Goal: Transaction & Acquisition: Purchase product/service

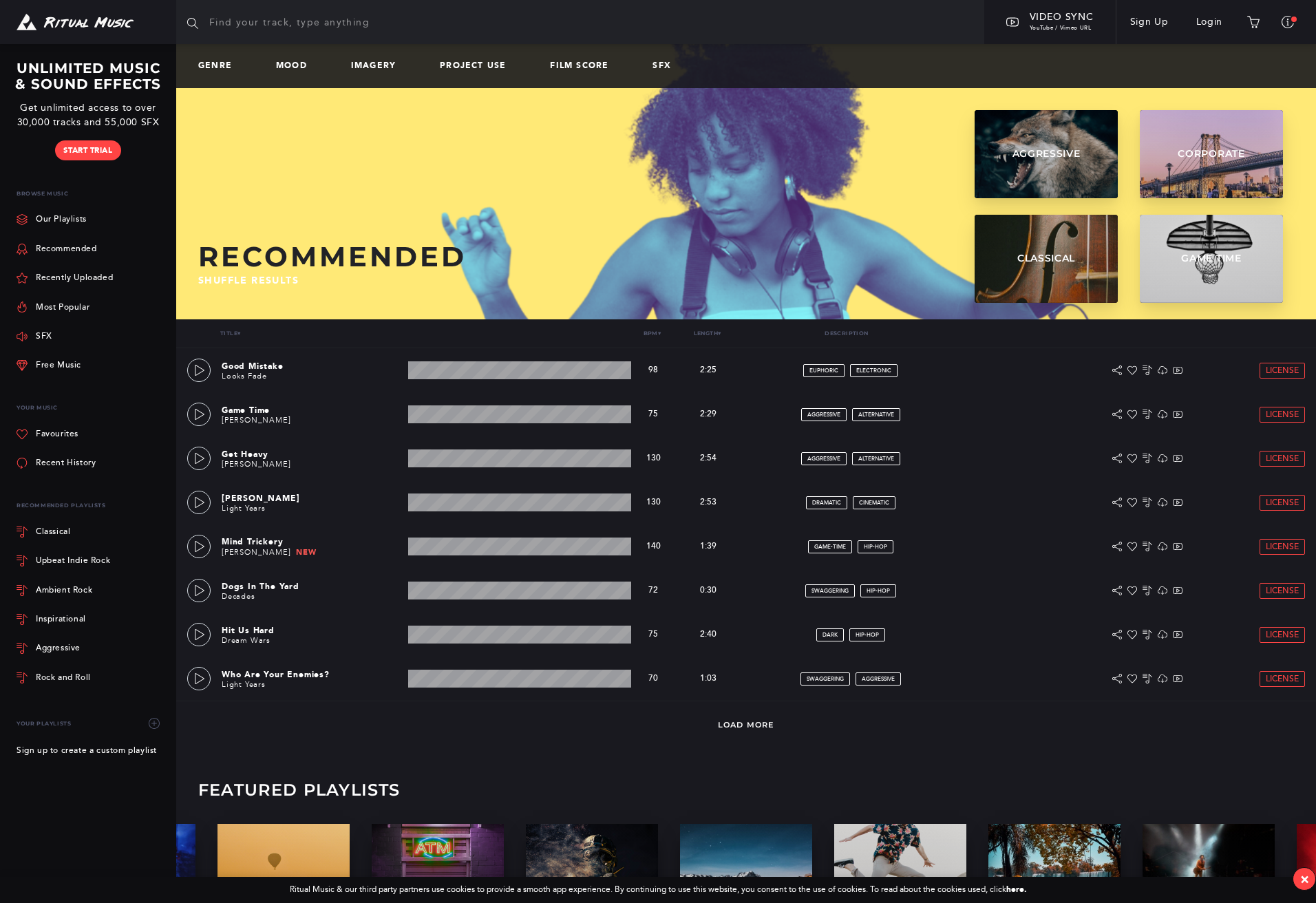
click at [760, 719] on div "Load More" at bounding box center [746, 723] width 1140 height 46
click at [754, 727] on link "Load More" at bounding box center [746, 725] width 56 height 10
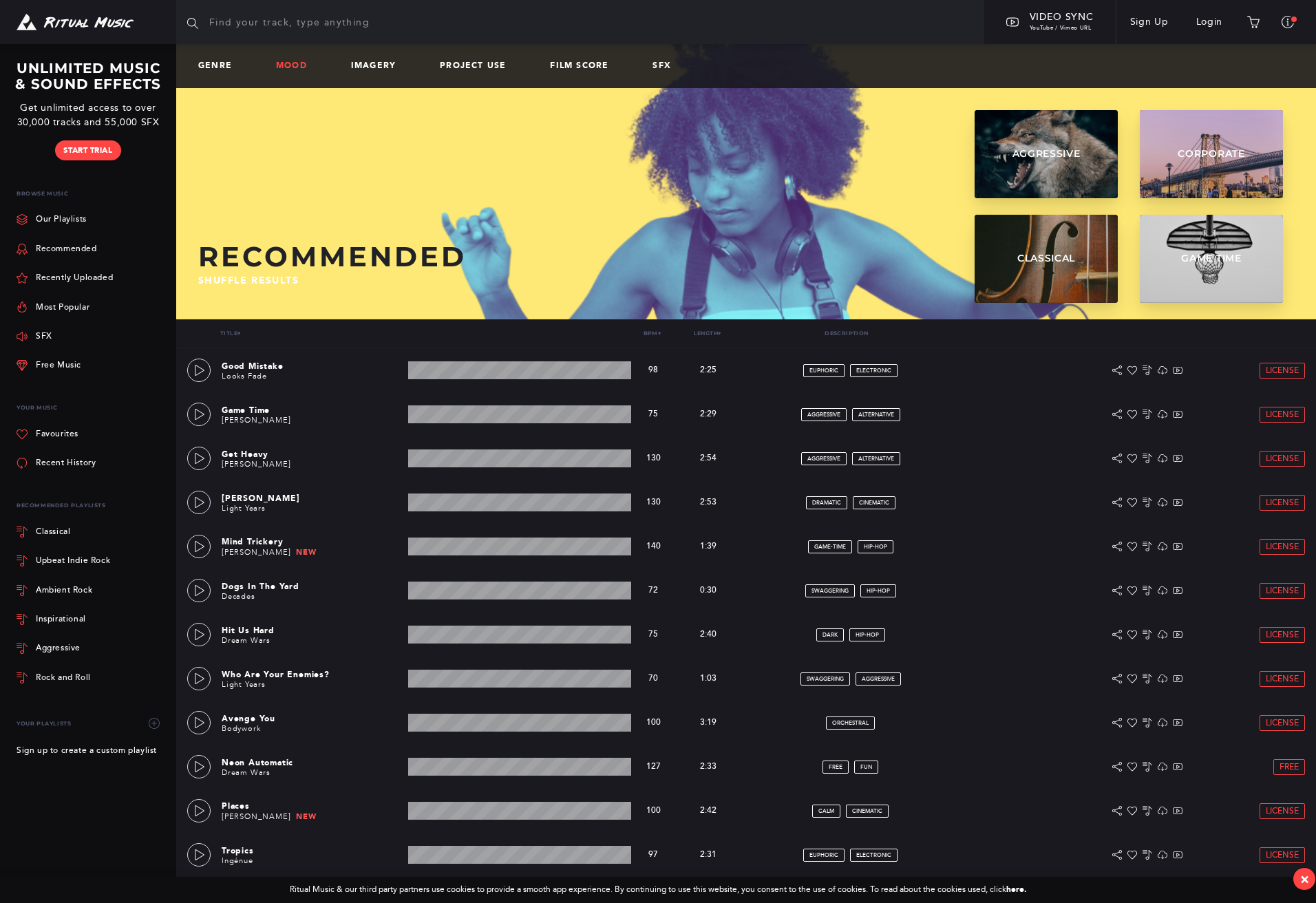
click at [302, 68] on link "Mood" at bounding box center [297, 66] width 42 height 10
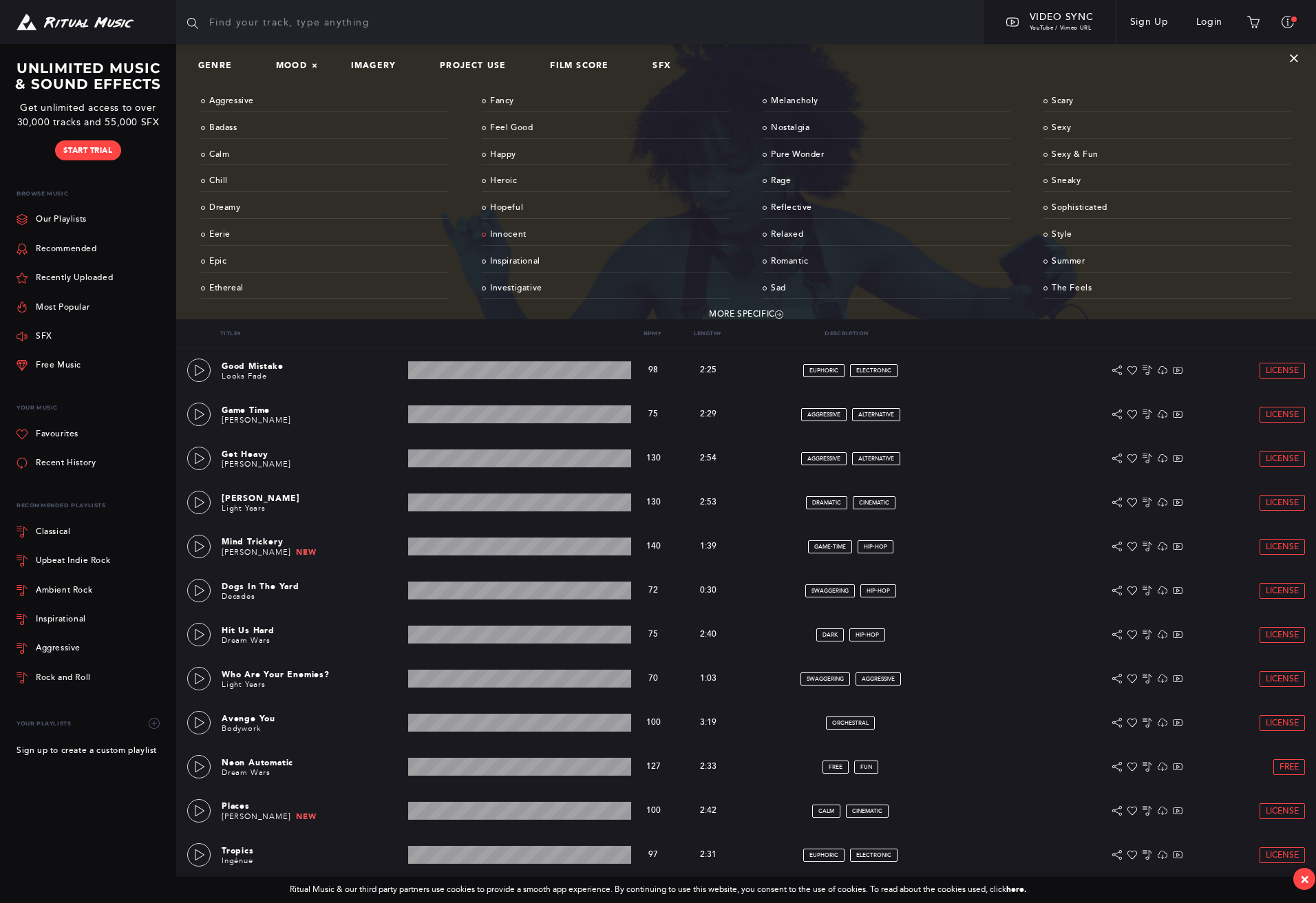
click at [503, 232] on link "Innocent" at bounding box center [606, 235] width 247 height 22
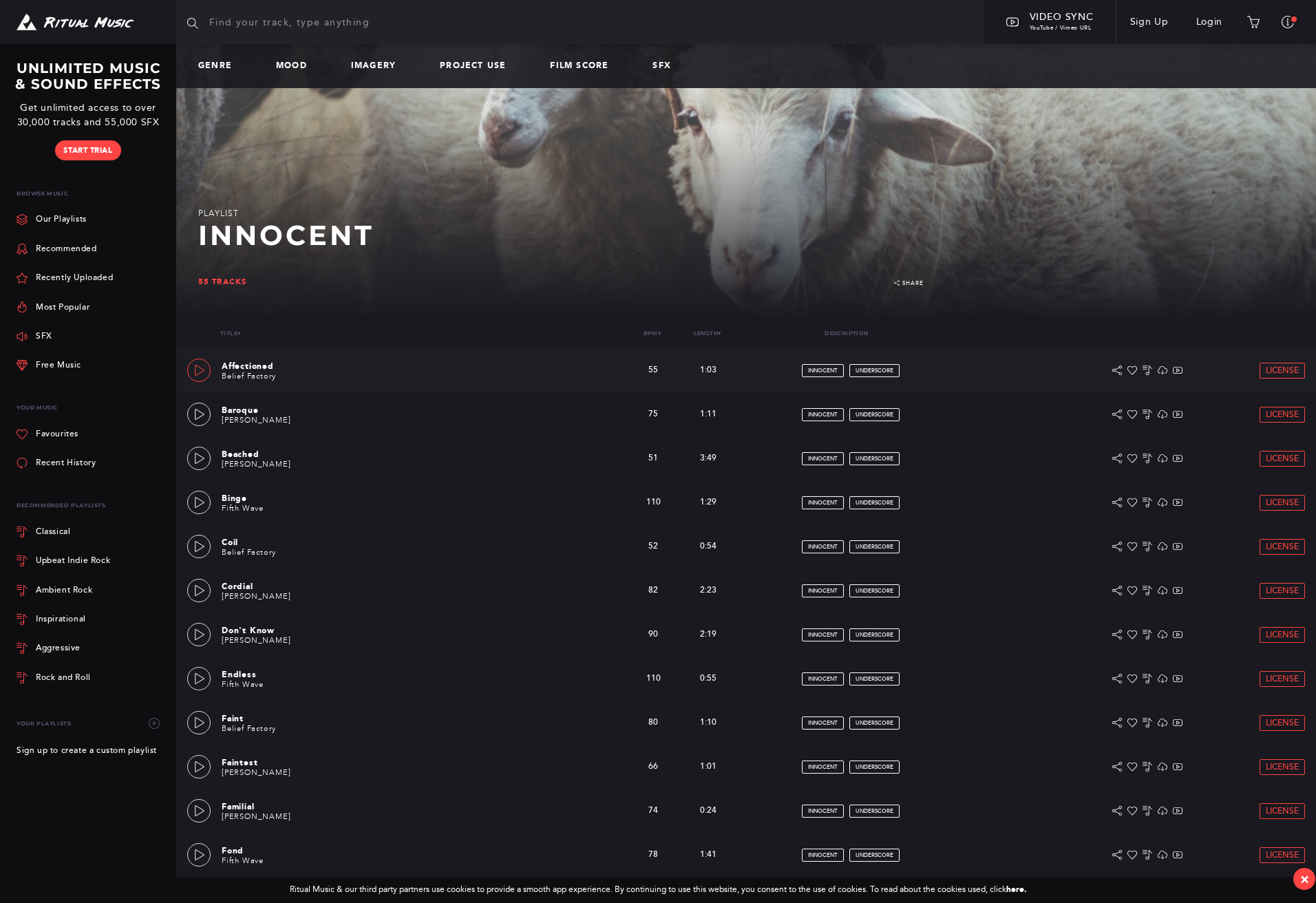
click at [204, 369] on icon at bounding box center [200, 370] width 11 height 11
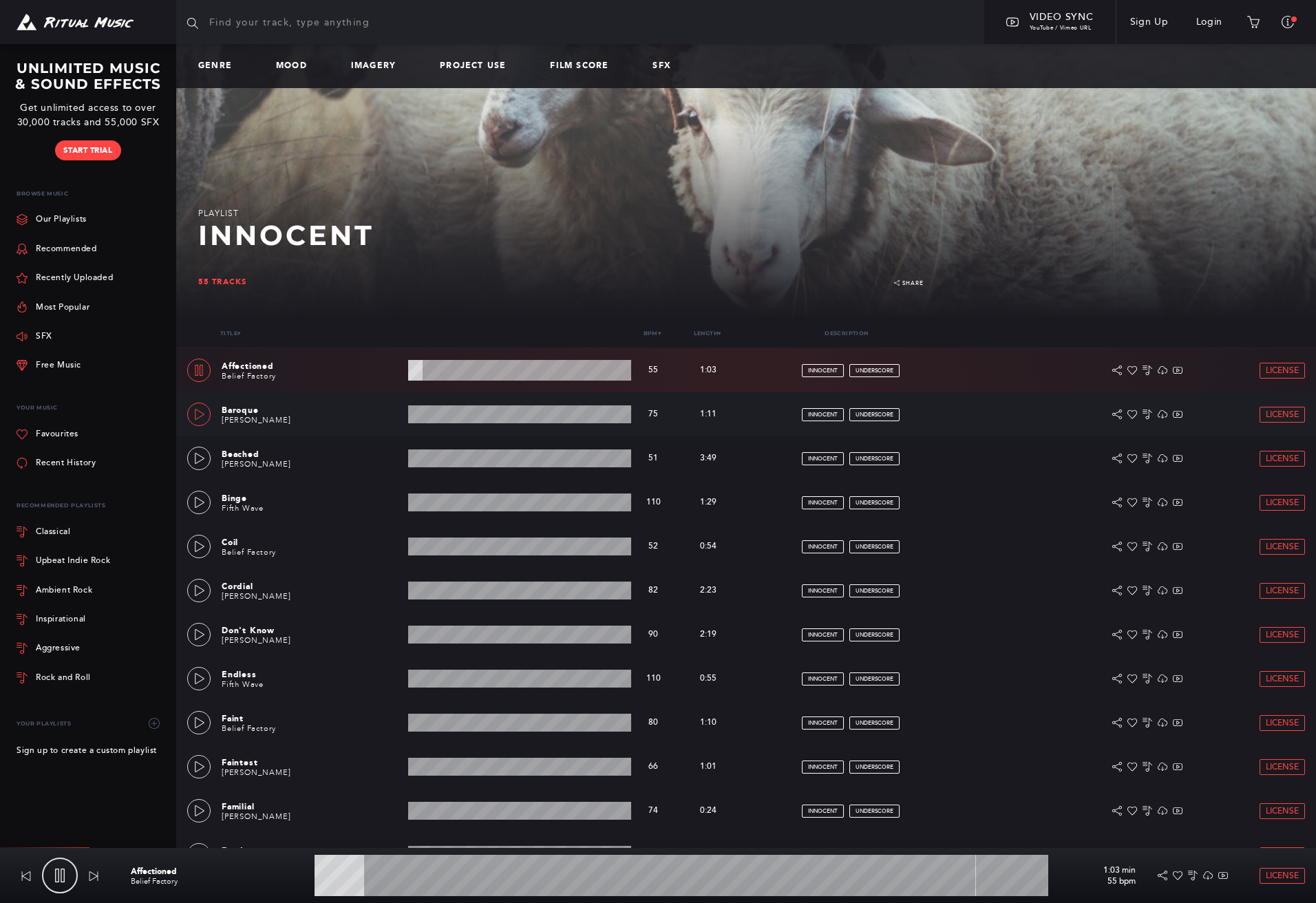
click at [202, 411] on icon at bounding box center [200, 415] width 11 height 11
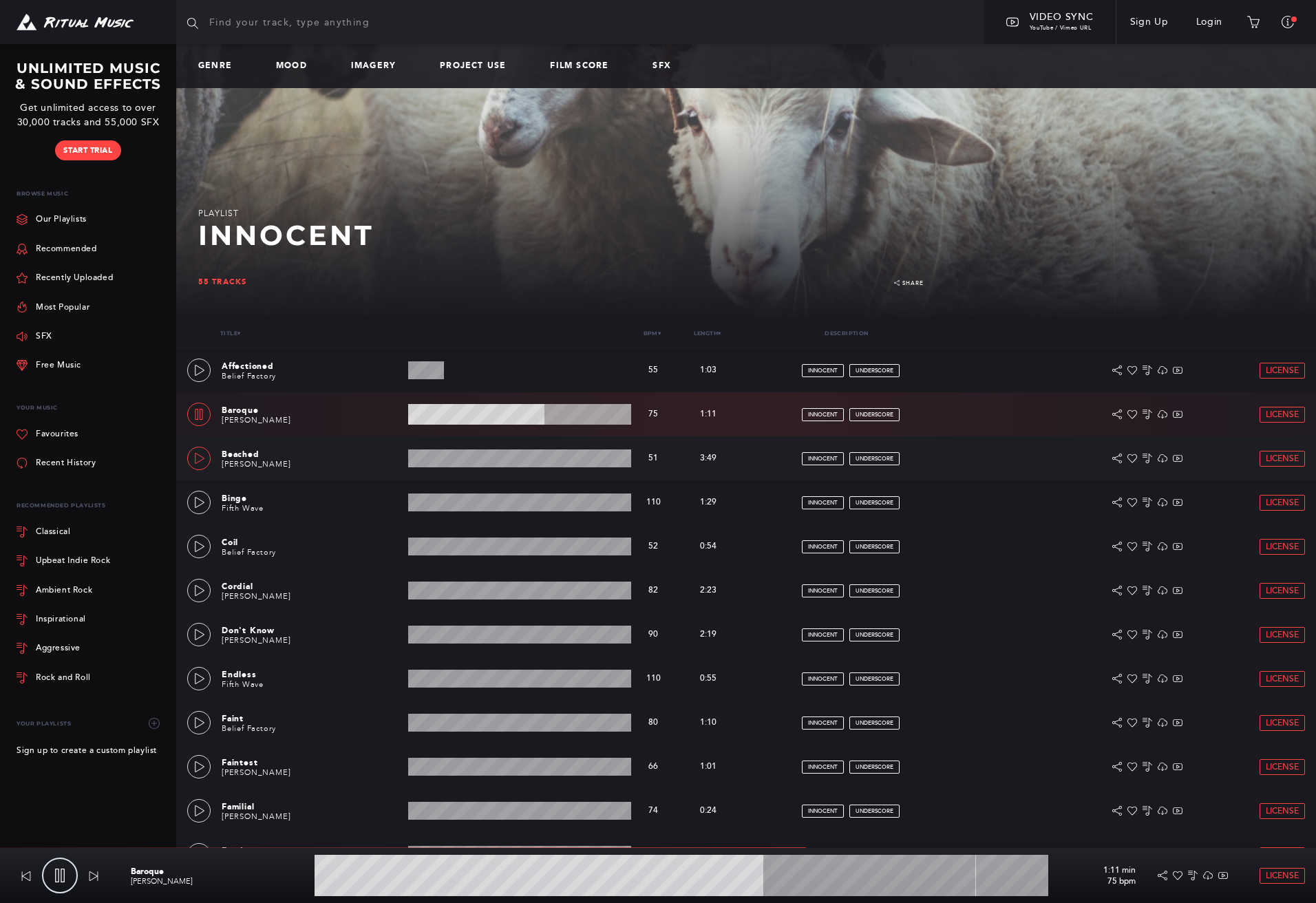
click at [198, 457] on icon at bounding box center [200, 459] width 11 height 11
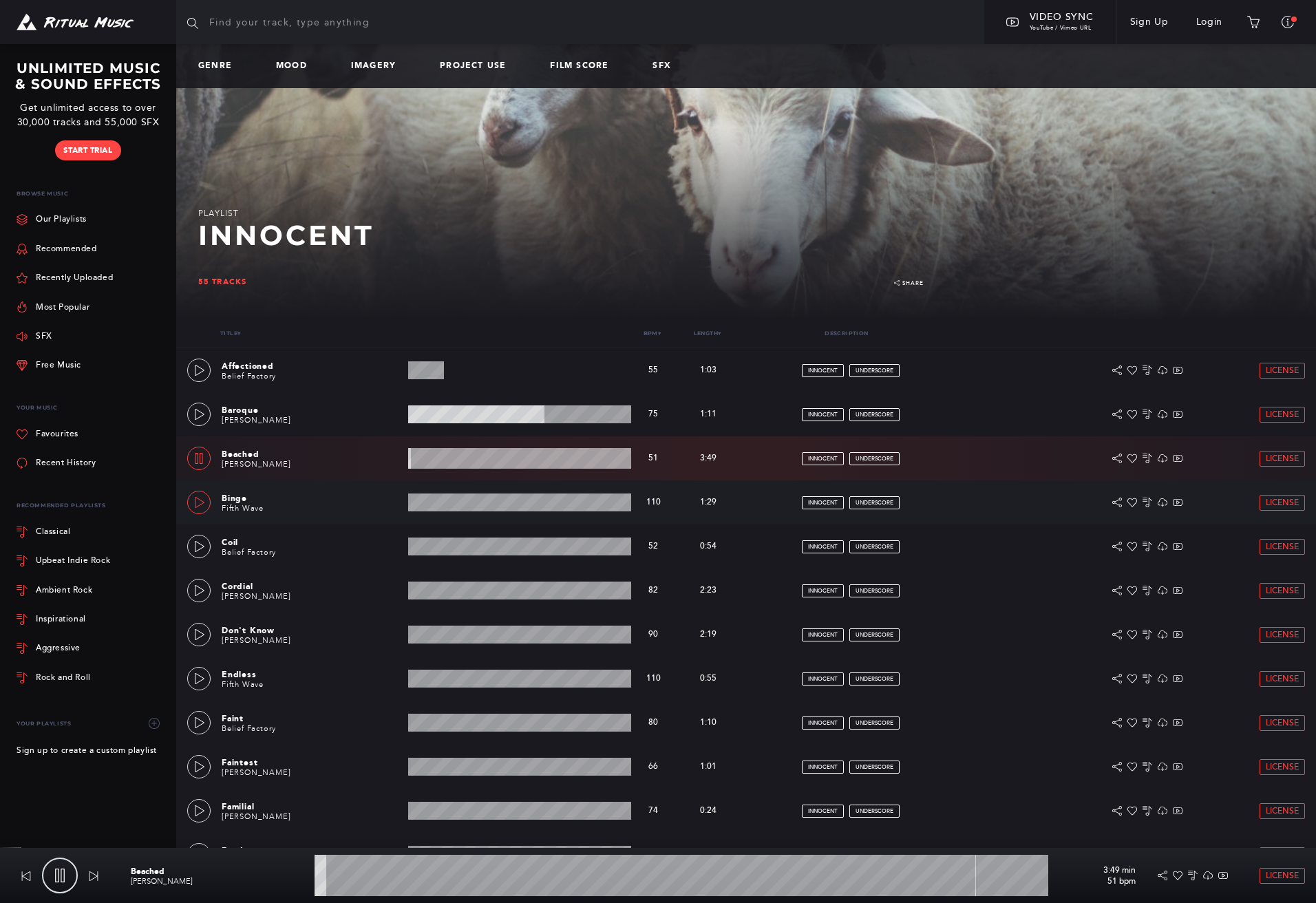
click at [199, 495] on link at bounding box center [198, 502] width 23 height 23
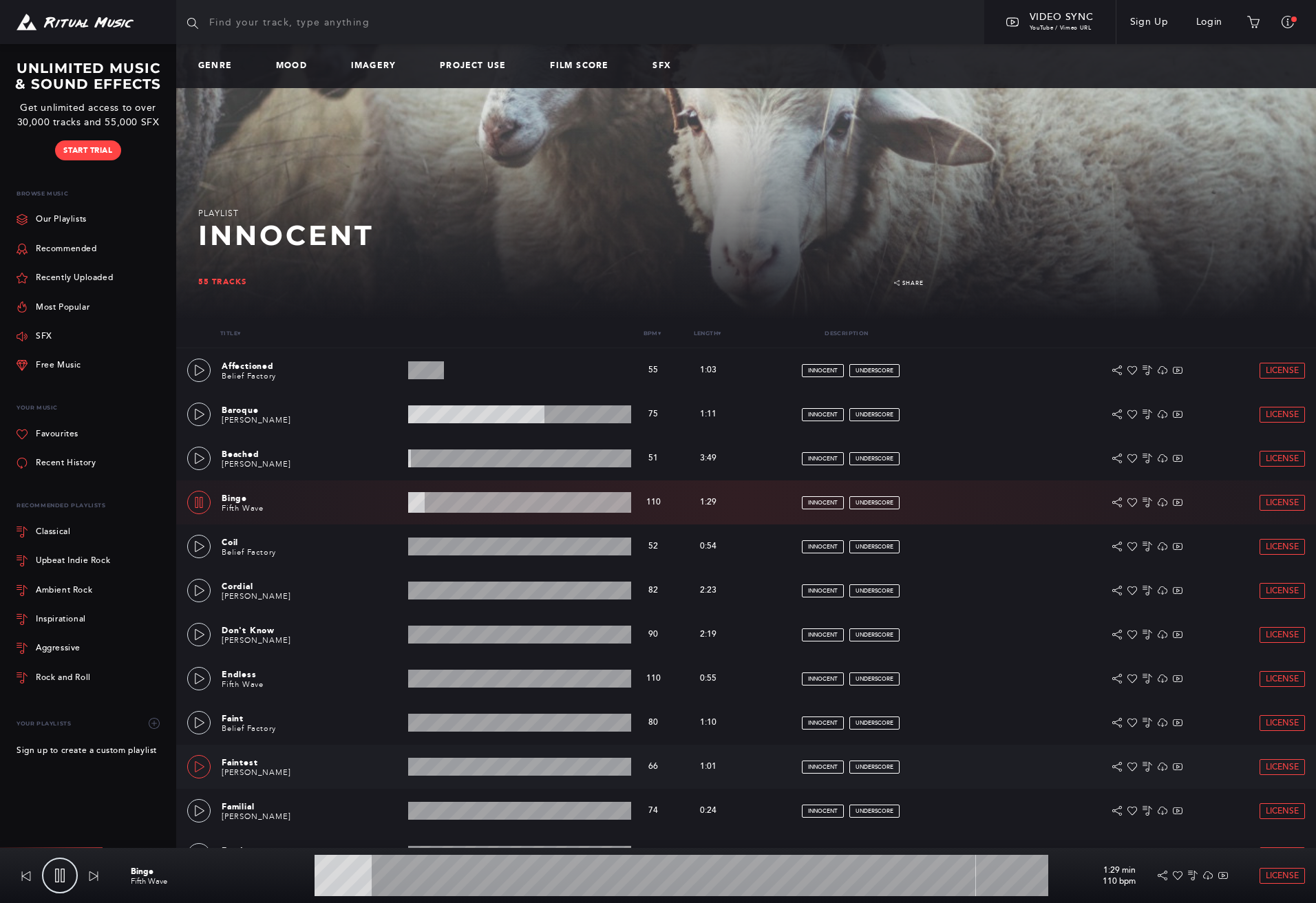
click at [201, 776] on link at bounding box center [198, 766] width 23 height 23
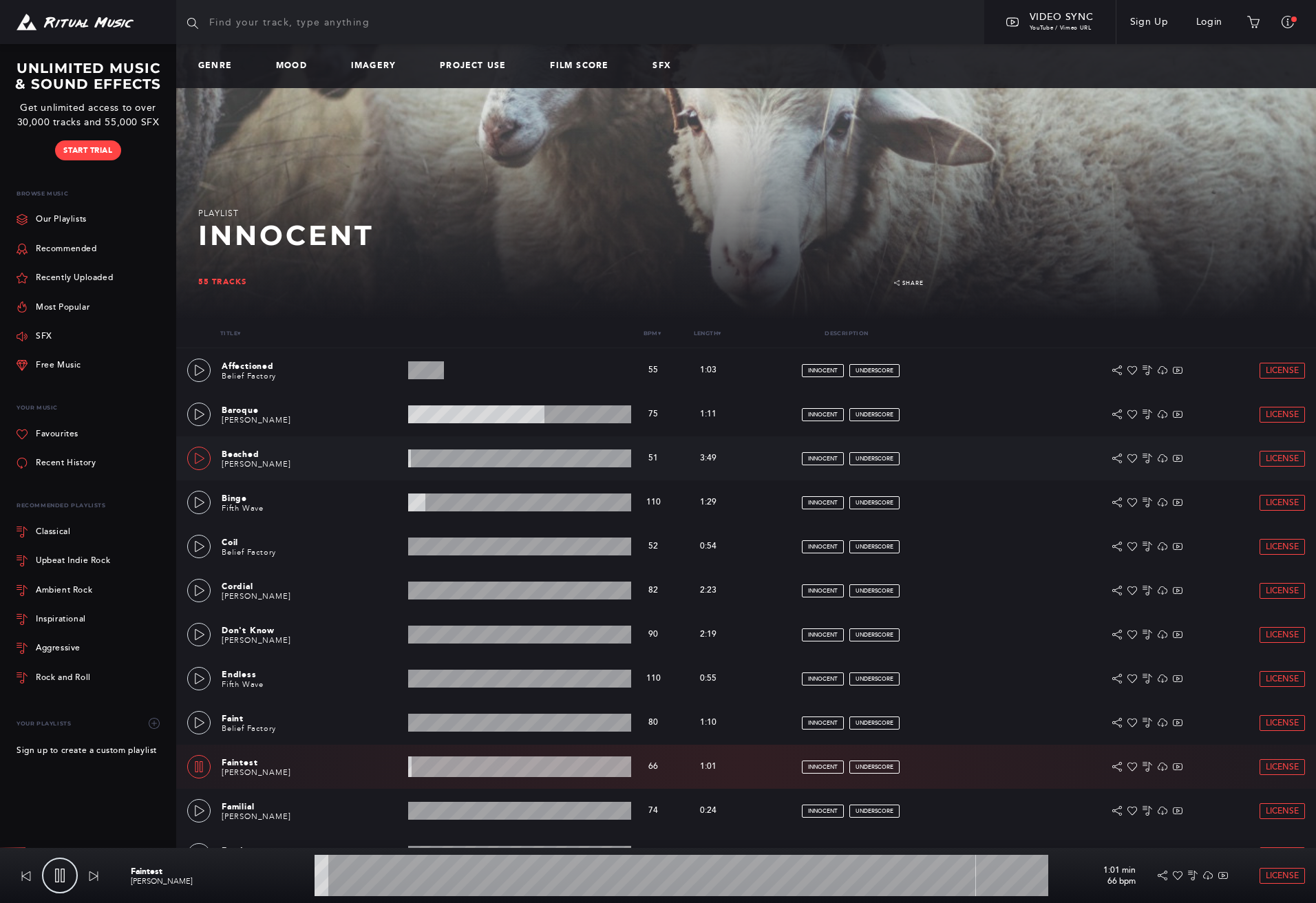
click at [208, 464] on link at bounding box center [198, 458] width 23 height 23
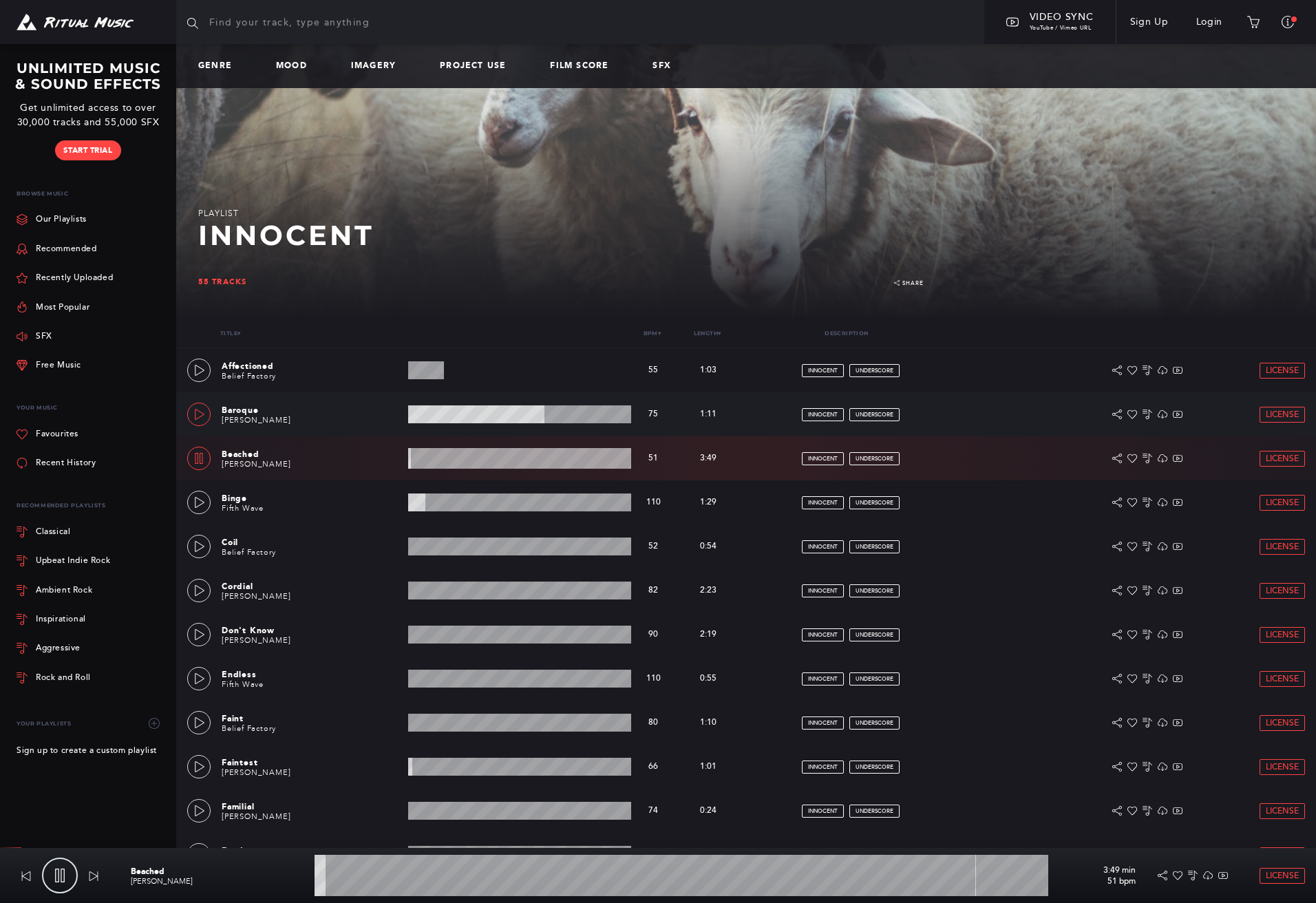
click at [196, 419] on icon at bounding box center [199, 415] width 10 height 11
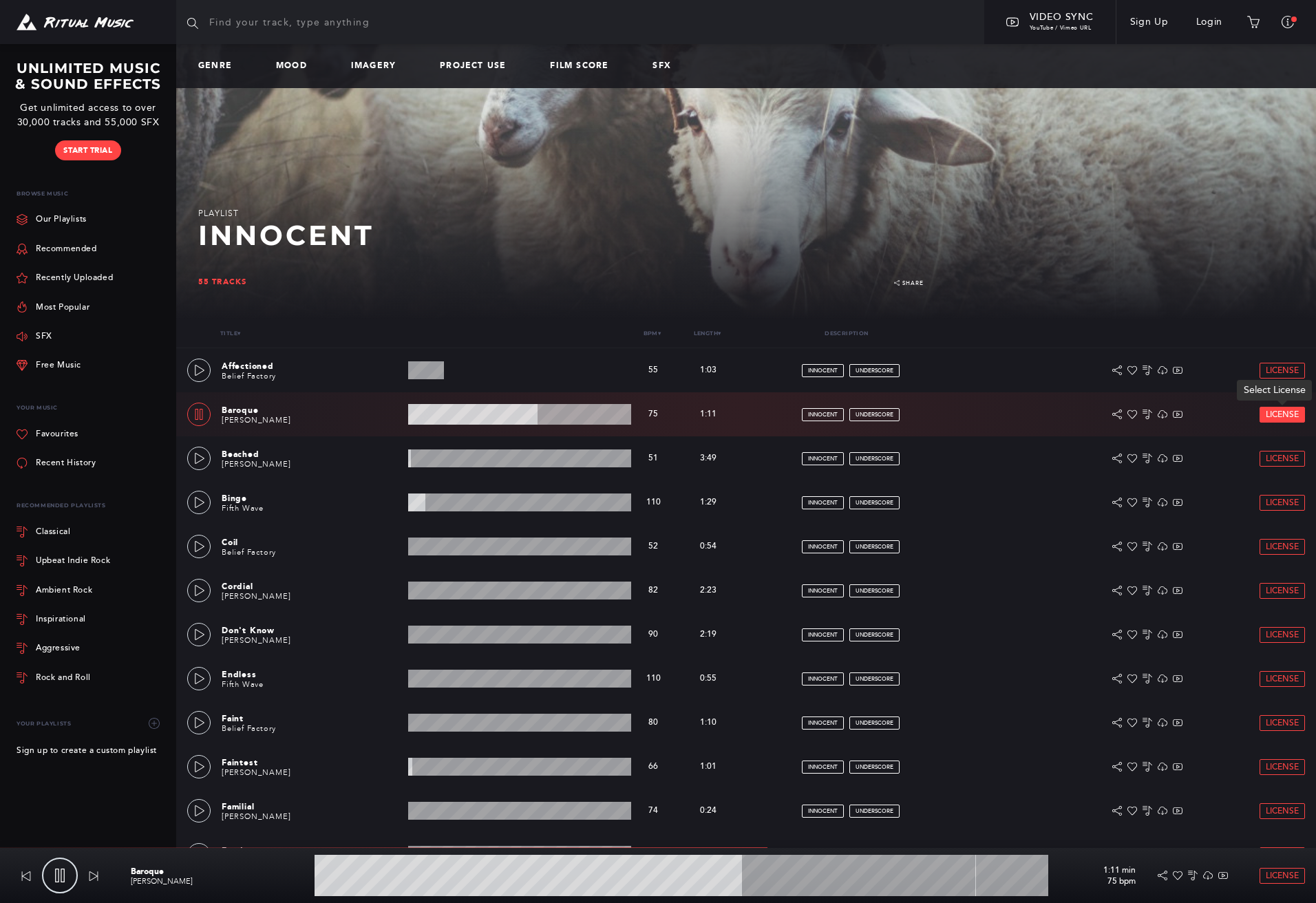
click at [1281, 411] on span "License" at bounding box center [1282, 415] width 33 height 9
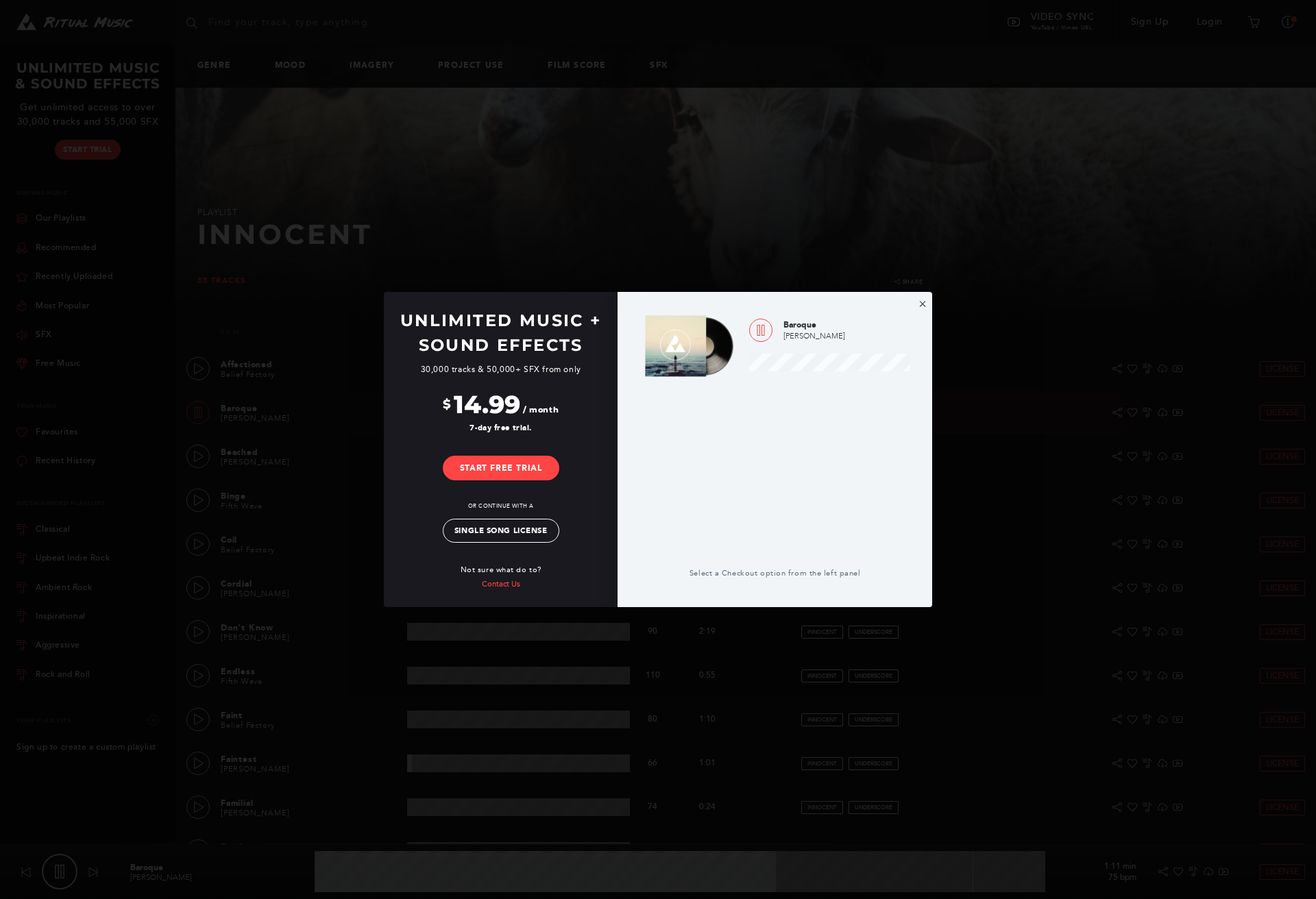
click at [922, 306] on button "×" at bounding box center [922, 303] width 8 height 12
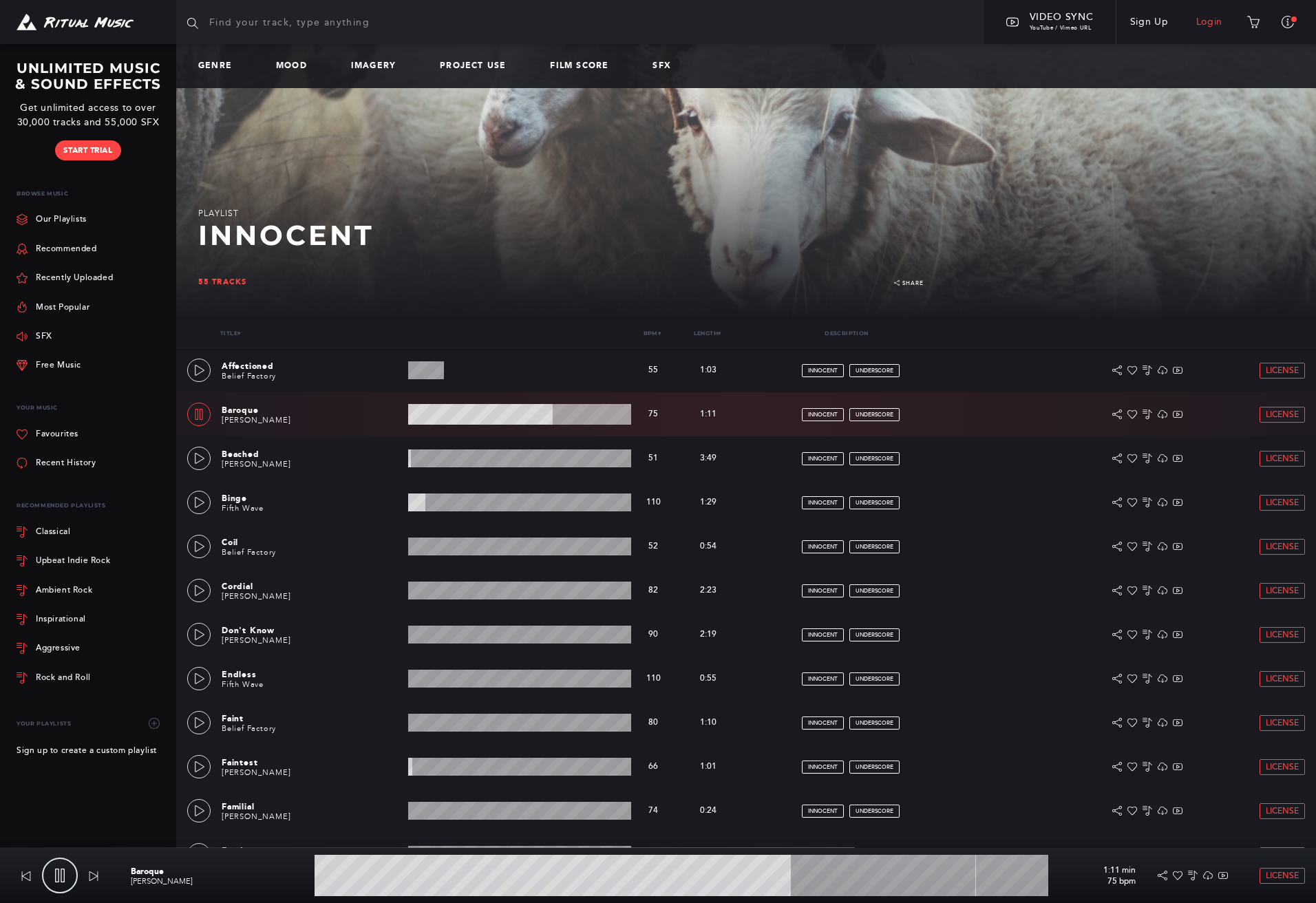
click at [1215, 19] on link "Login" at bounding box center [1210, 22] width 55 height 39
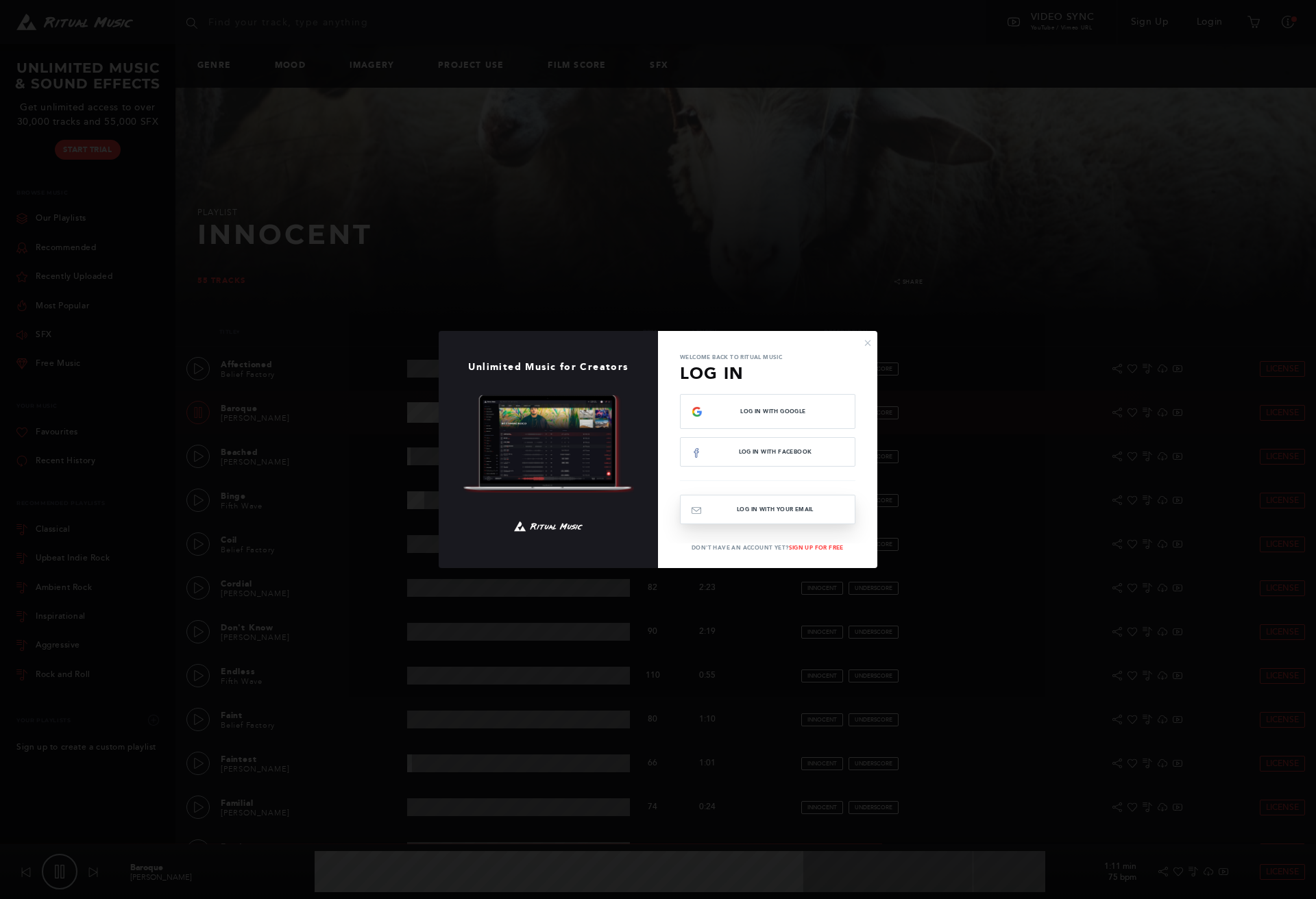
click at [770, 505] on button "Log In with your email" at bounding box center [767, 509] width 175 height 30
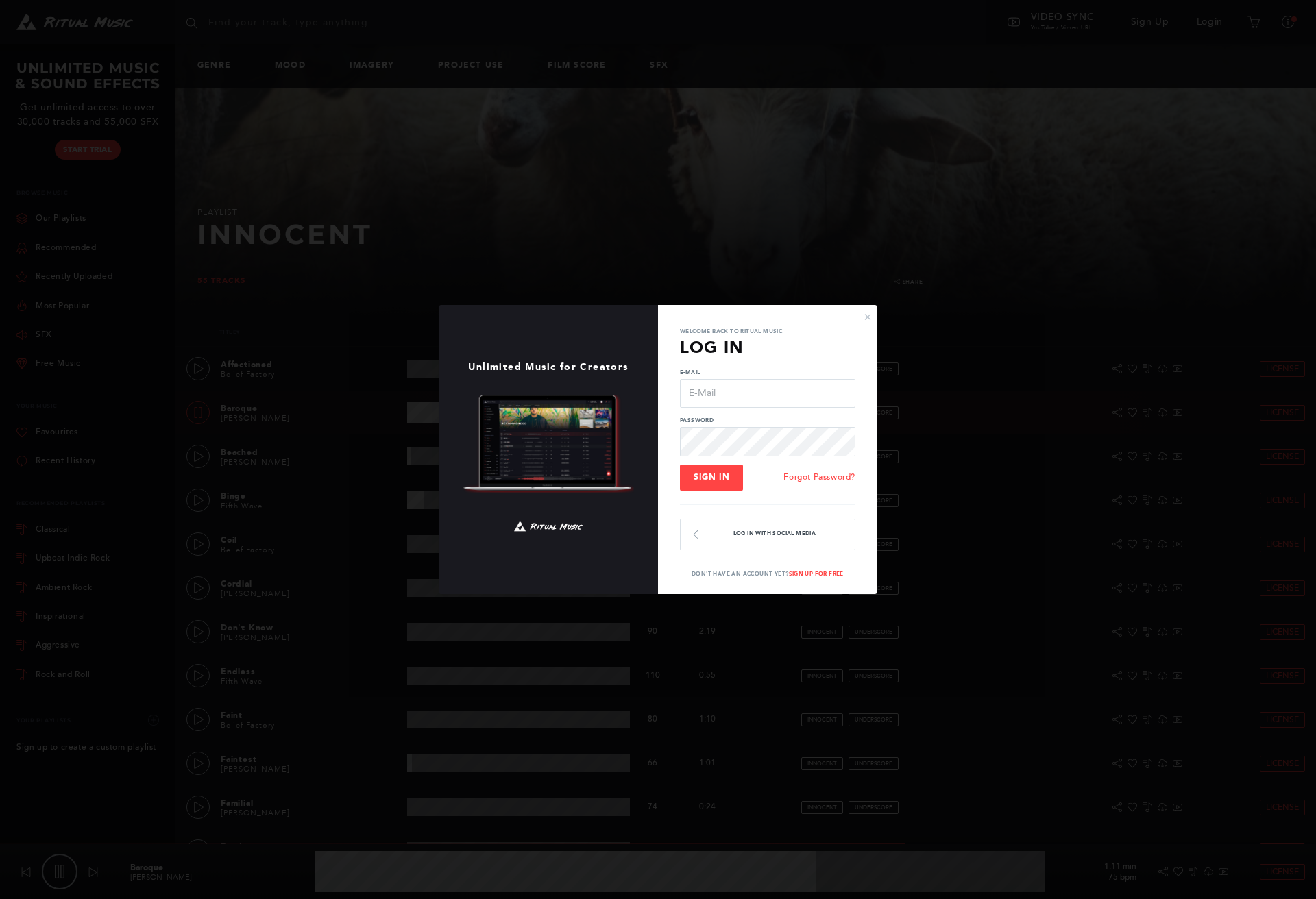
type input "68.82"
type input "[EMAIL_ADDRESS][DOMAIN_NAME]"
click at [714, 481] on span "Sign In" at bounding box center [711, 477] width 36 height 10
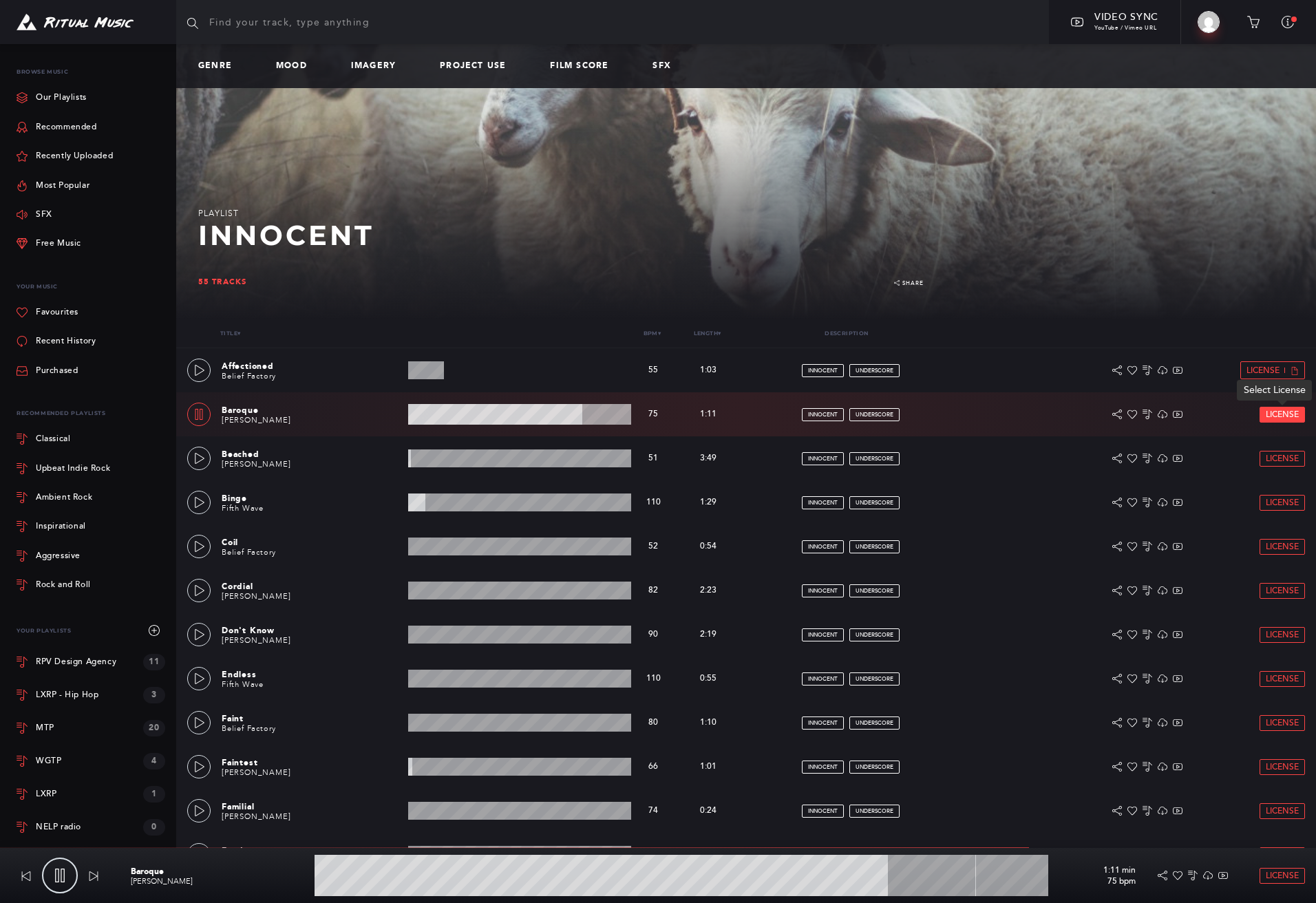
click at [1293, 415] on span "License" at bounding box center [1282, 415] width 33 height 9
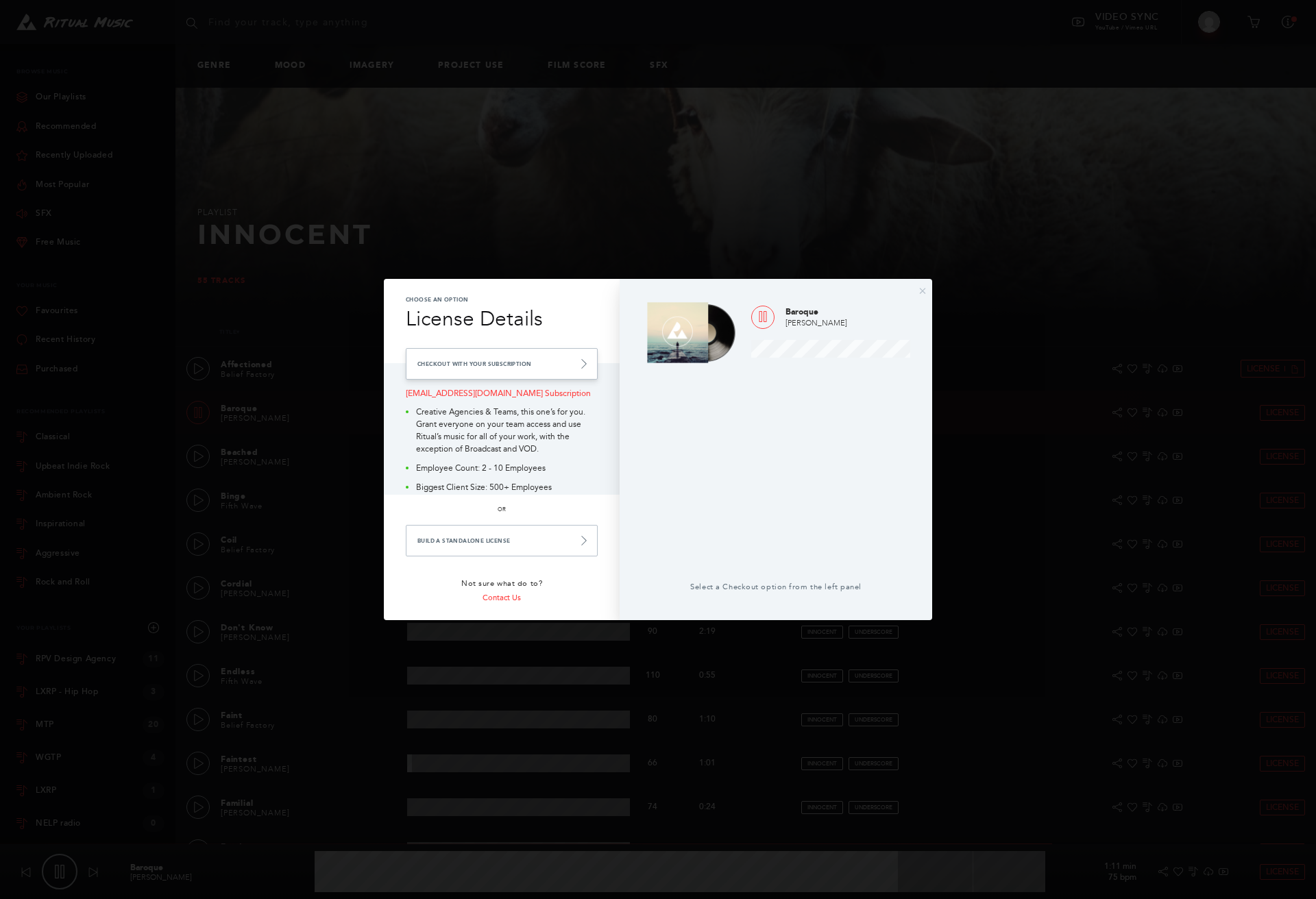
click at [483, 358] on link "Checkout with your Subscription" at bounding box center [502, 363] width 192 height 31
type input "93.94"
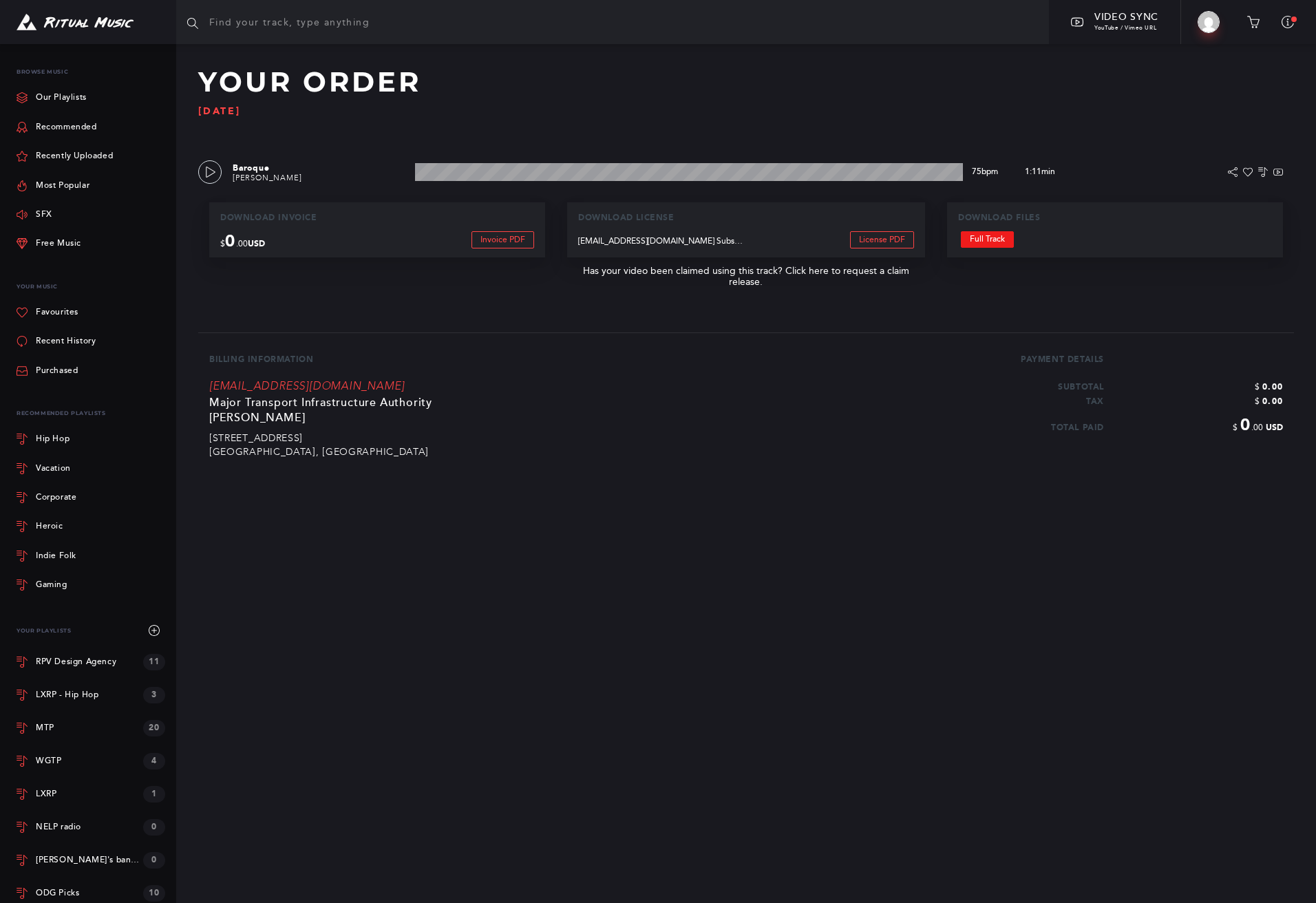
click at [987, 238] on link "Full Track" at bounding box center [987, 239] width 53 height 17
drag, startPoint x: 703, startPoint y: 545, endPoint x: 345, endPoint y: 373, distance: 397.2
click at [703, 545] on section "Browse Playlists Blog Video Sync YouTube / Vimeo URL Big Build Video Profile Up…" at bounding box center [658, 452] width 1316 height 903
click at [82, 23] on img at bounding box center [76, 22] width 117 height 17
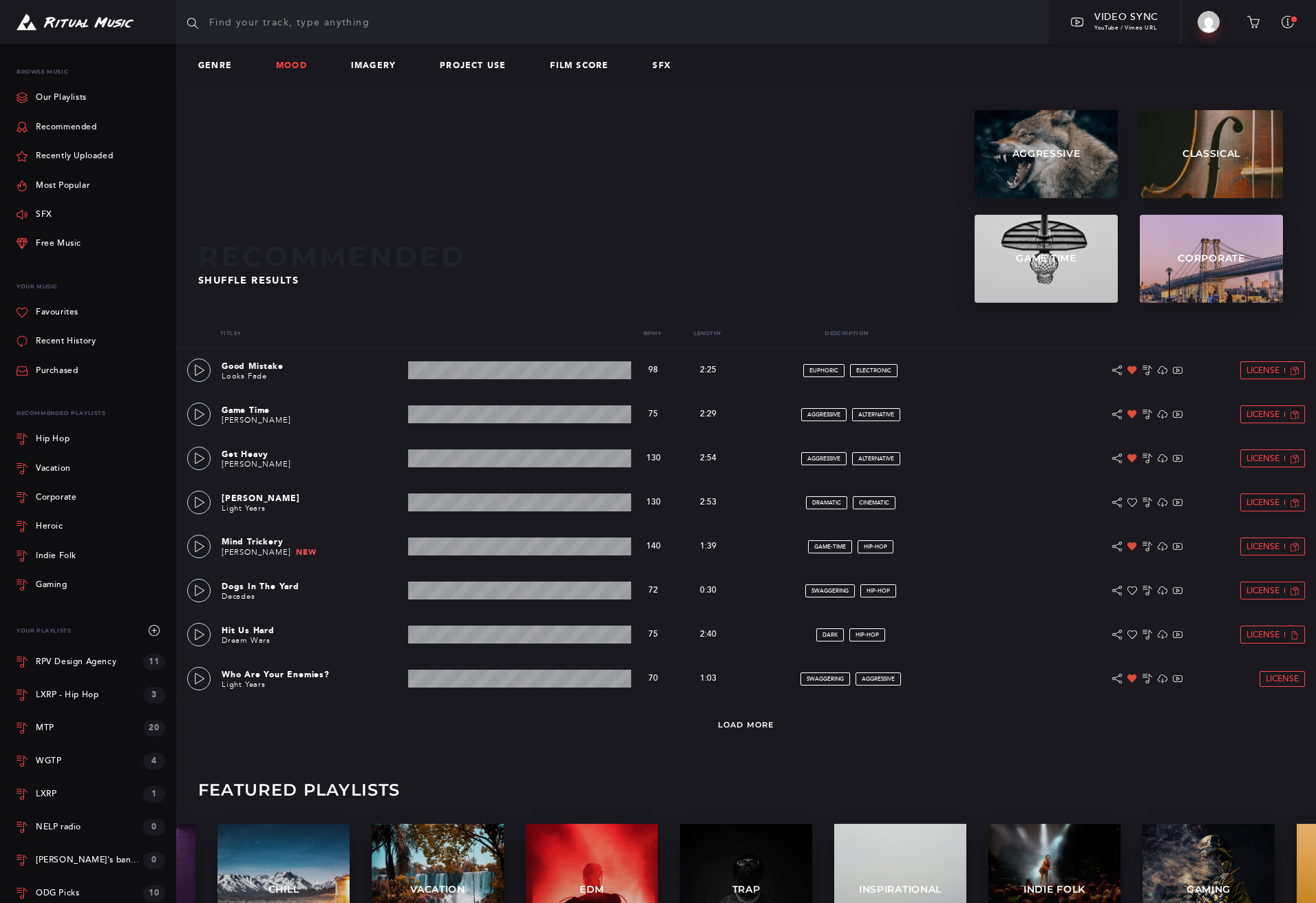
click at [293, 68] on link "Mood" at bounding box center [297, 66] width 42 height 10
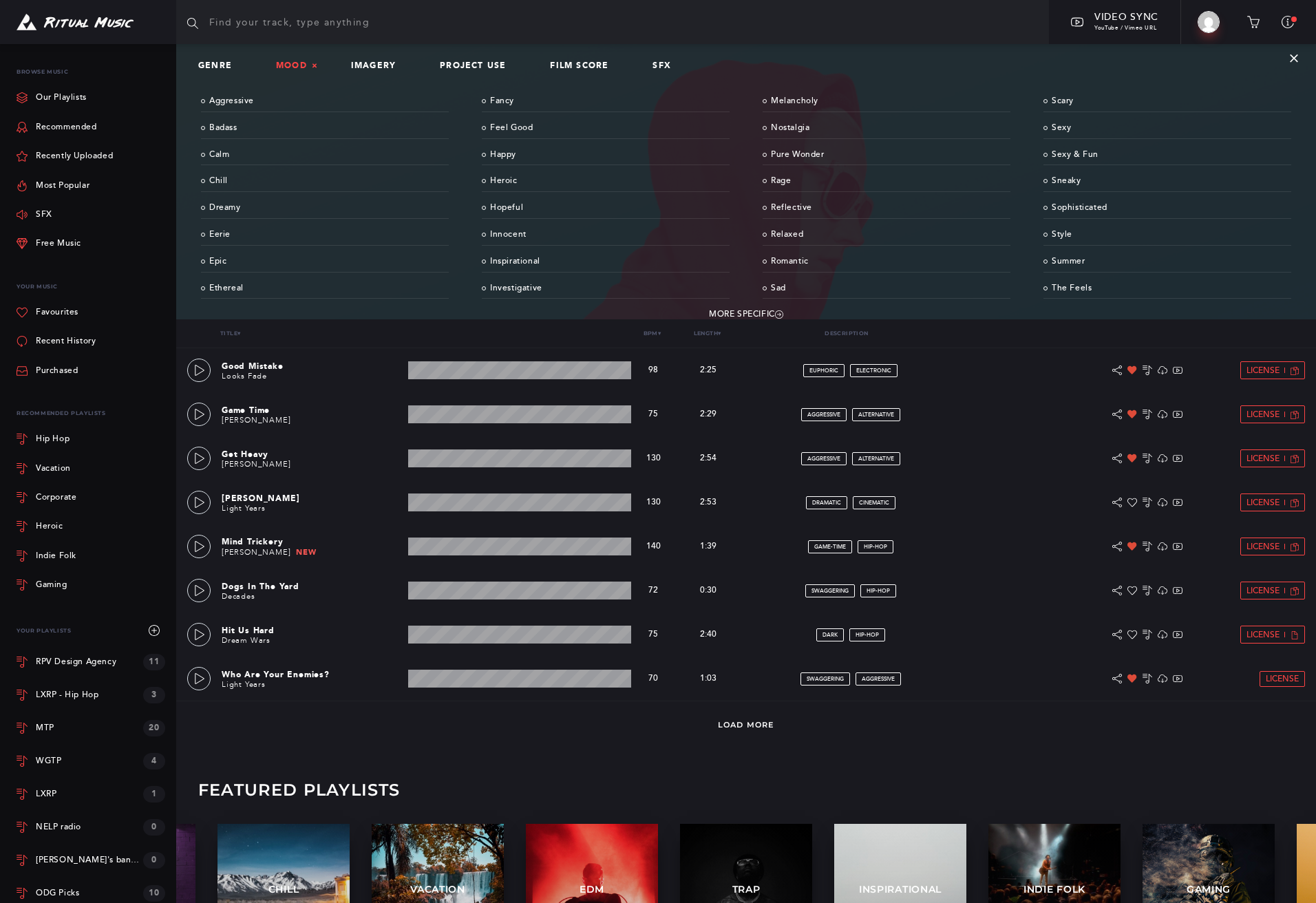
click at [301, 69] on link "Mood ×" at bounding box center [297, 66] width 42 height 10
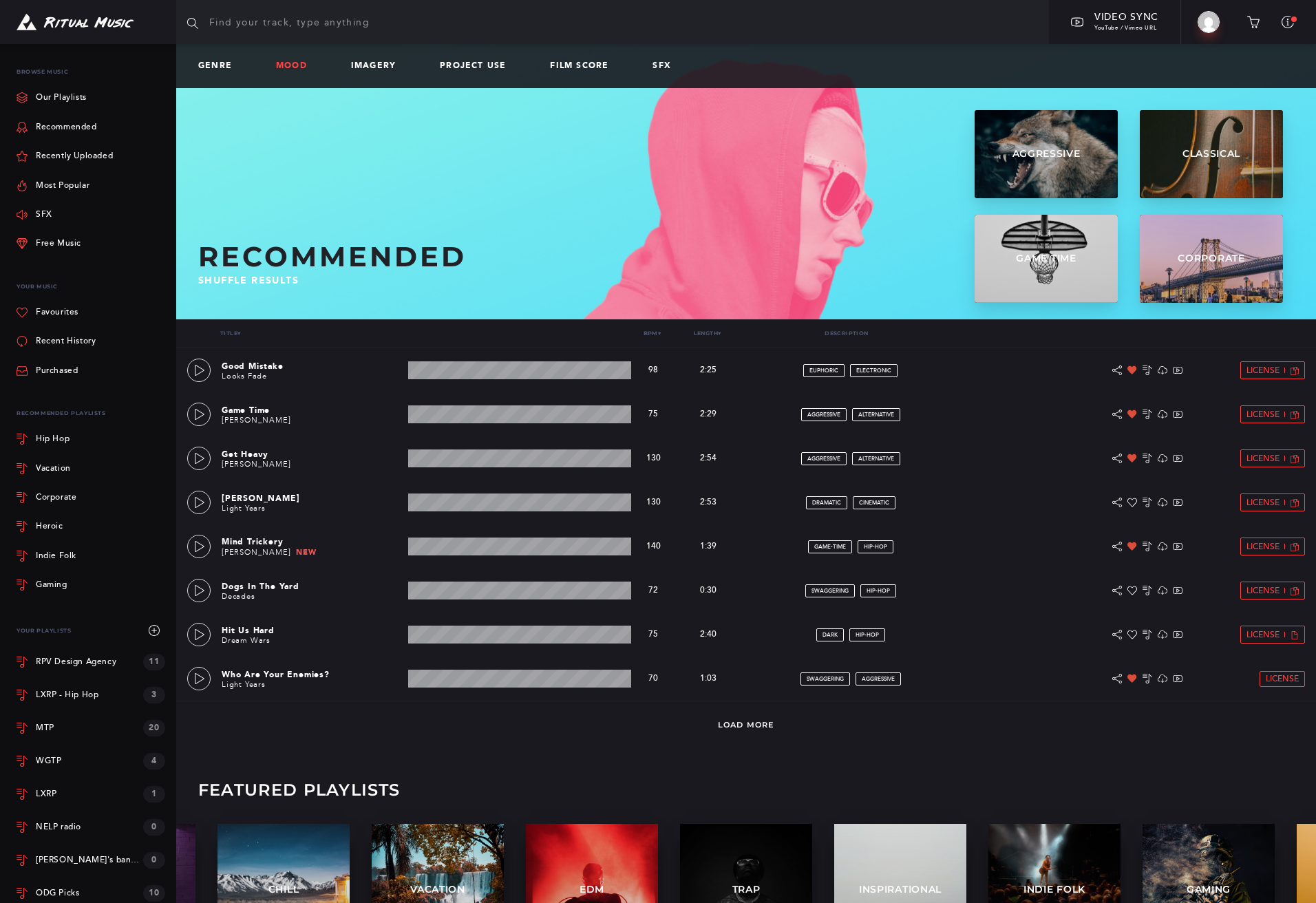
click at [301, 69] on link "Mood" at bounding box center [297, 66] width 42 height 10
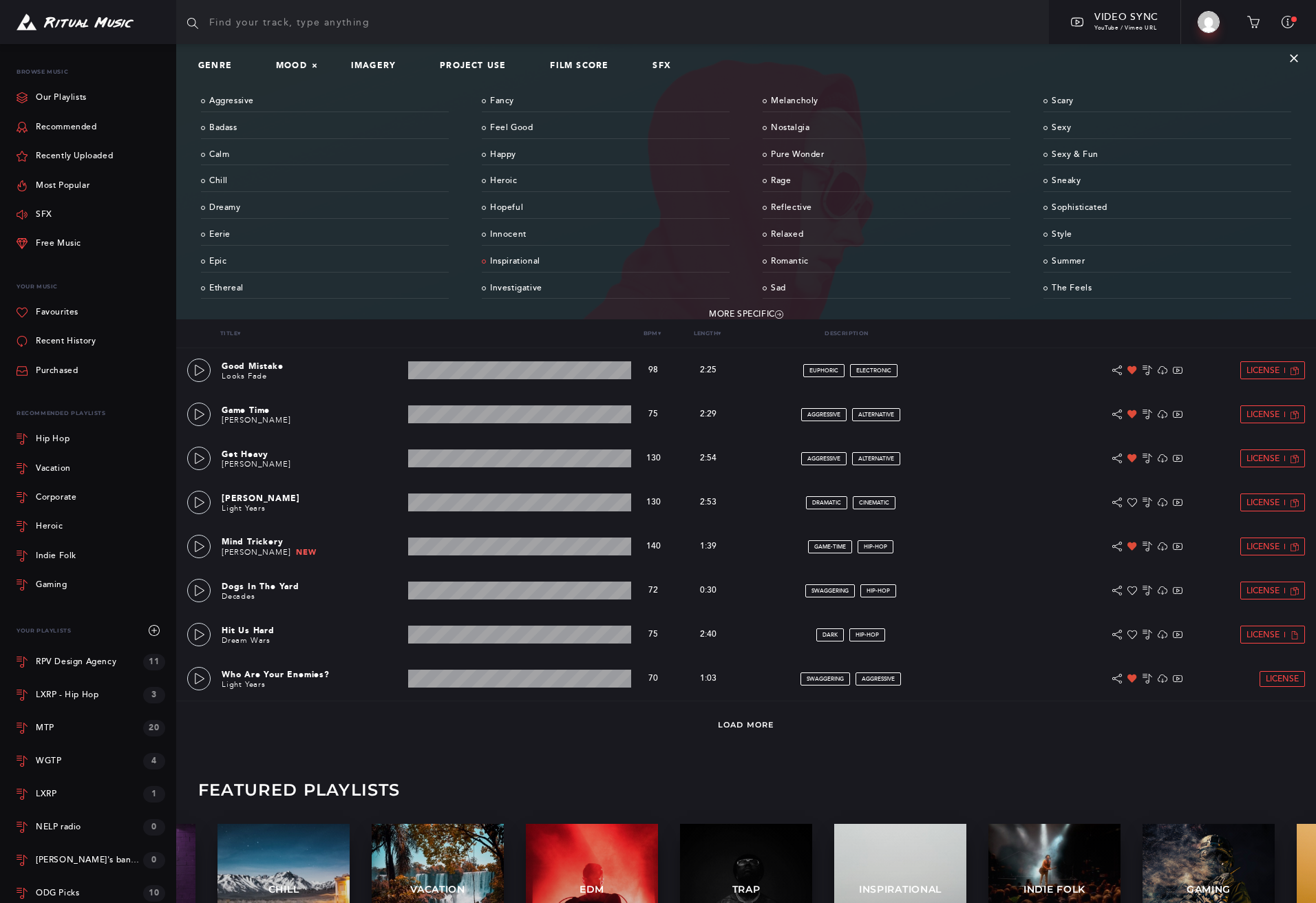
click at [516, 257] on link "Inspirational" at bounding box center [606, 262] width 247 height 22
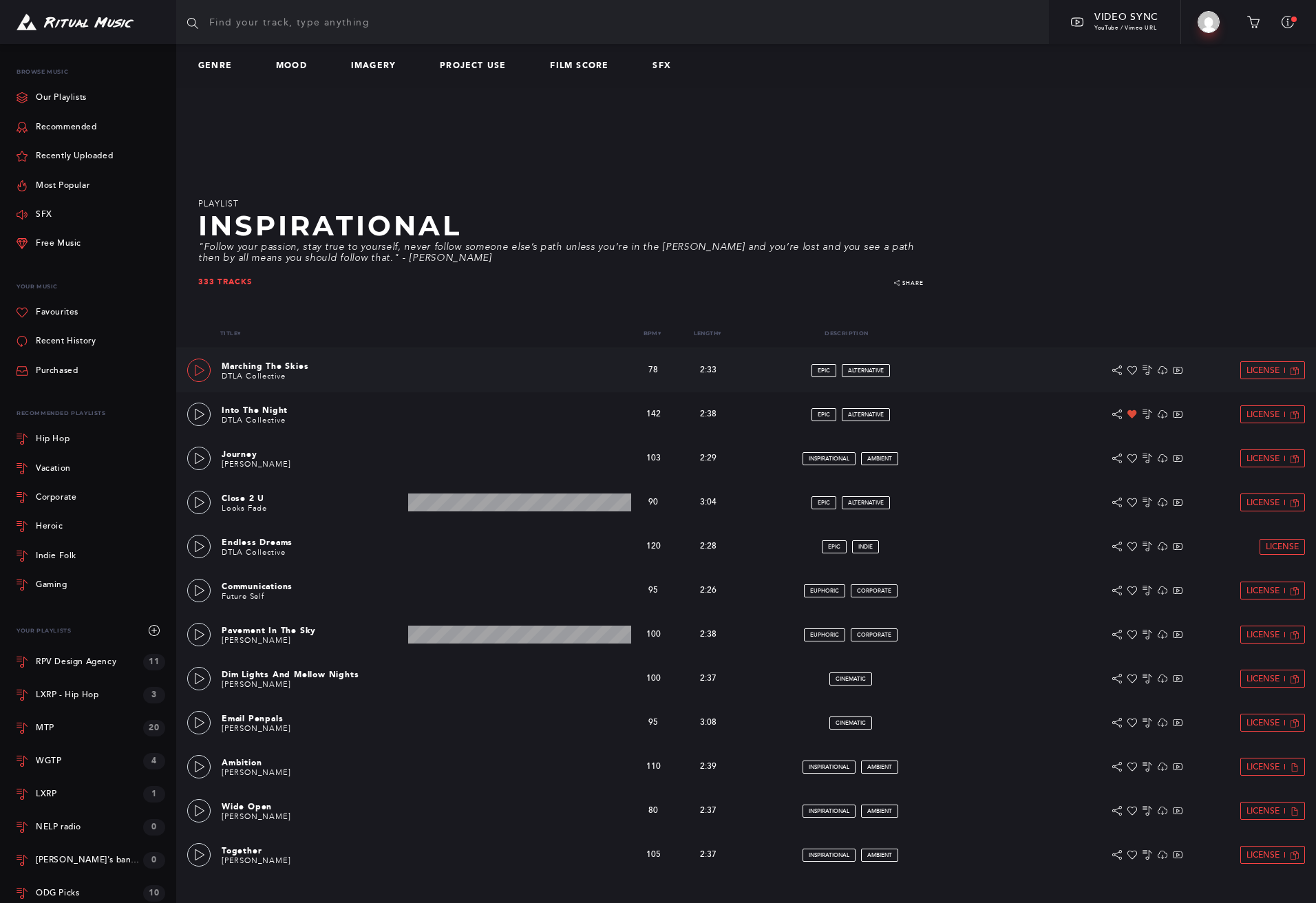
click at [207, 369] on link at bounding box center [198, 370] width 23 height 23
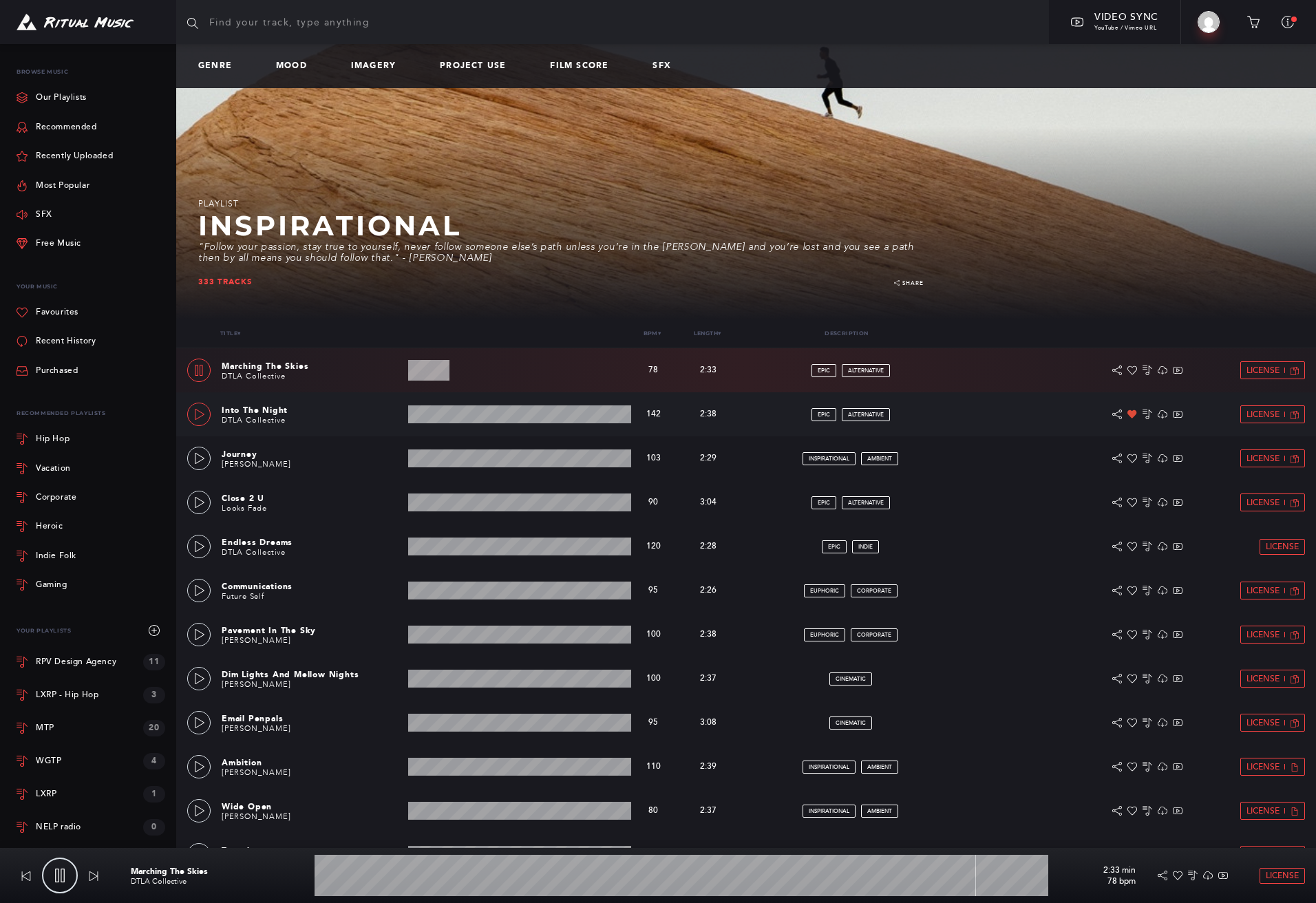
click at [202, 415] on icon at bounding box center [200, 415] width 11 height 11
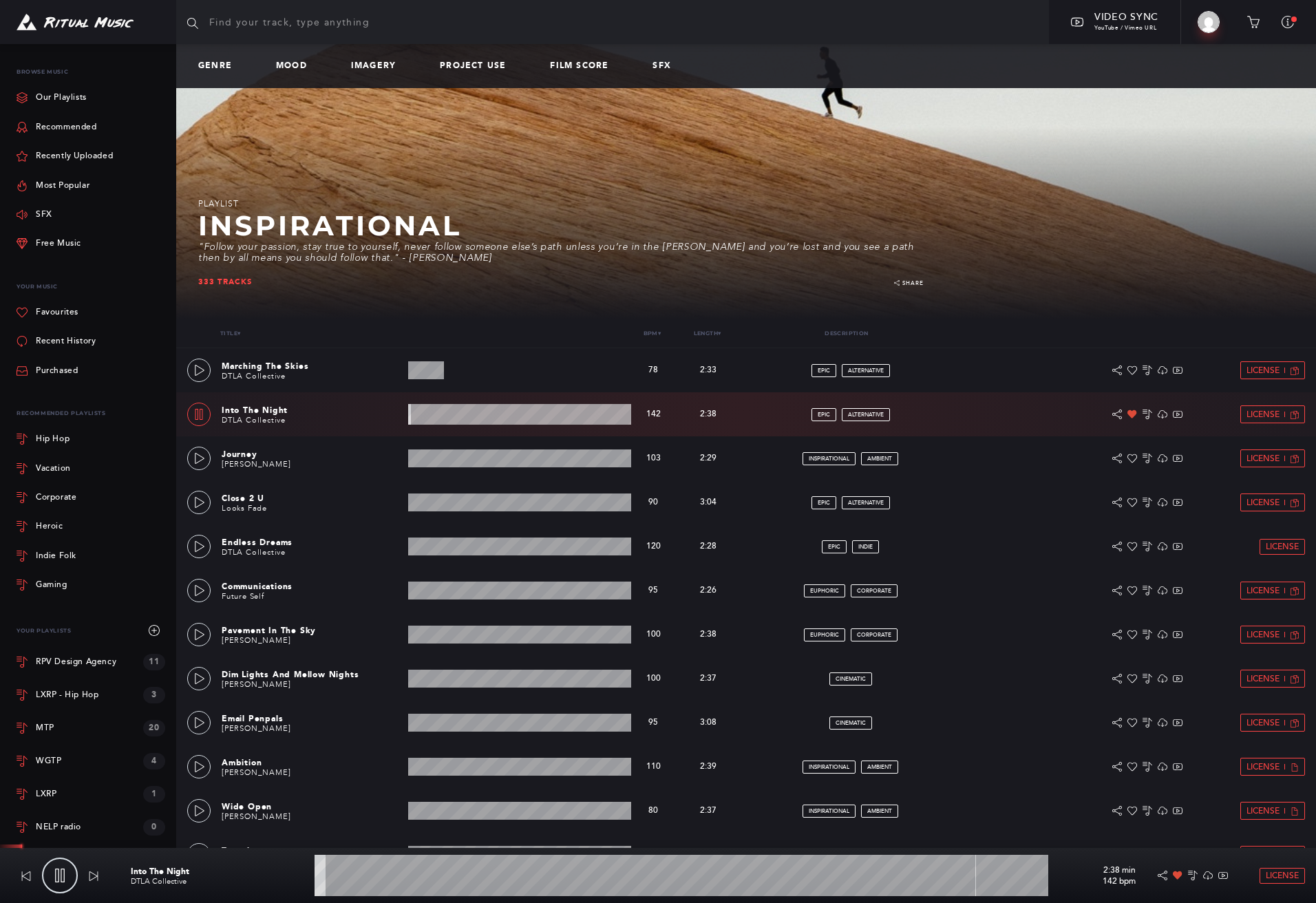
click at [379, 869] on wave at bounding box center [681, 875] width 734 height 41
click at [201, 457] on icon at bounding box center [200, 459] width 11 height 11
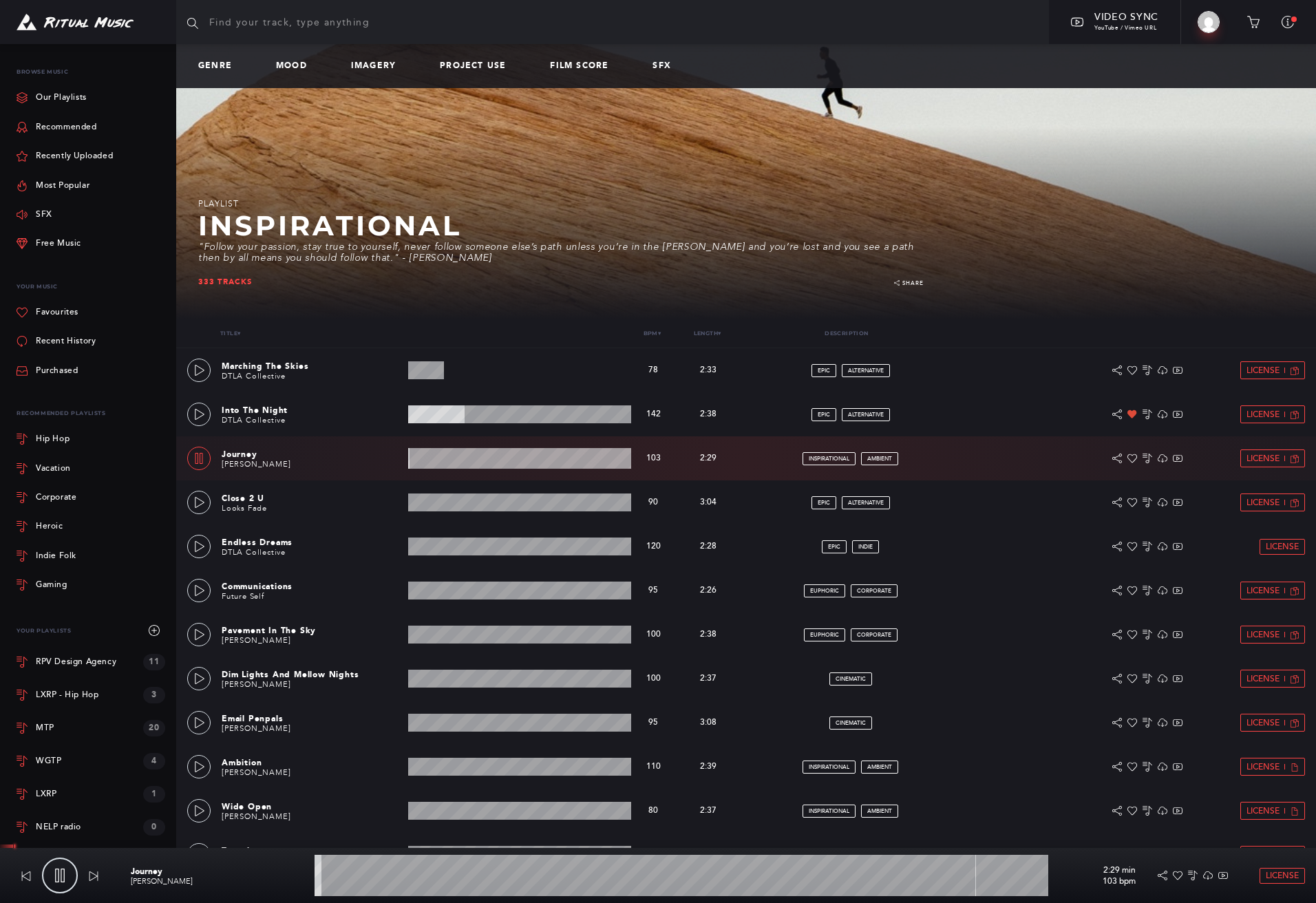
click at [451, 878] on wave at bounding box center [681, 875] width 734 height 41
click at [200, 503] on icon at bounding box center [200, 503] width 11 height 11
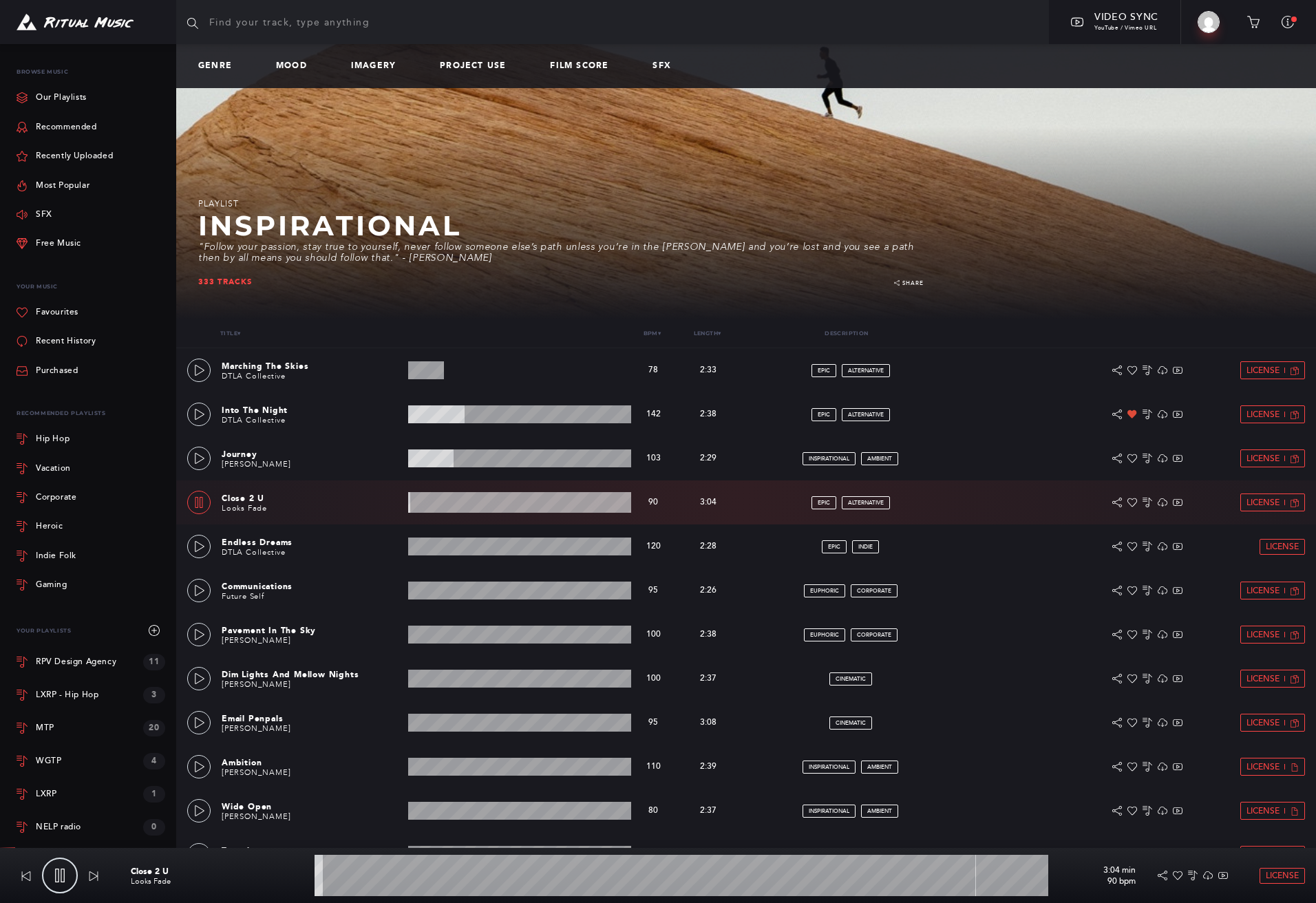
click at [283, 72] on div "Genre Mood Imagery Project Use Film Score SFX" at bounding box center [746, 66] width 1140 height 44
click at [284, 65] on link "Mood" at bounding box center [297, 66] width 42 height 10
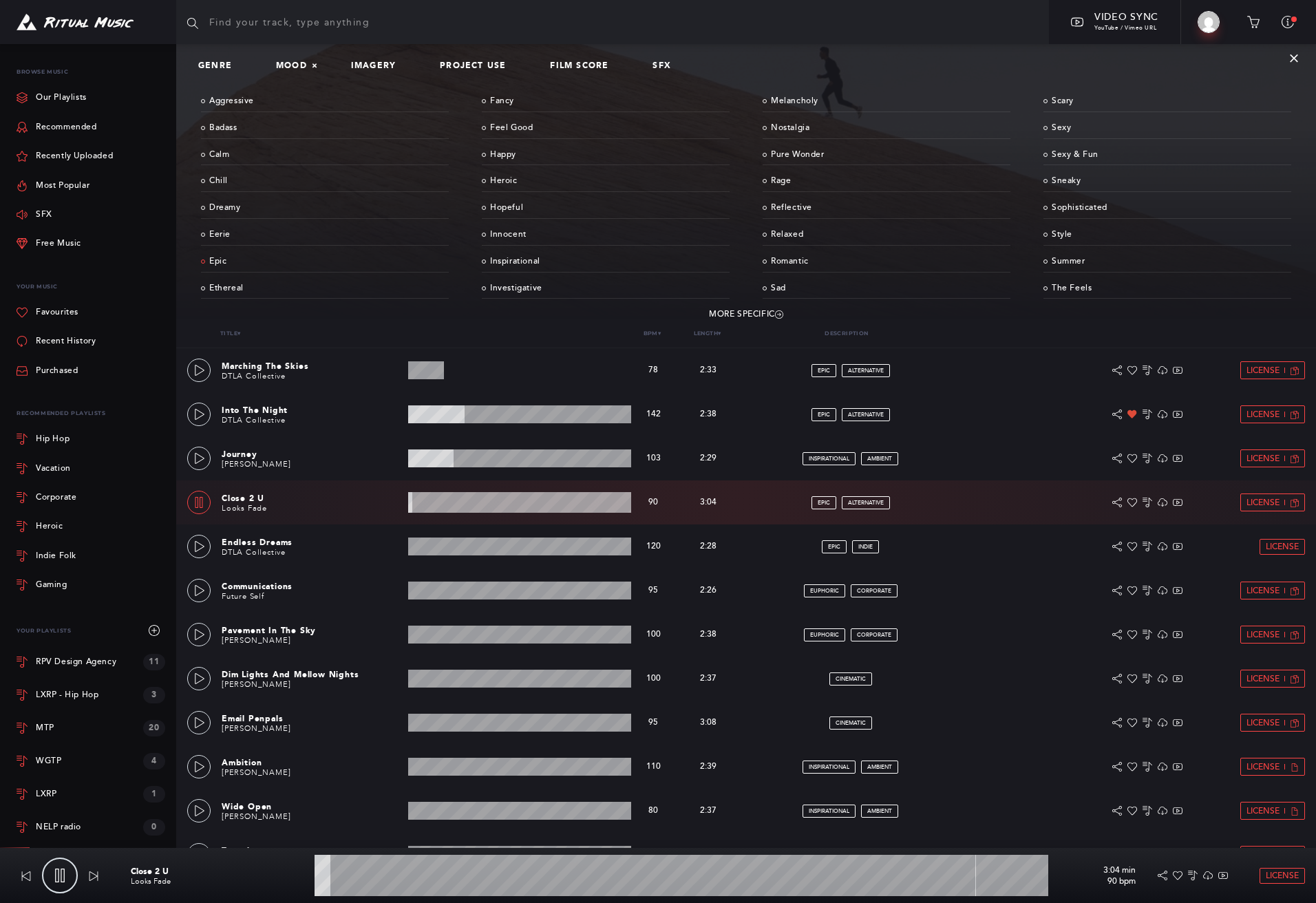
click at [221, 256] on link "Epic" at bounding box center [325, 262] width 247 height 22
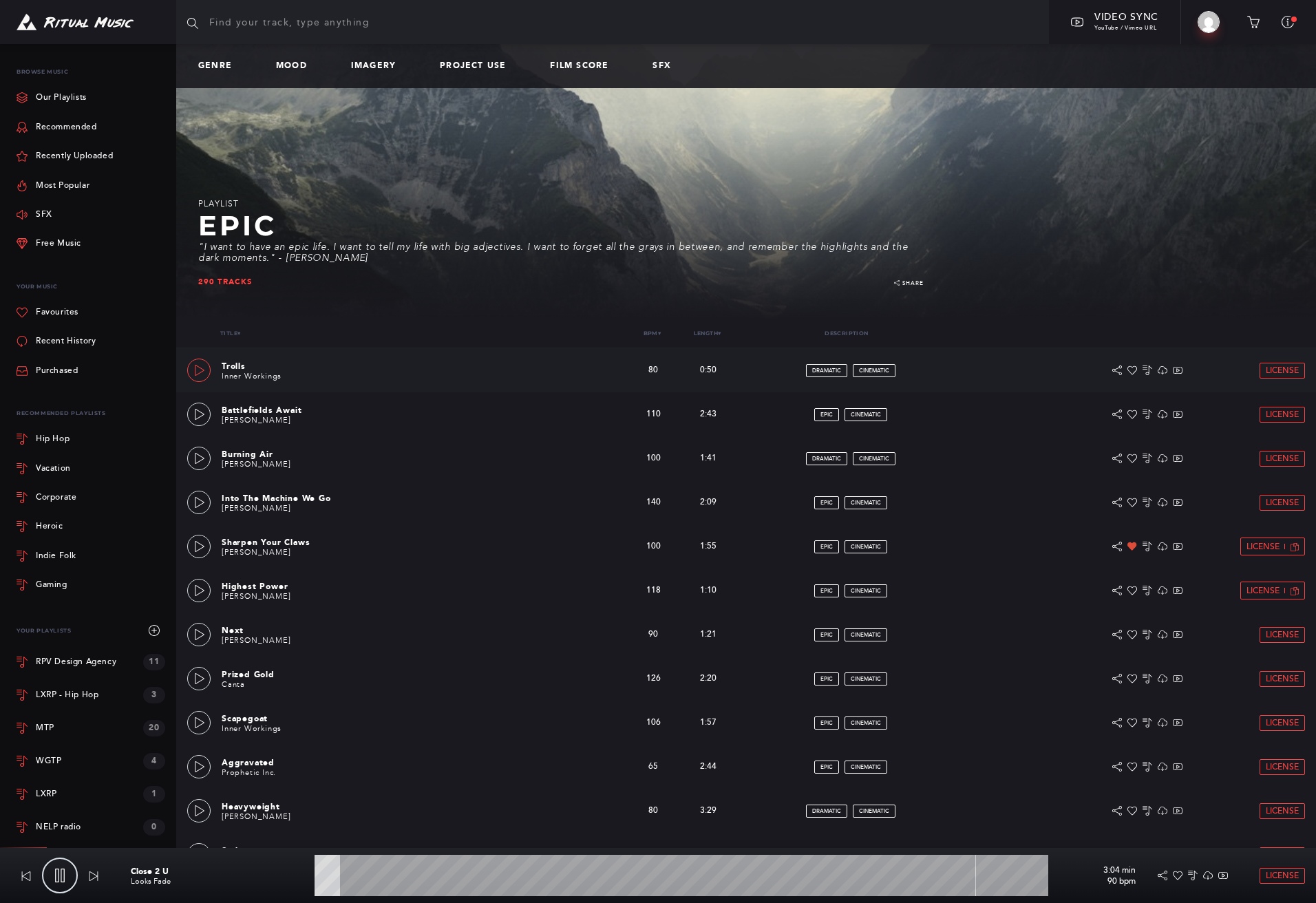
click at [204, 368] on icon at bounding box center [200, 370] width 11 height 11
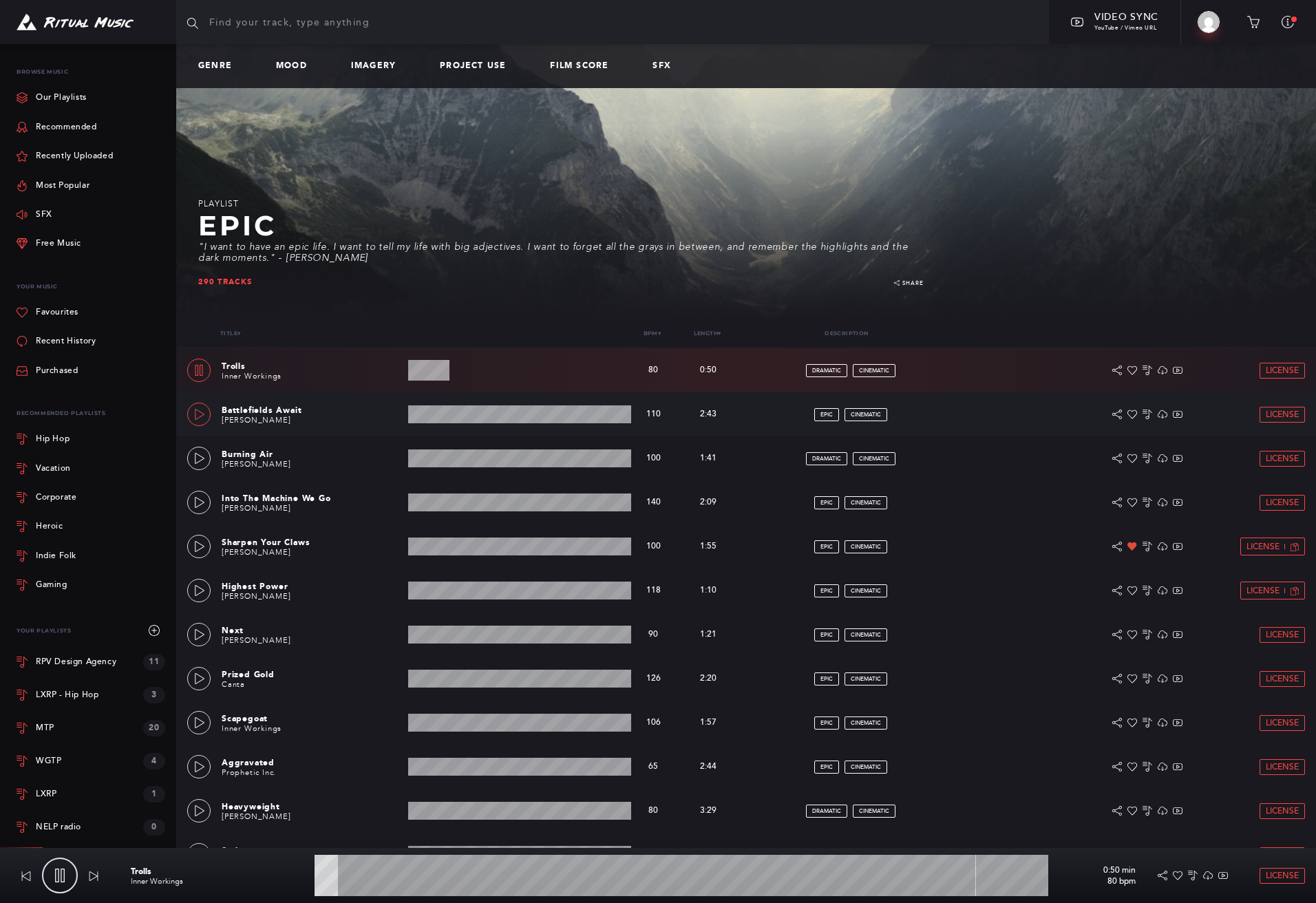
click at [200, 411] on icon at bounding box center [200, 415] width 11 height 11
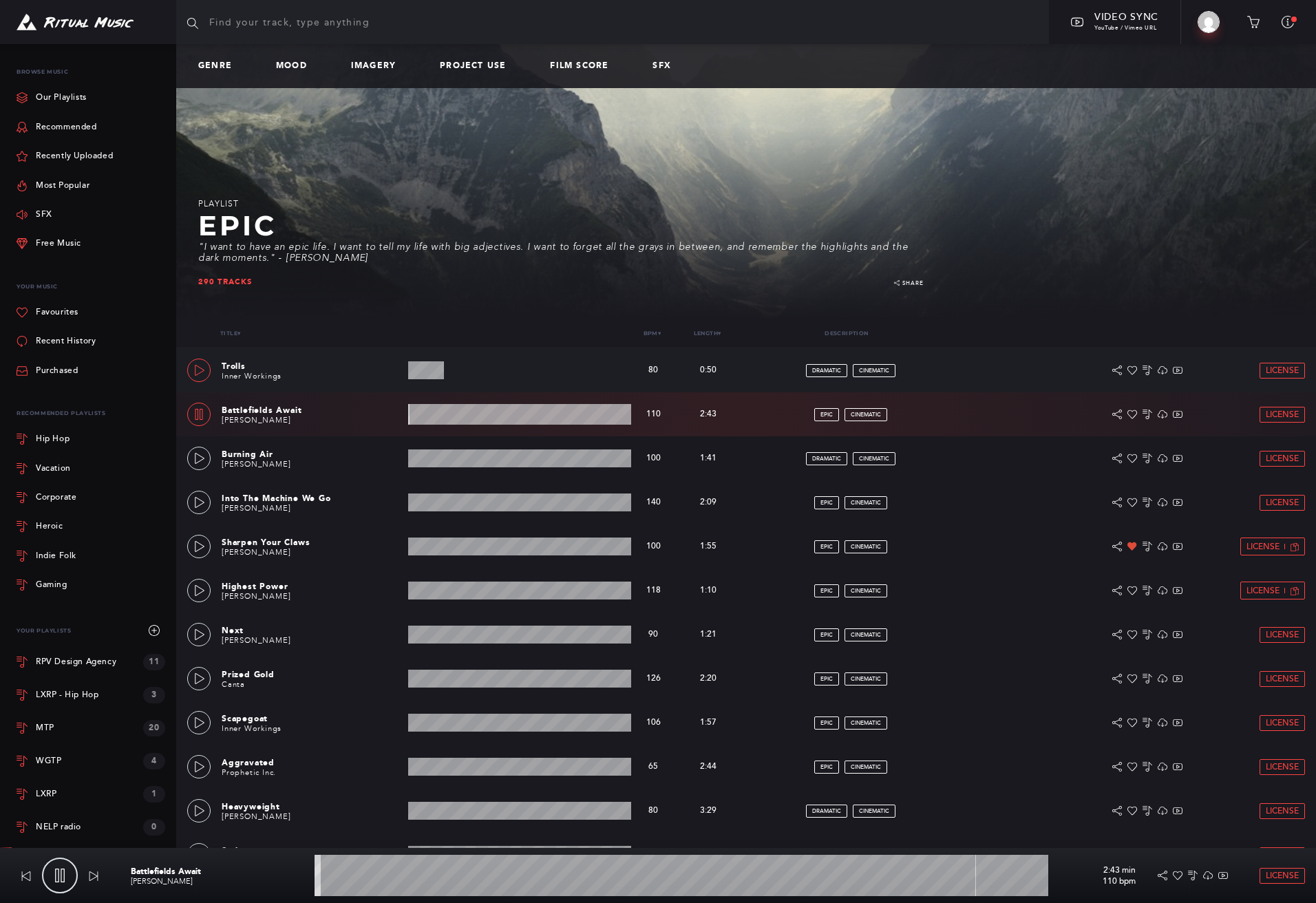
click at [199, 367] on icon at bounding box center [200, 370] width 11 height 11
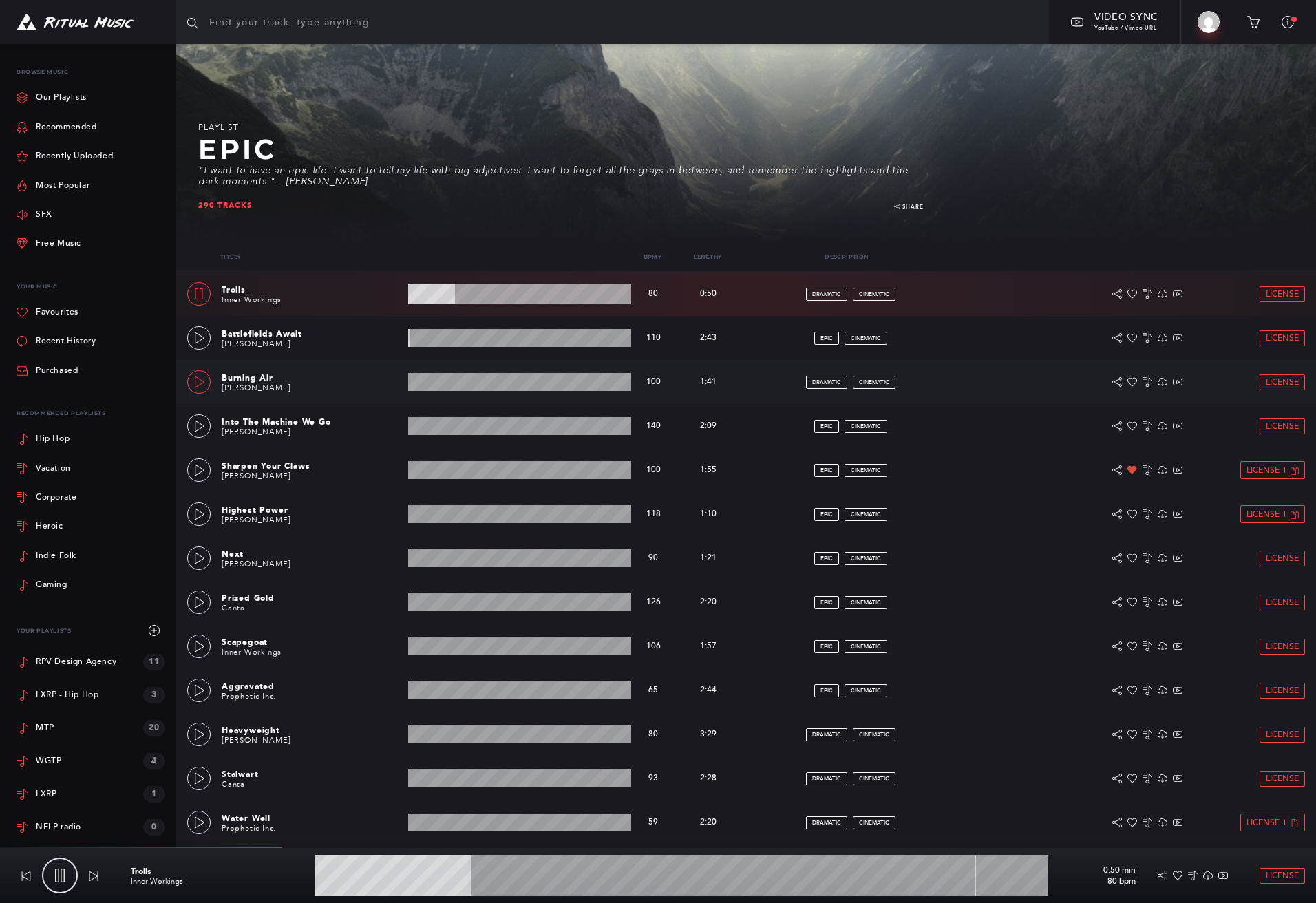
scroll to position [74, 0]
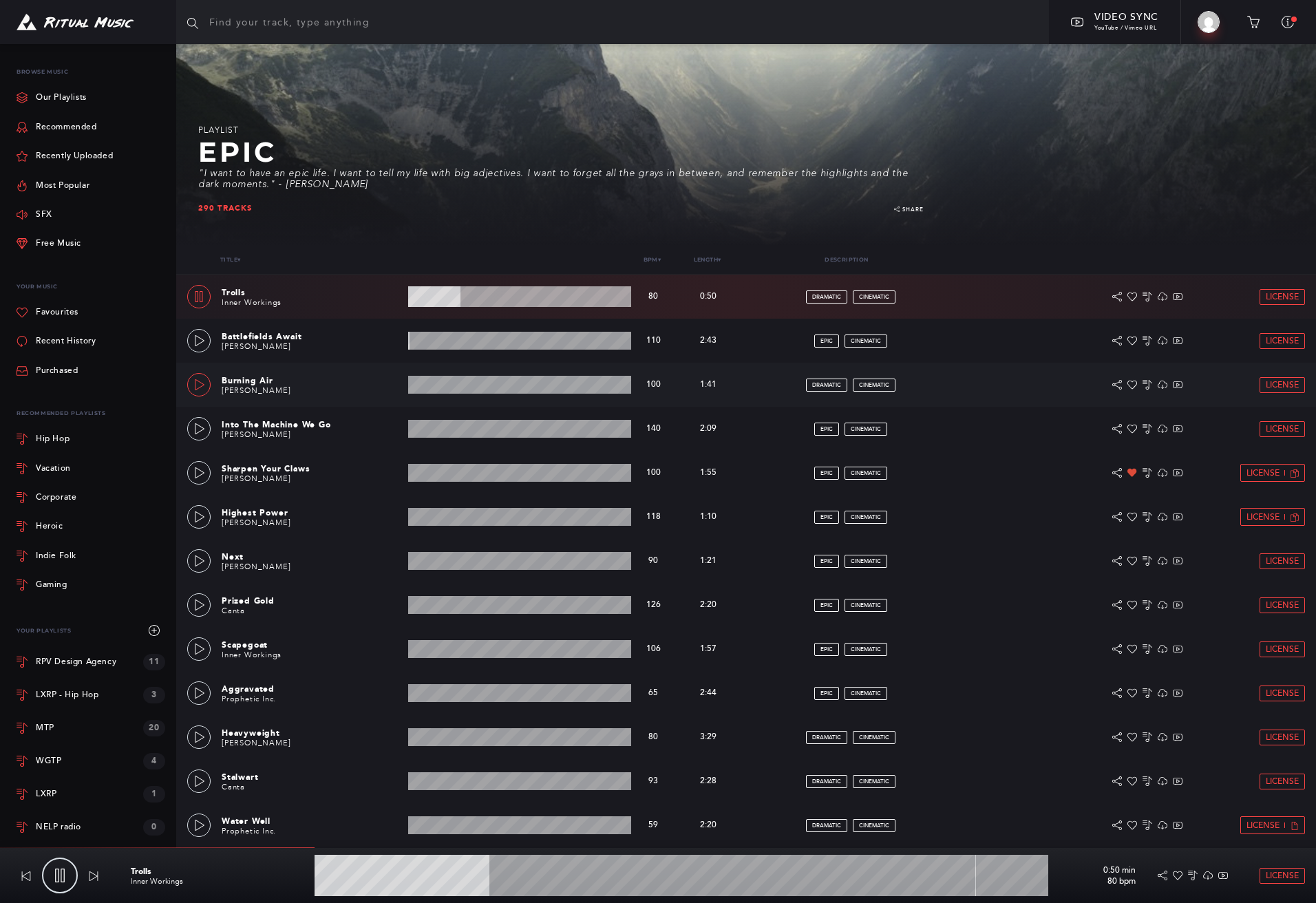
click at [199, 382] on icon at bounding box center [200, 385] width 11 height 11
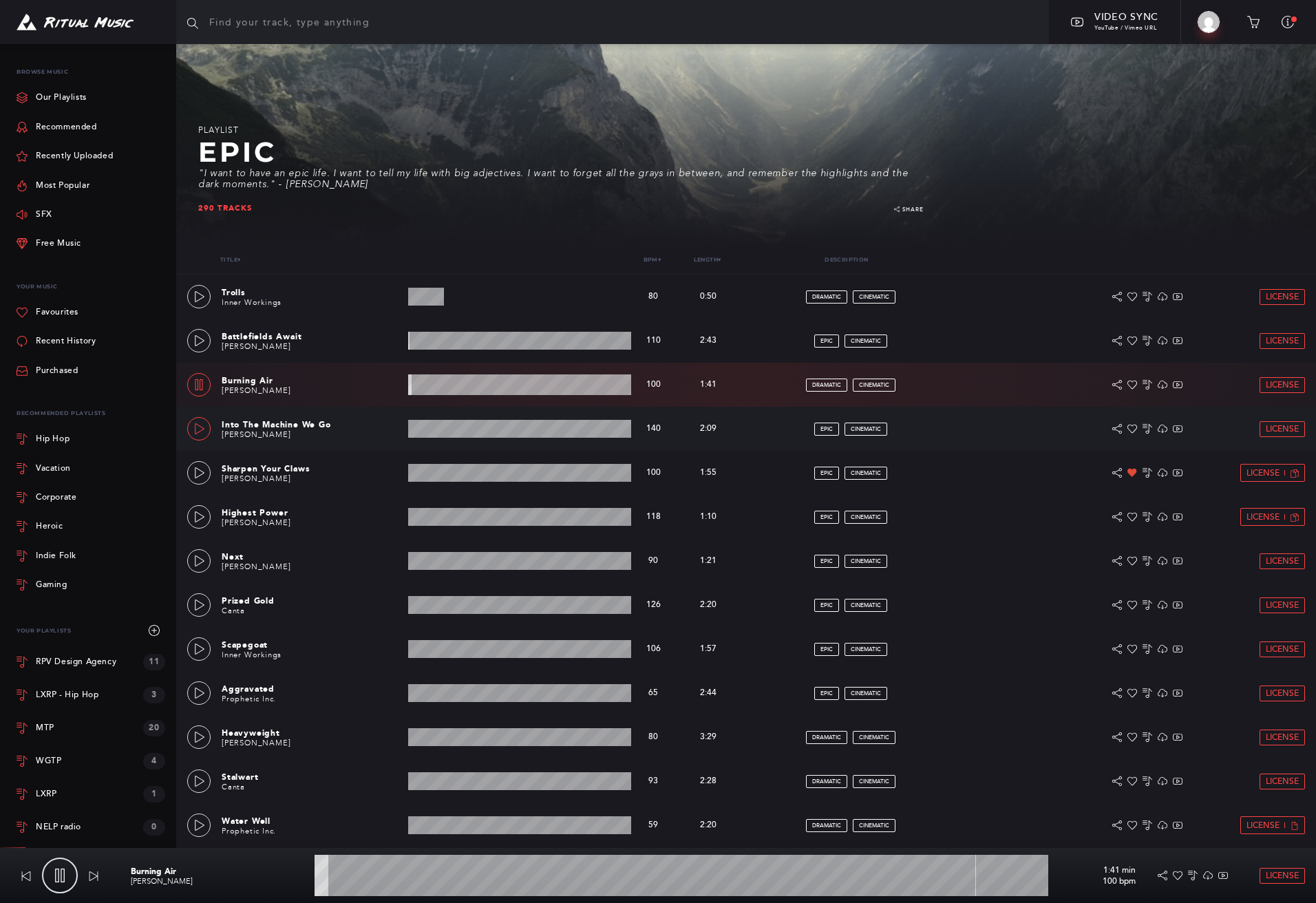
click at [199, 428] on icon at bounding box center [200, 429] width 11 height 11
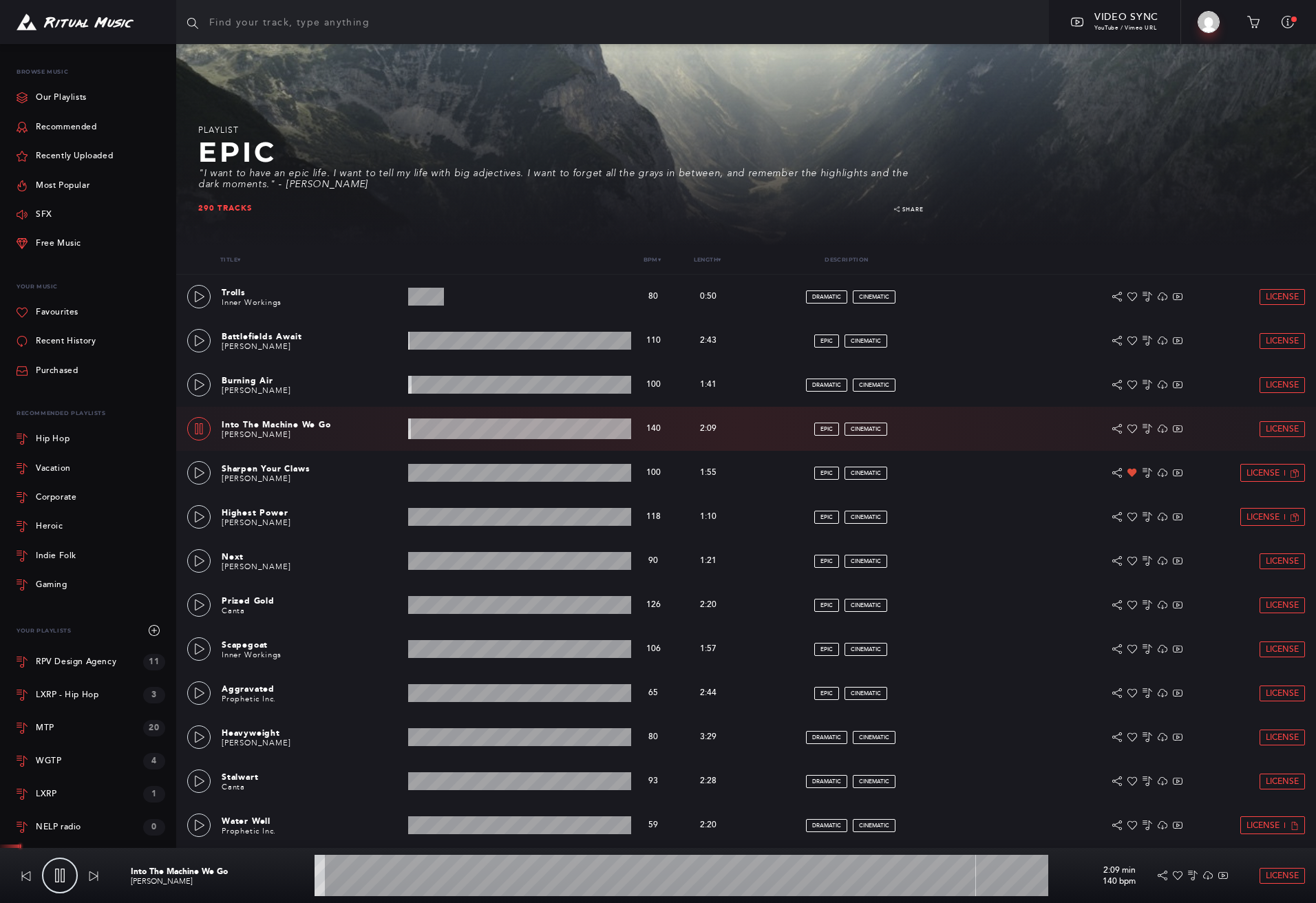
click at [465, 878] on wave at bounding box center [681, 875] width 734 height 41
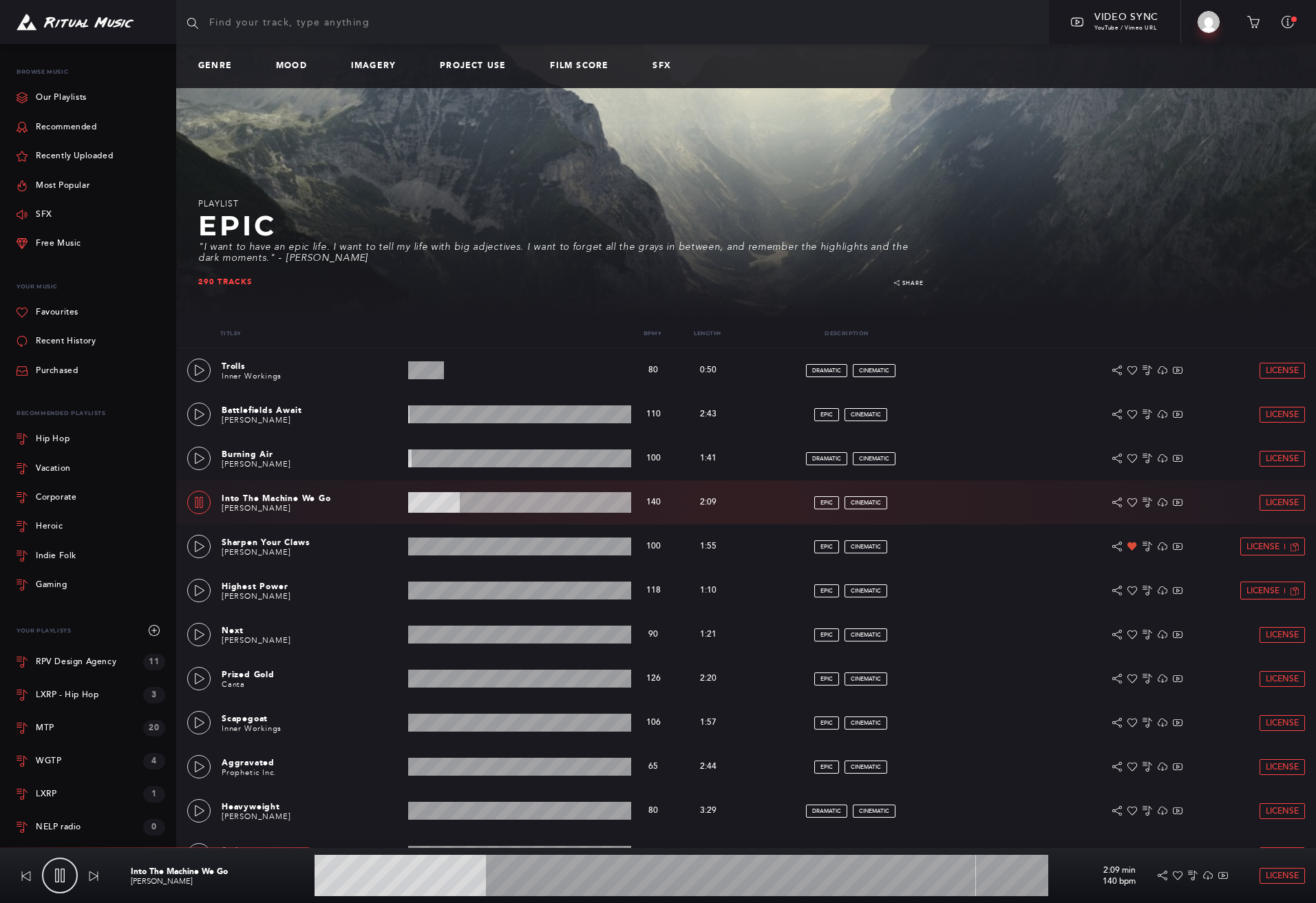
scroll to position [0, 0]
click at [286, 56] on div "Genre Mood Imagery Project Use Film Score SFX" at bounding box center [746, 66] width 1140 height 44
click at [229, 65] on link "Genre" at bounding box center [221, 66] width 45 height 10
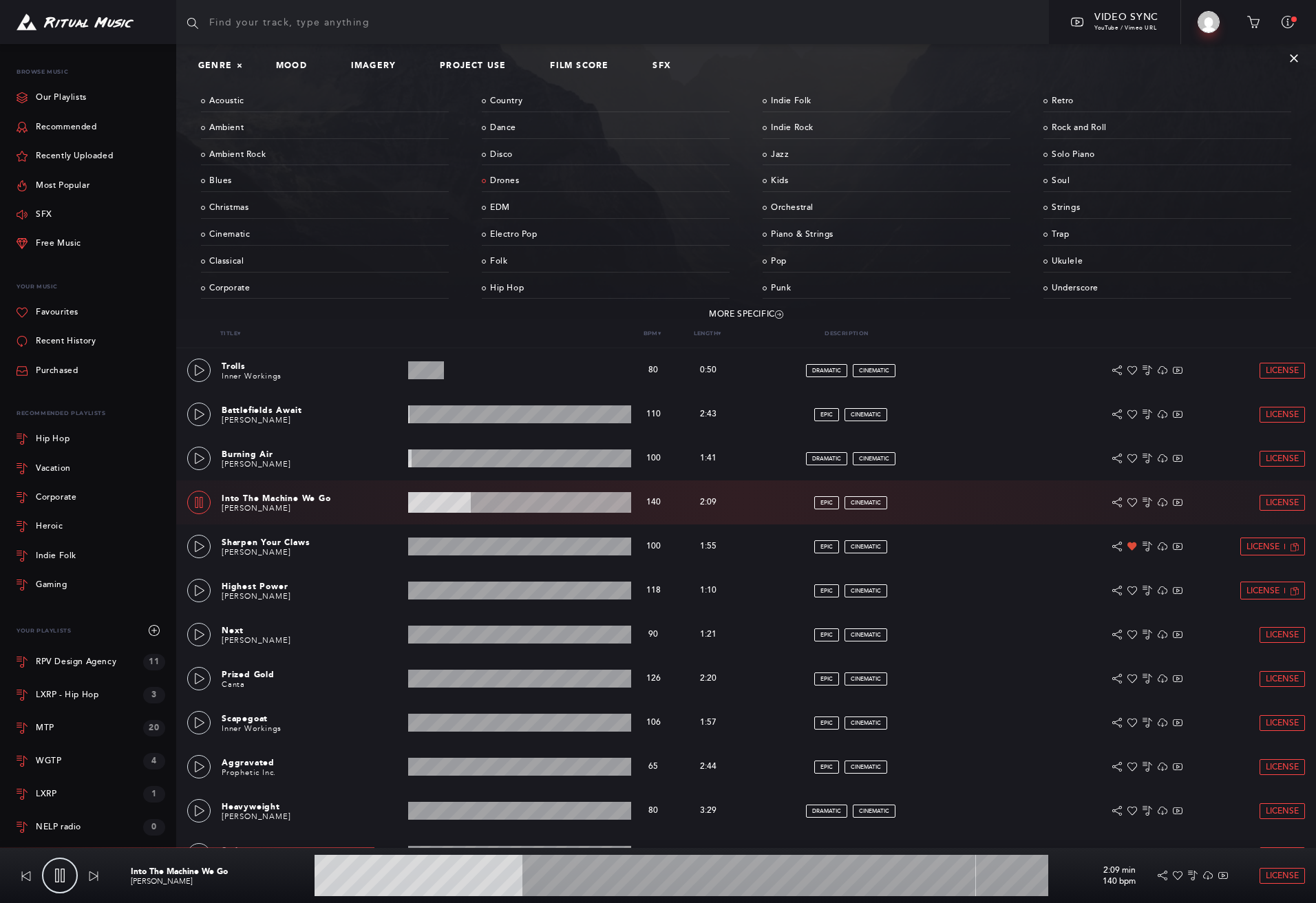
click at [510, 185] on link "Drones" at bounding box center [606, 181] width 247 height 22
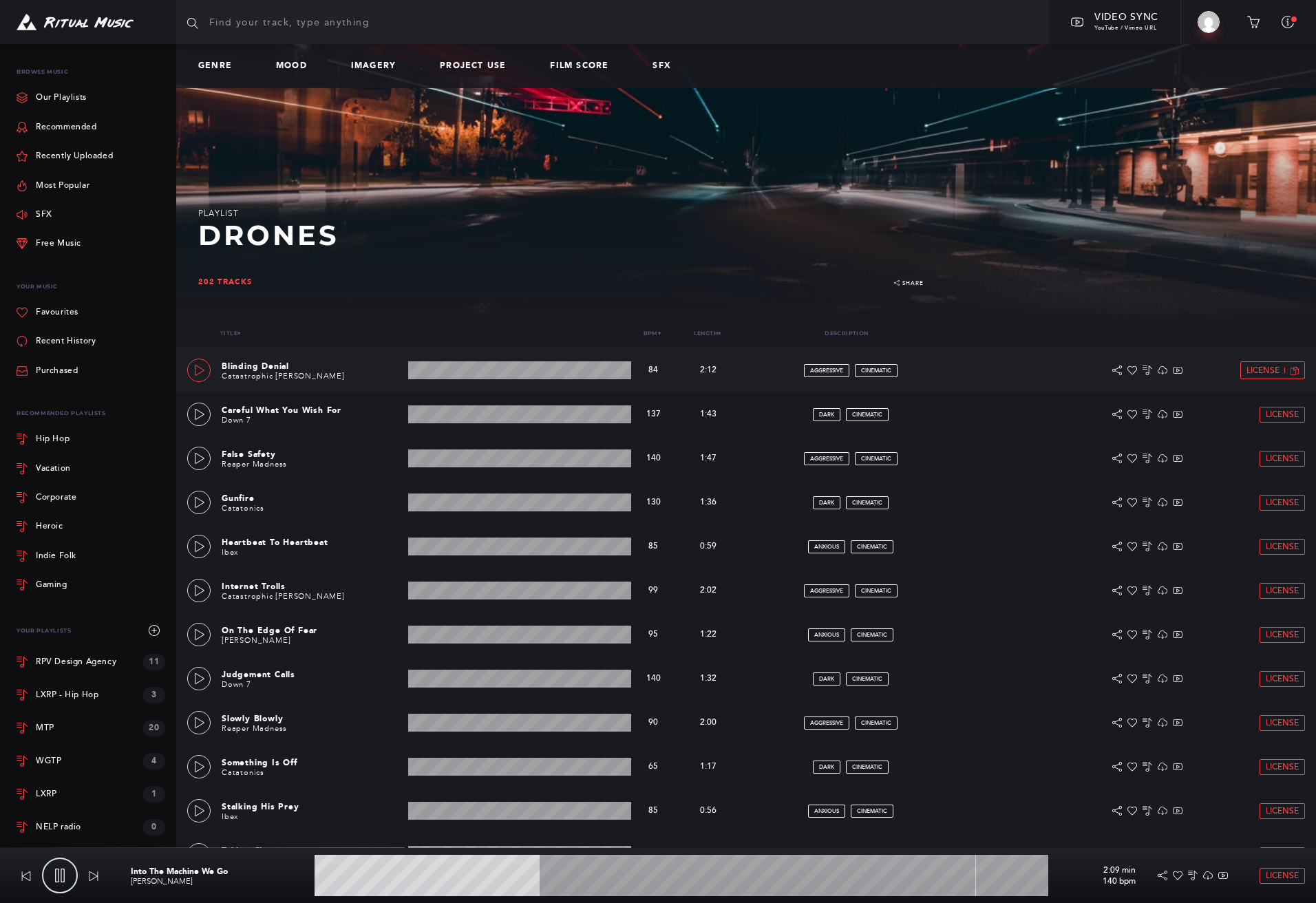
click at [190, 368] on link at bounding box center [198, 370] width 23 height 23
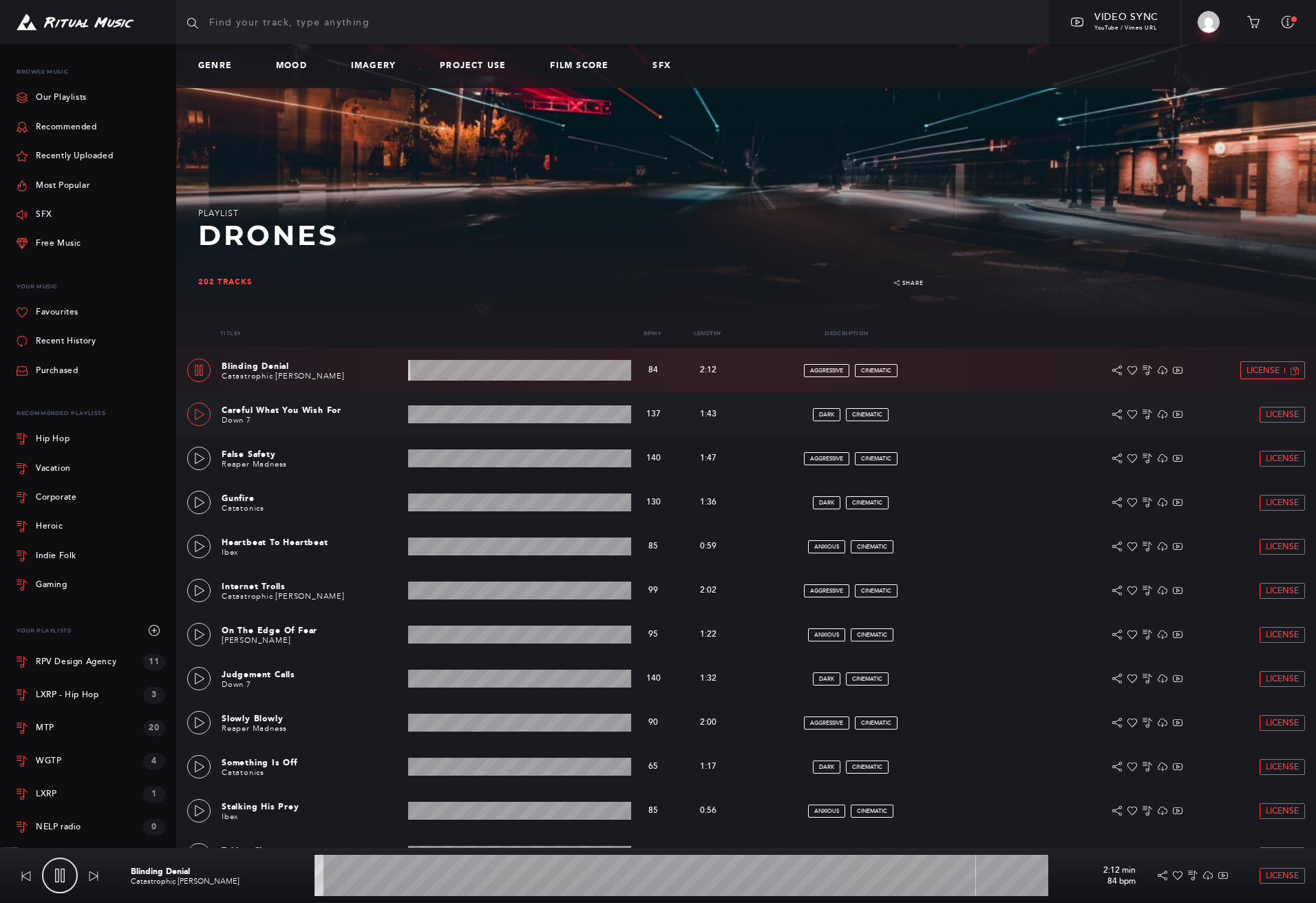
click at [202, 415] on icon at bounding box center [200, 415] width 11 height 11
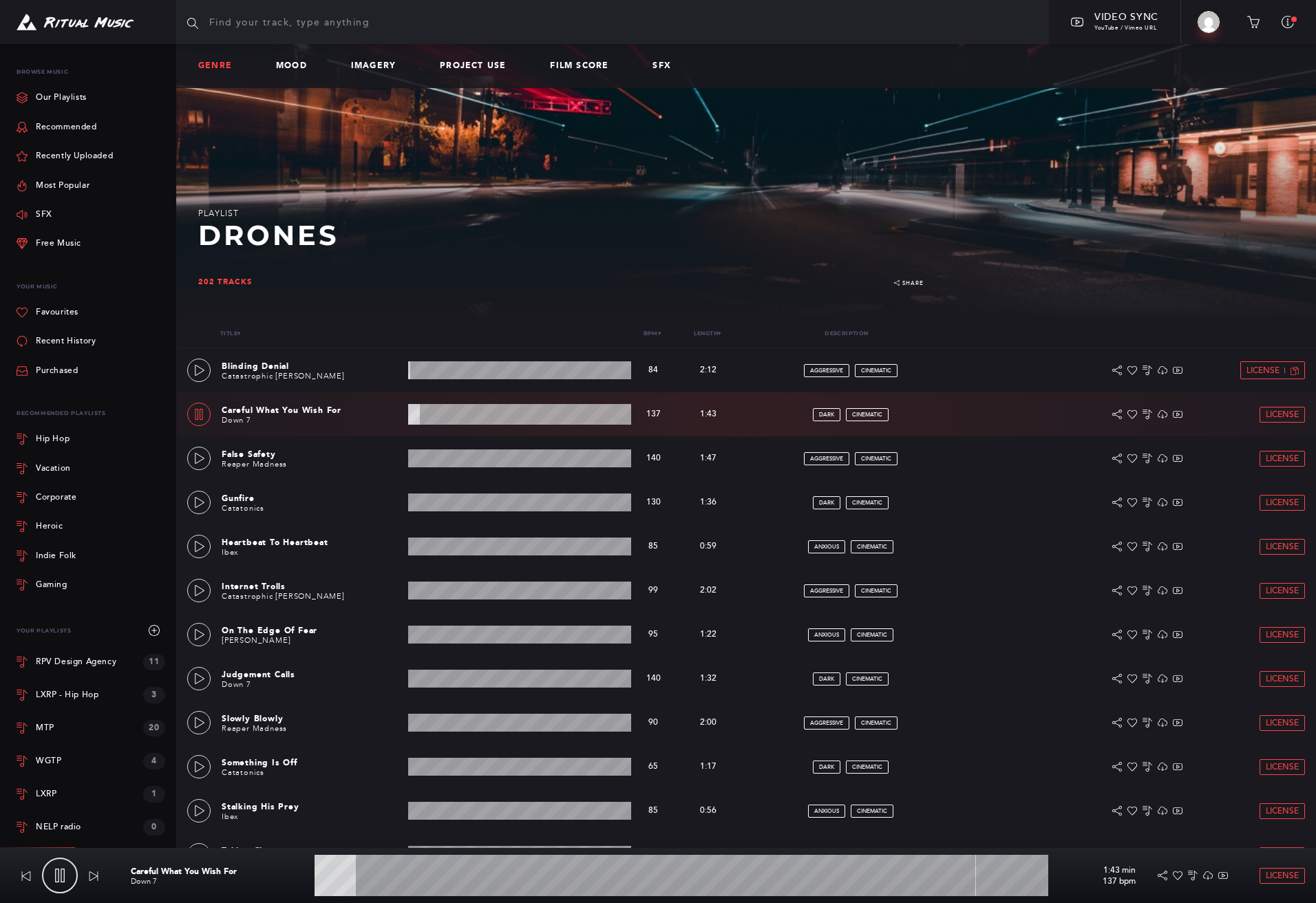
click at [210, 66] on link "Genre" at bounding box center [221, 66] width 45 height 10
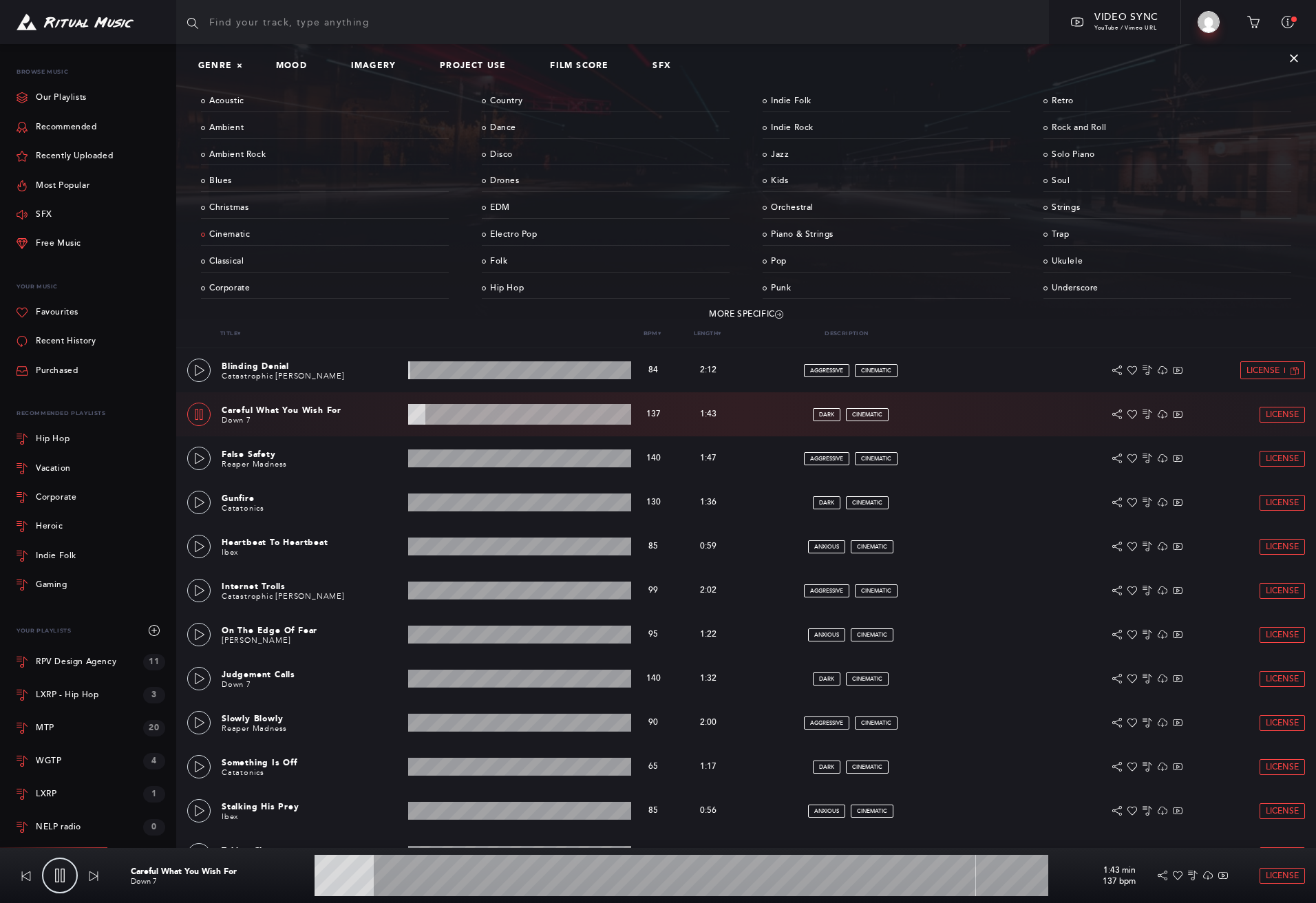
click at [234, 234] on link "Cinematic" at bounding box center [325, 235] width 247 height 22
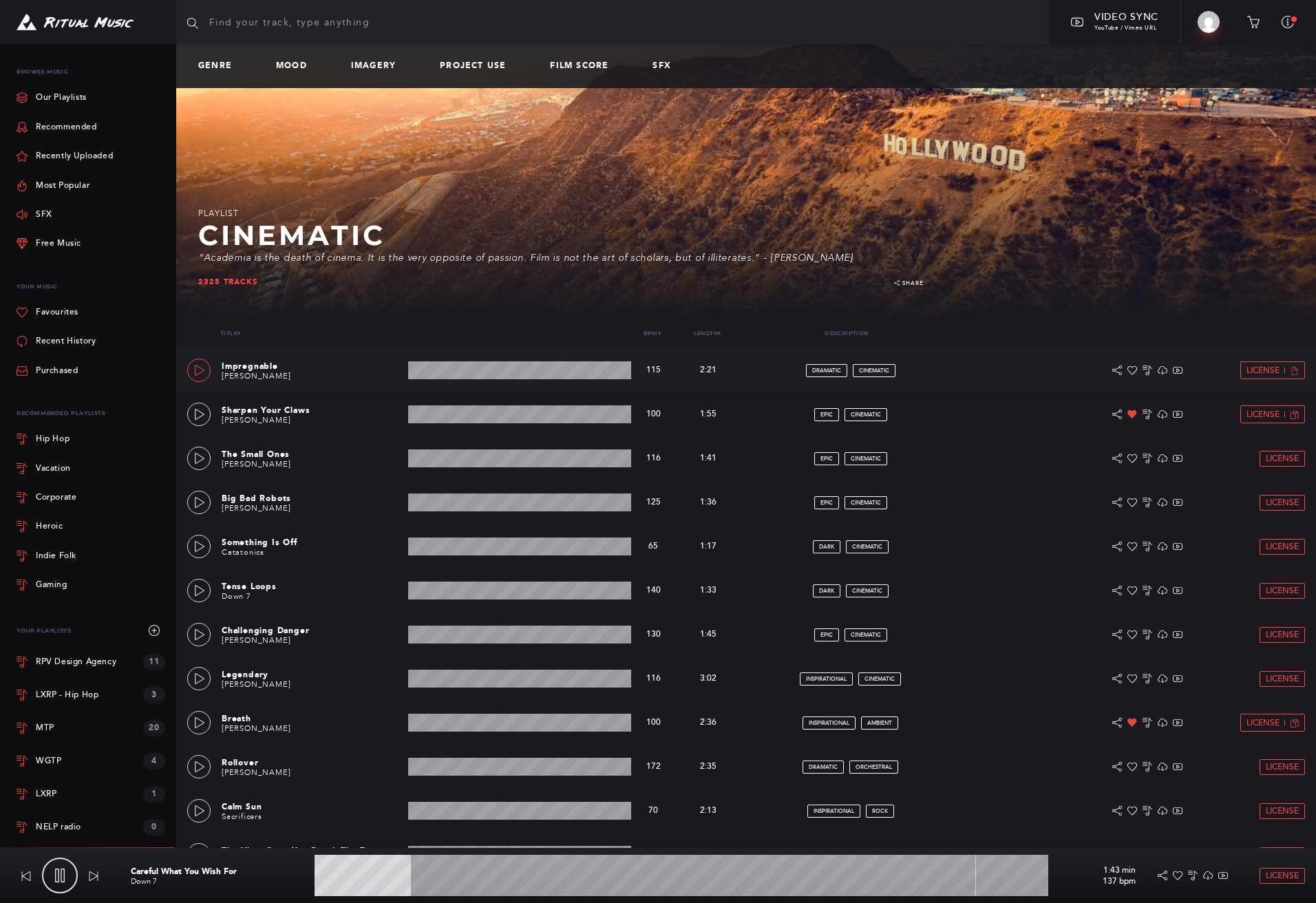
click at [198, 379] on link at bounding box center [198, 370] width 23 height 23
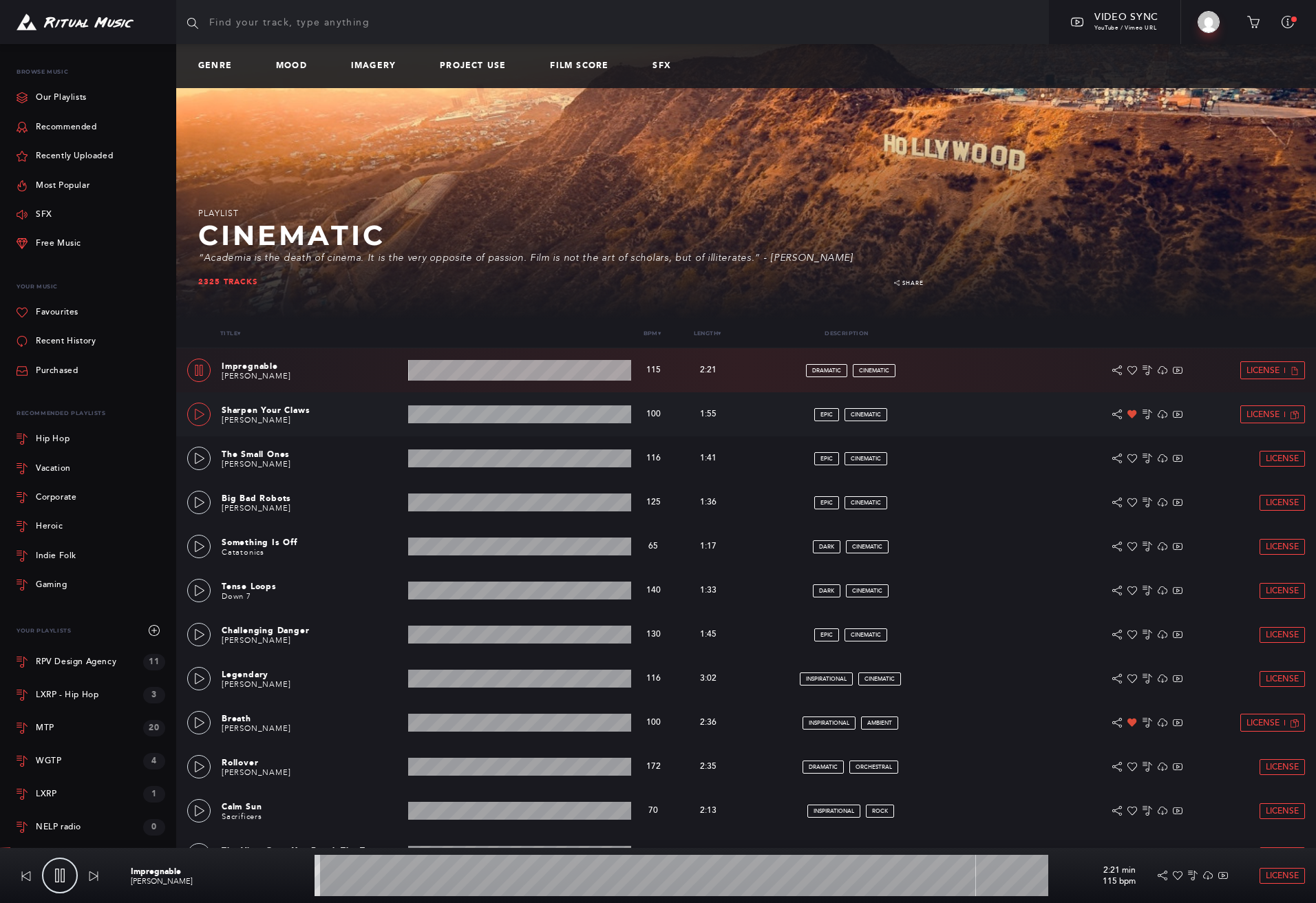
click at [196, 413] on icon at bounding box center [200, 415] width 11 height 11
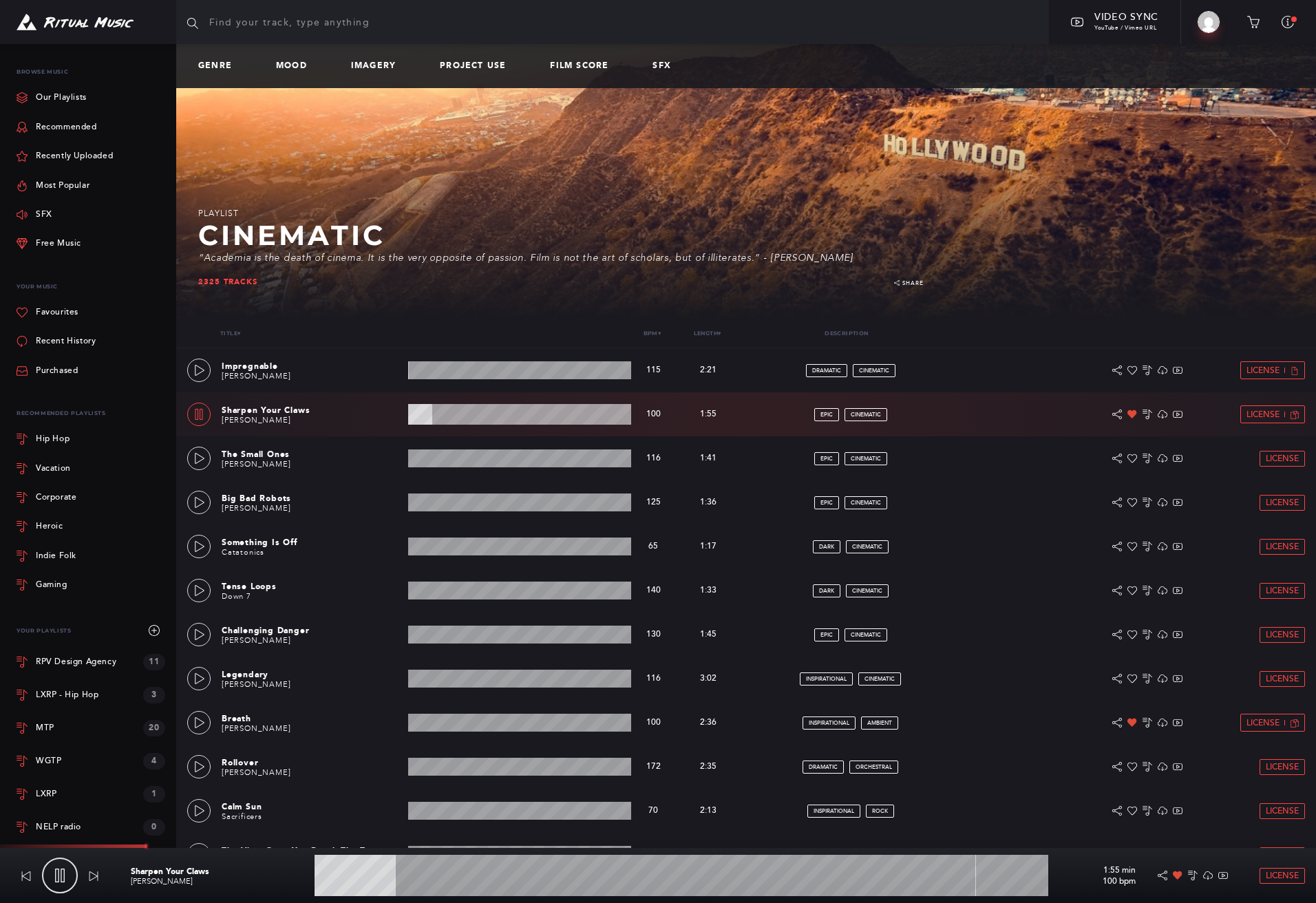
click at [487, 876] on wave at bounding box center [681, 875] width 734 height 41
click at [255, 420] on link "Thomas Chabot" at bounding box center [256, 419] width 69 height 9
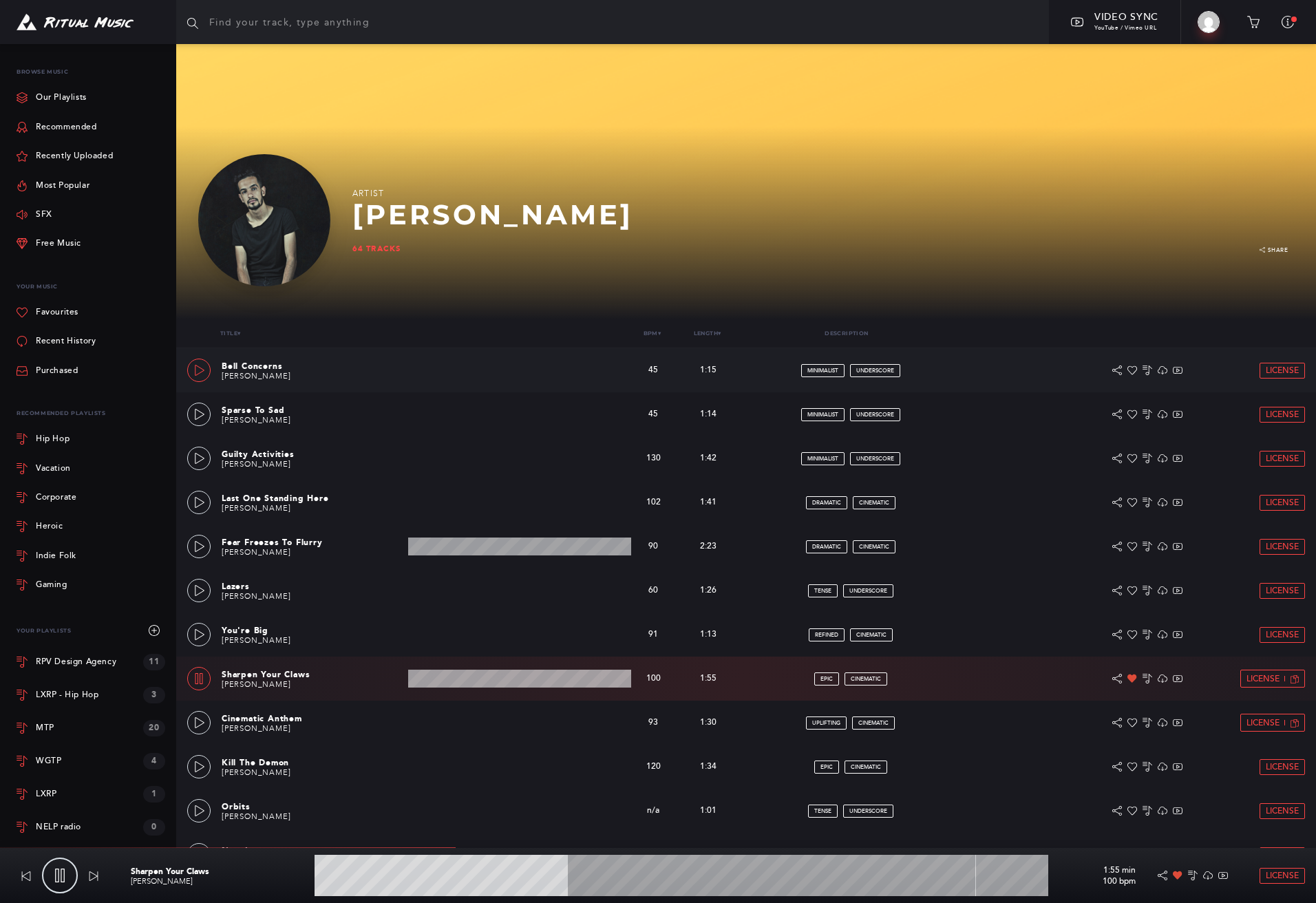
click at [194, 365] on link at bounding box center [198, 370] width 23 height 23
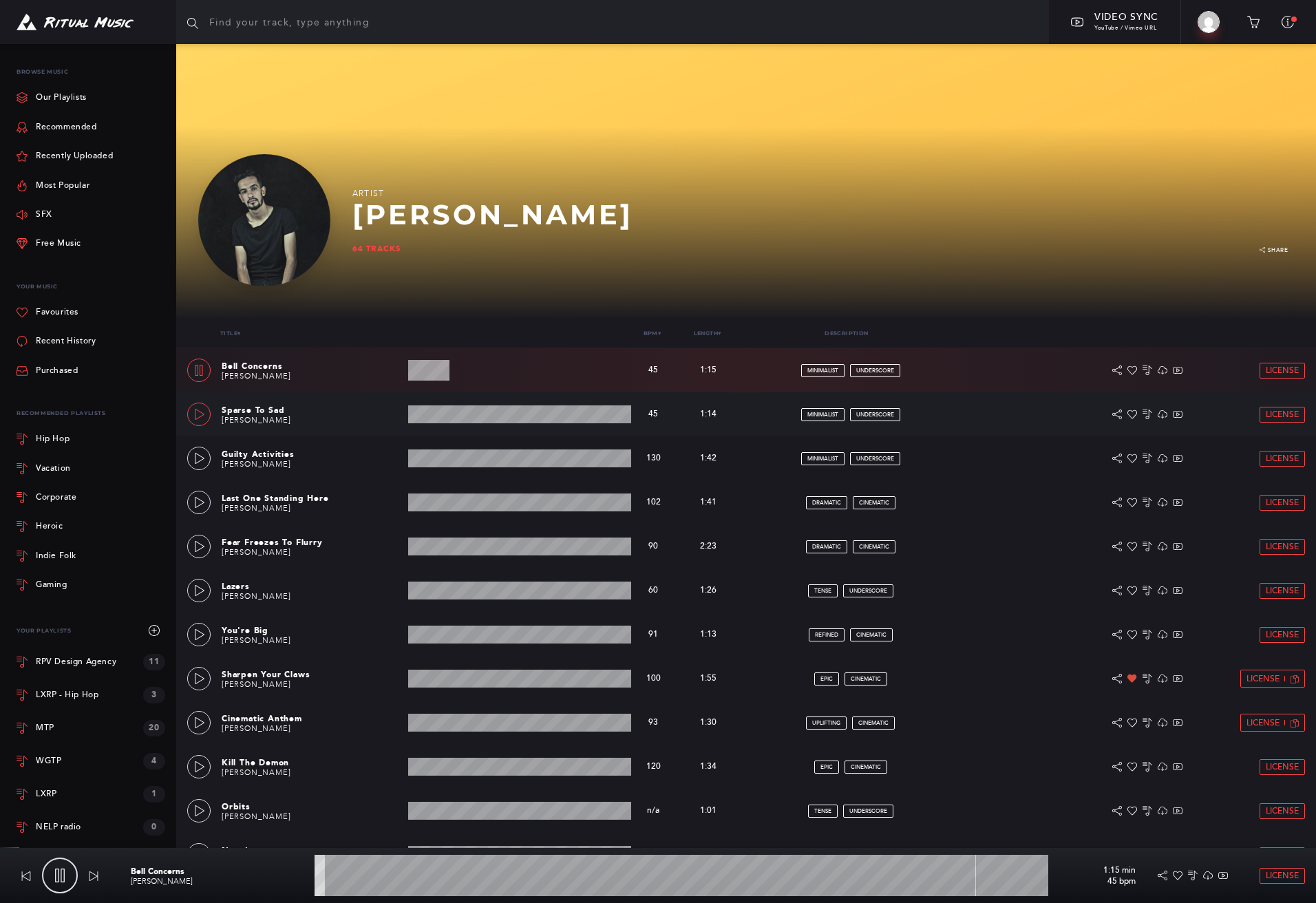
click at [198, 412] on icon at bounding box center [200, 415] width 11 height 11
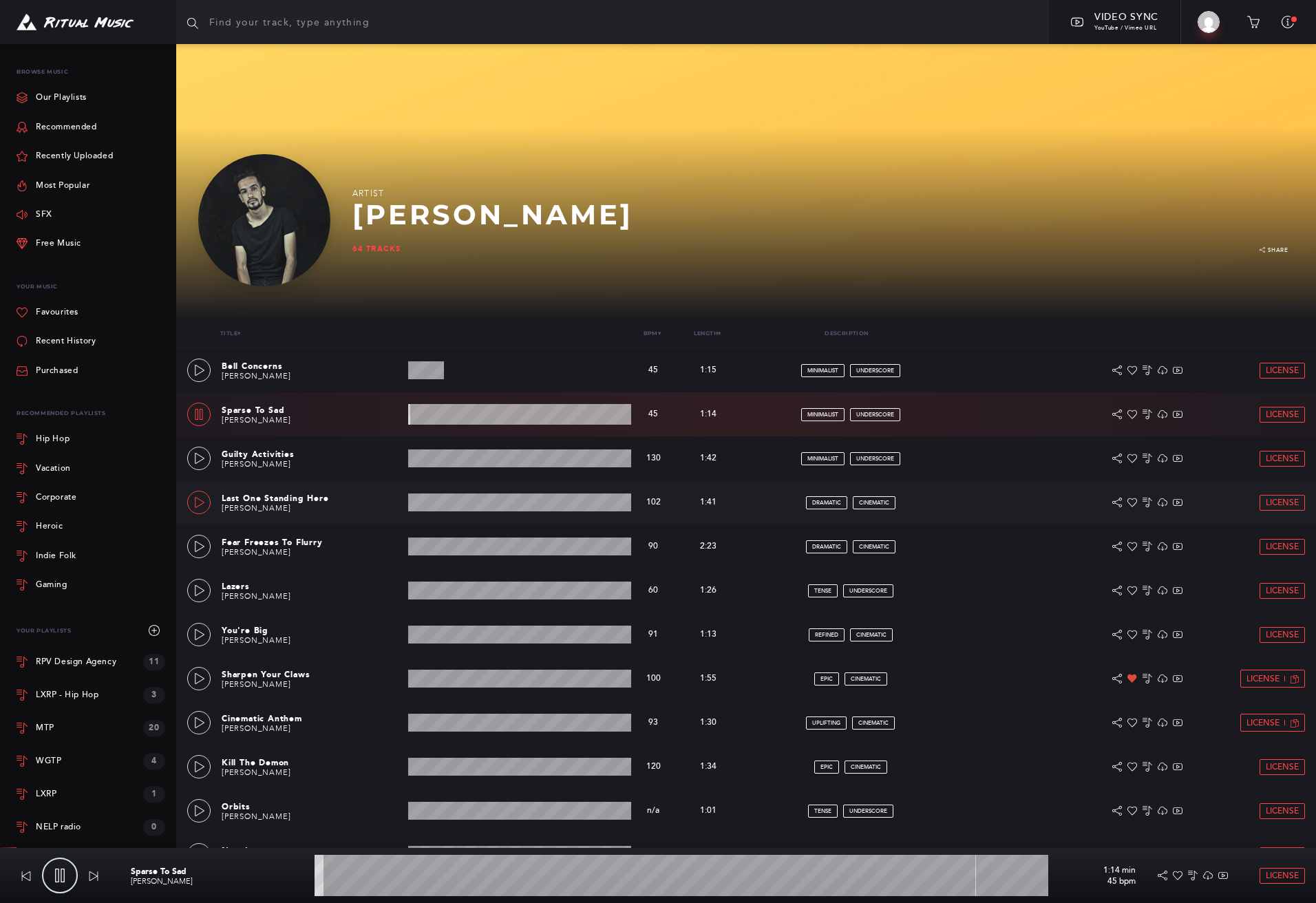
click at [198, 496] on link at bounding box center [198, 502] width 23 height 23
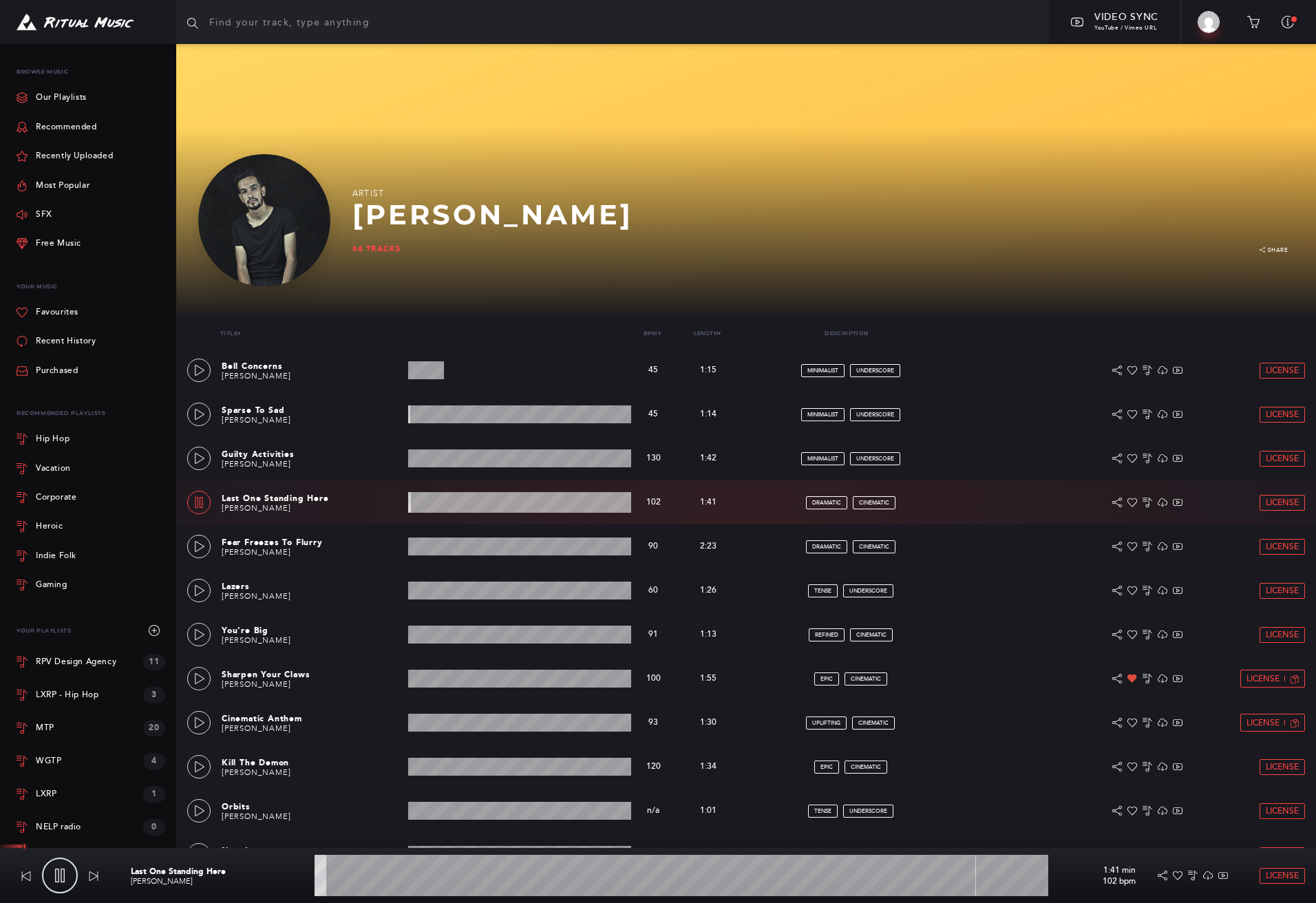
click at [391, 873] on wave at bounding box center [681, 875] width 734 height 41
click at [452, 878] on wave at bounding box center [681, 875] width 734 height 41
click at [194, 454] on icon at bounding box center [200, 459] width 11 height 11
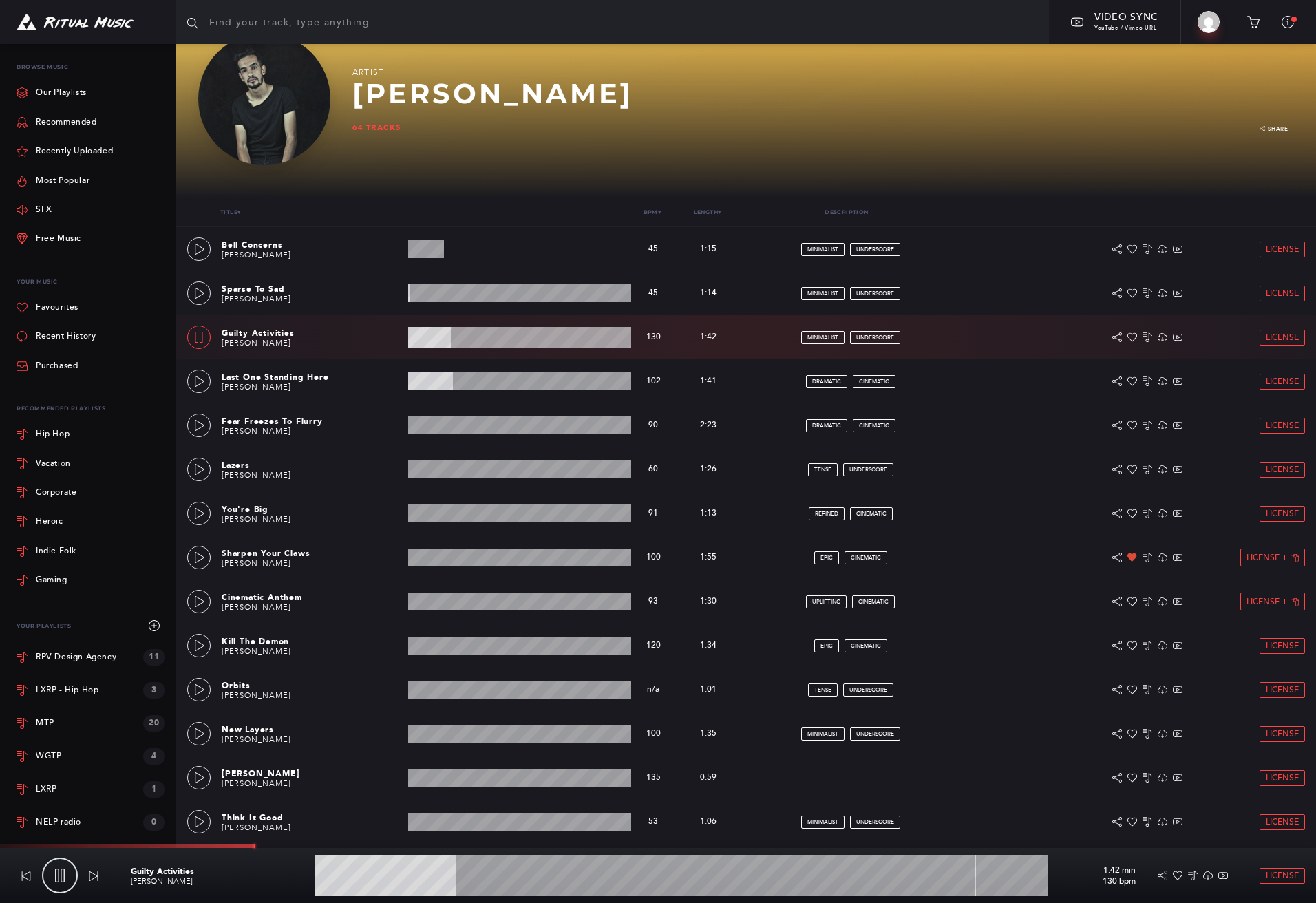
scroll to position [121, 0]
click at [55, 875] on icon at bounding box center [59, 875] width 14 height 14
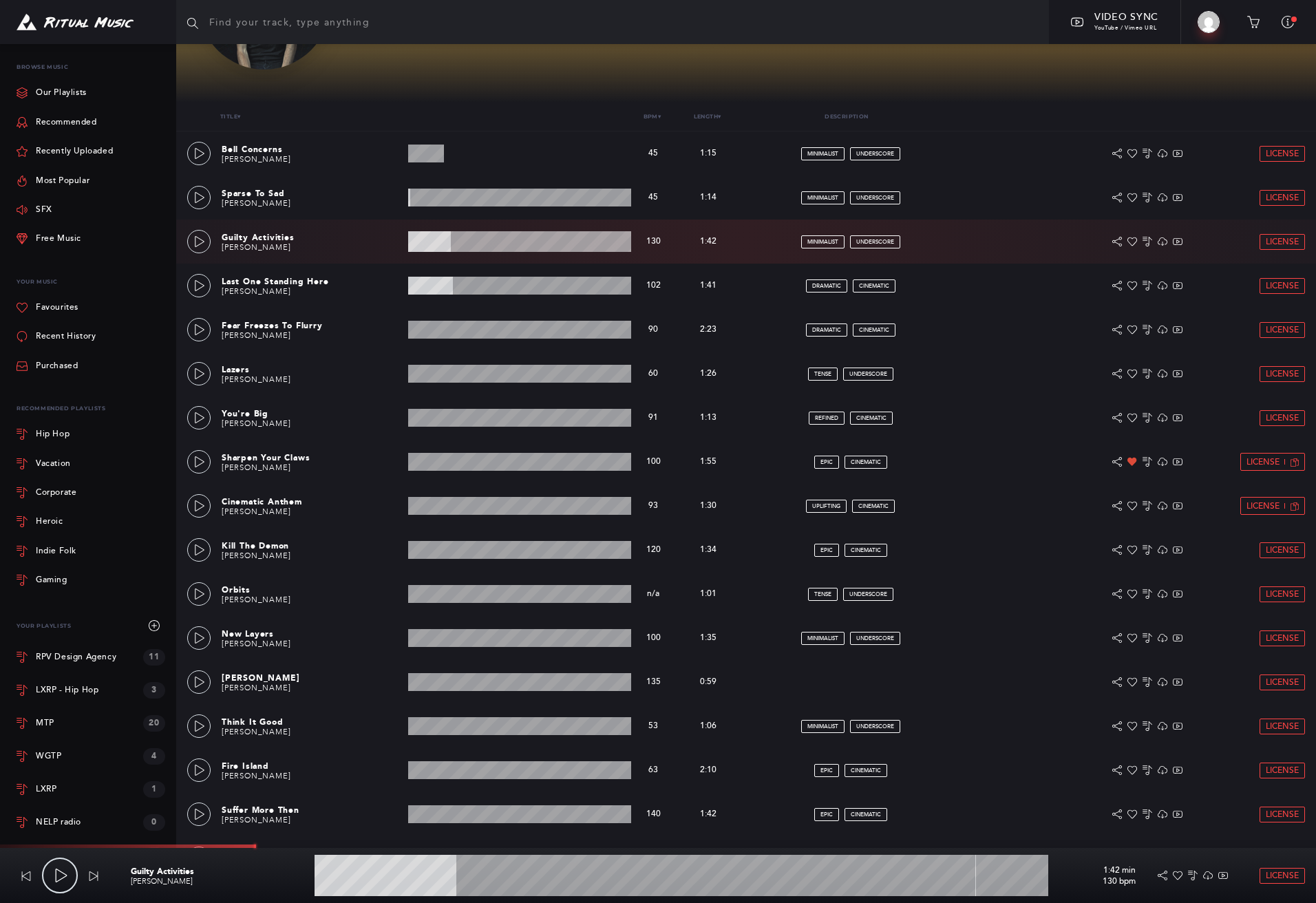
scroll to position [217, 0]
click at [198, 329] on icon at bounding box center [200, 330] width 11 height 11
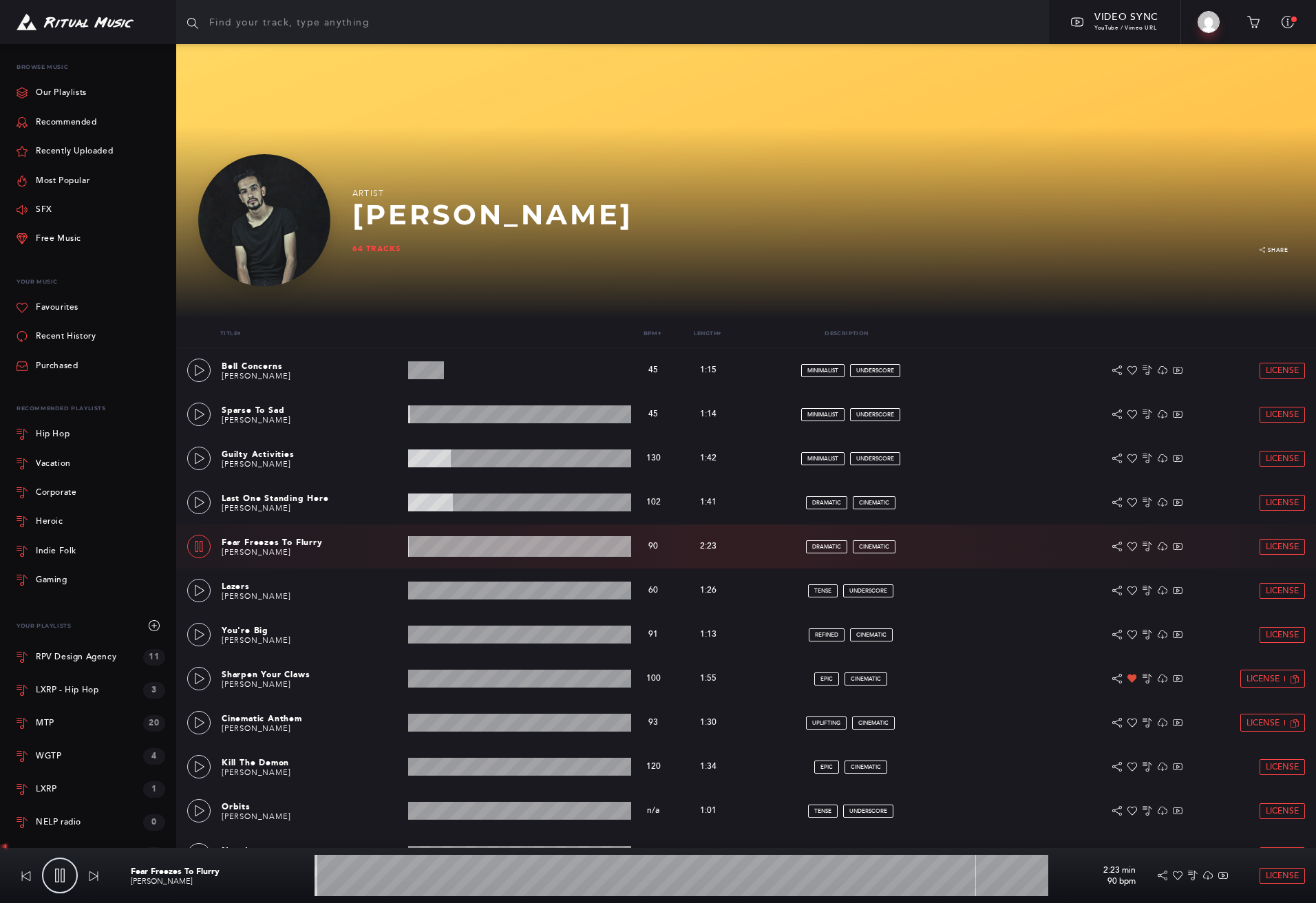
scroll to position [0, 0]
click at [347, 880] on wave at bounding box center [681, 875] width 734 height 41
click at [366, 877] on wave at bounding box center [681, 875] width 734 height 41
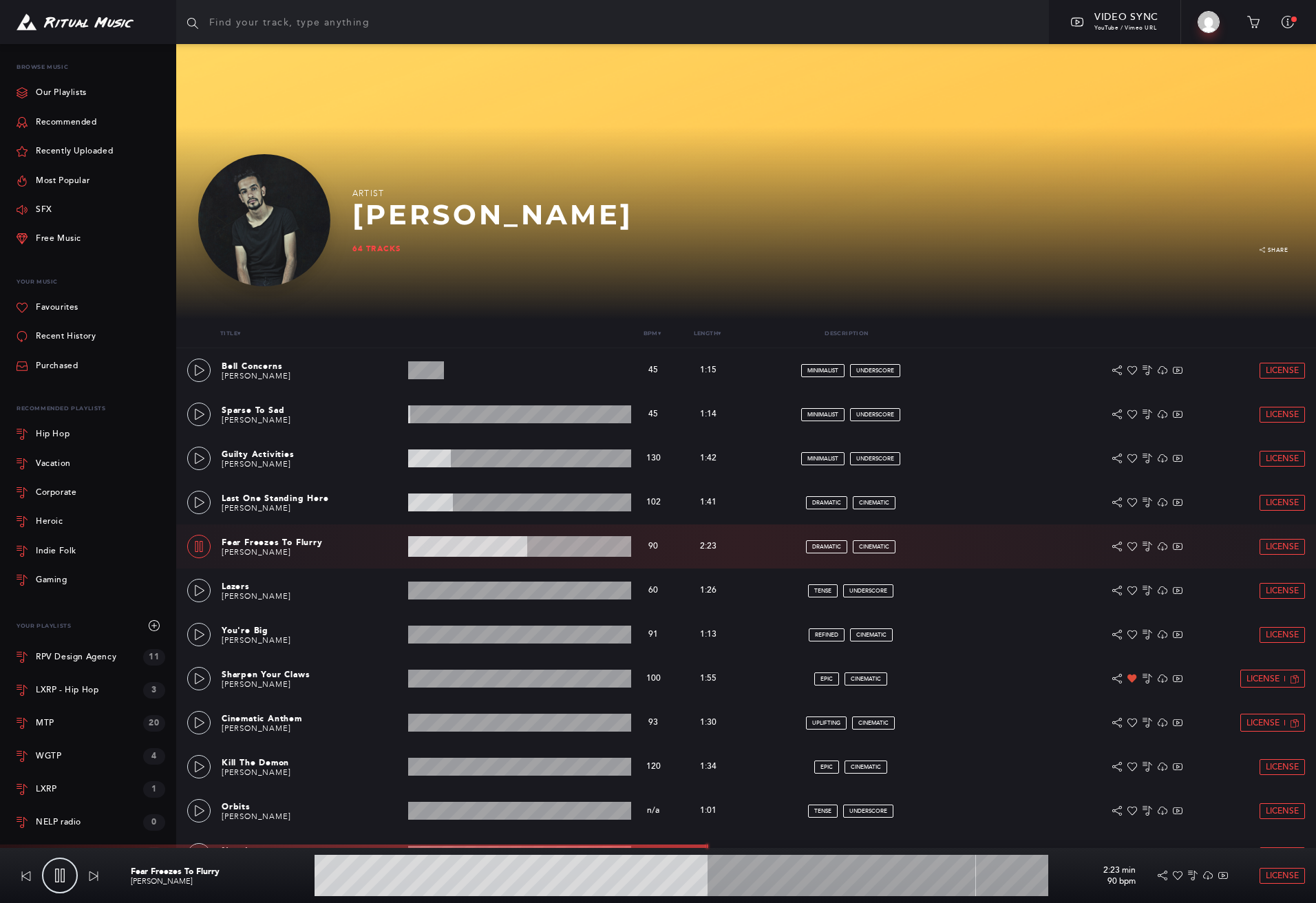
click at [795, 873] on wave at bounding box center [681, 875] width 734 height 41
click at [848, 879] on wave at bounding box center [681, 875] width 734 height 41
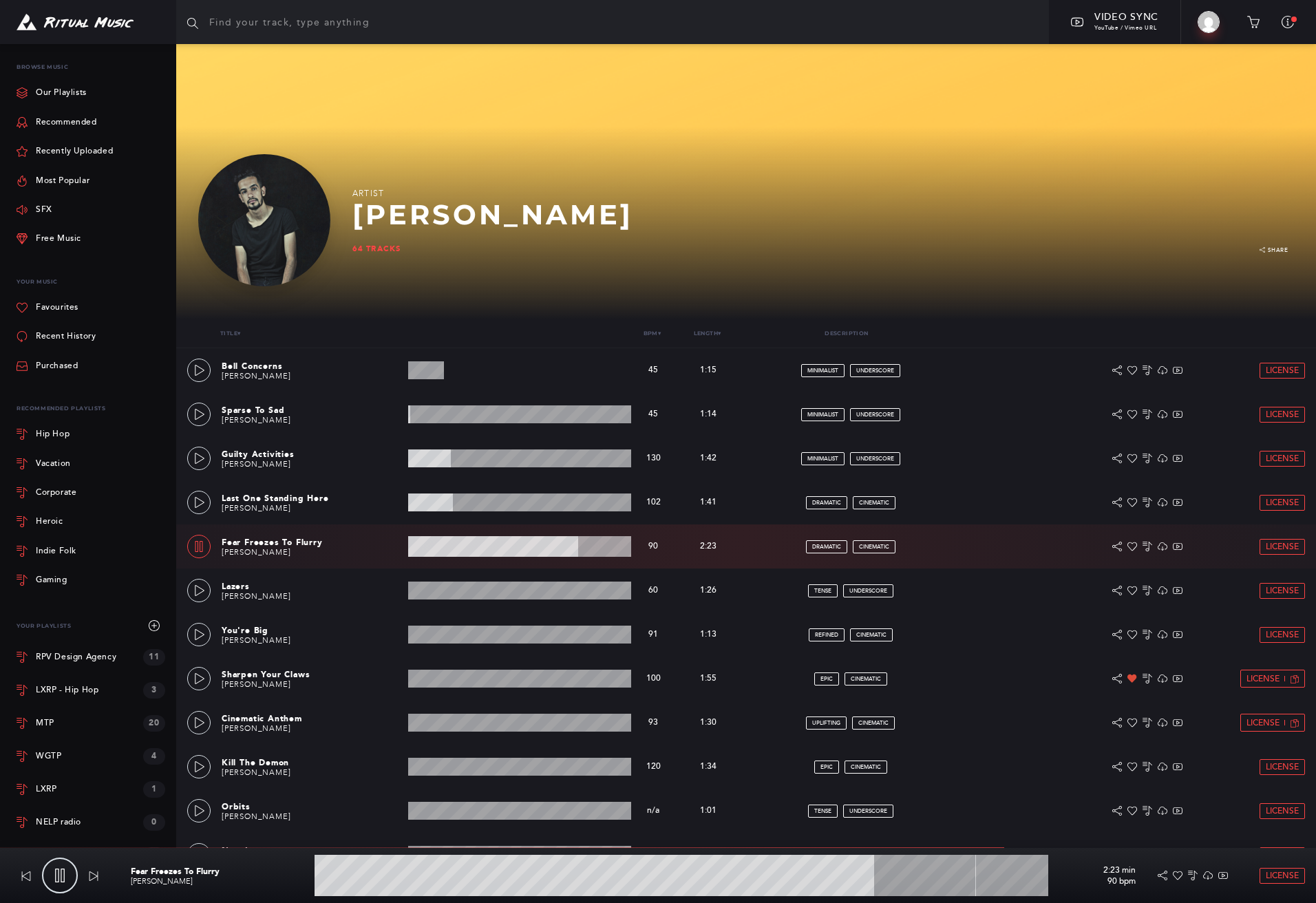
click at [198, 545] on icon at bounding box center [198, 546] width 7 height 11
click at [29, 27] on img at bounding box center [76, 22] width 117 height 17
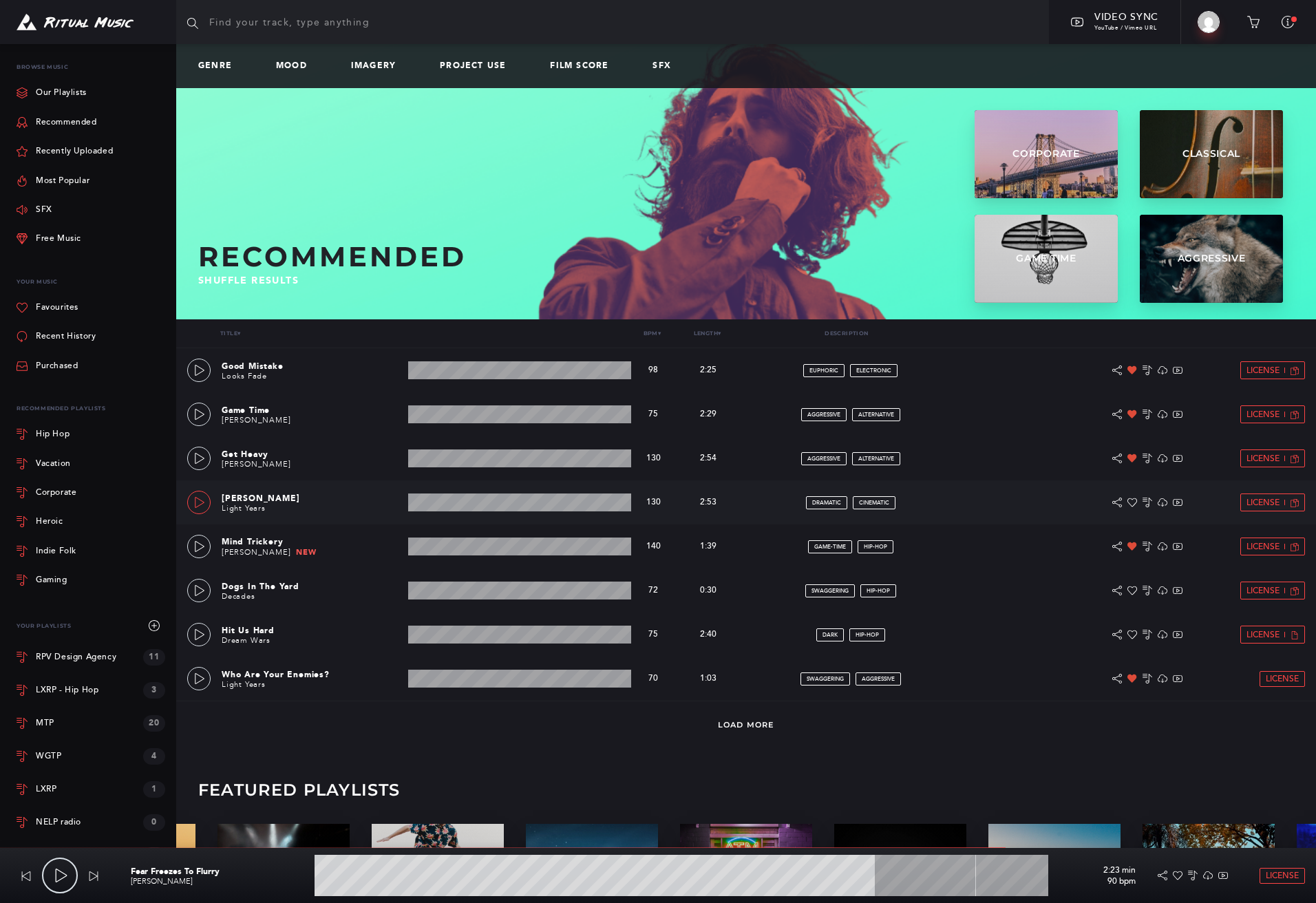
click at [202, 505] on icon at bounding box center [200, 503] width 11 height 11
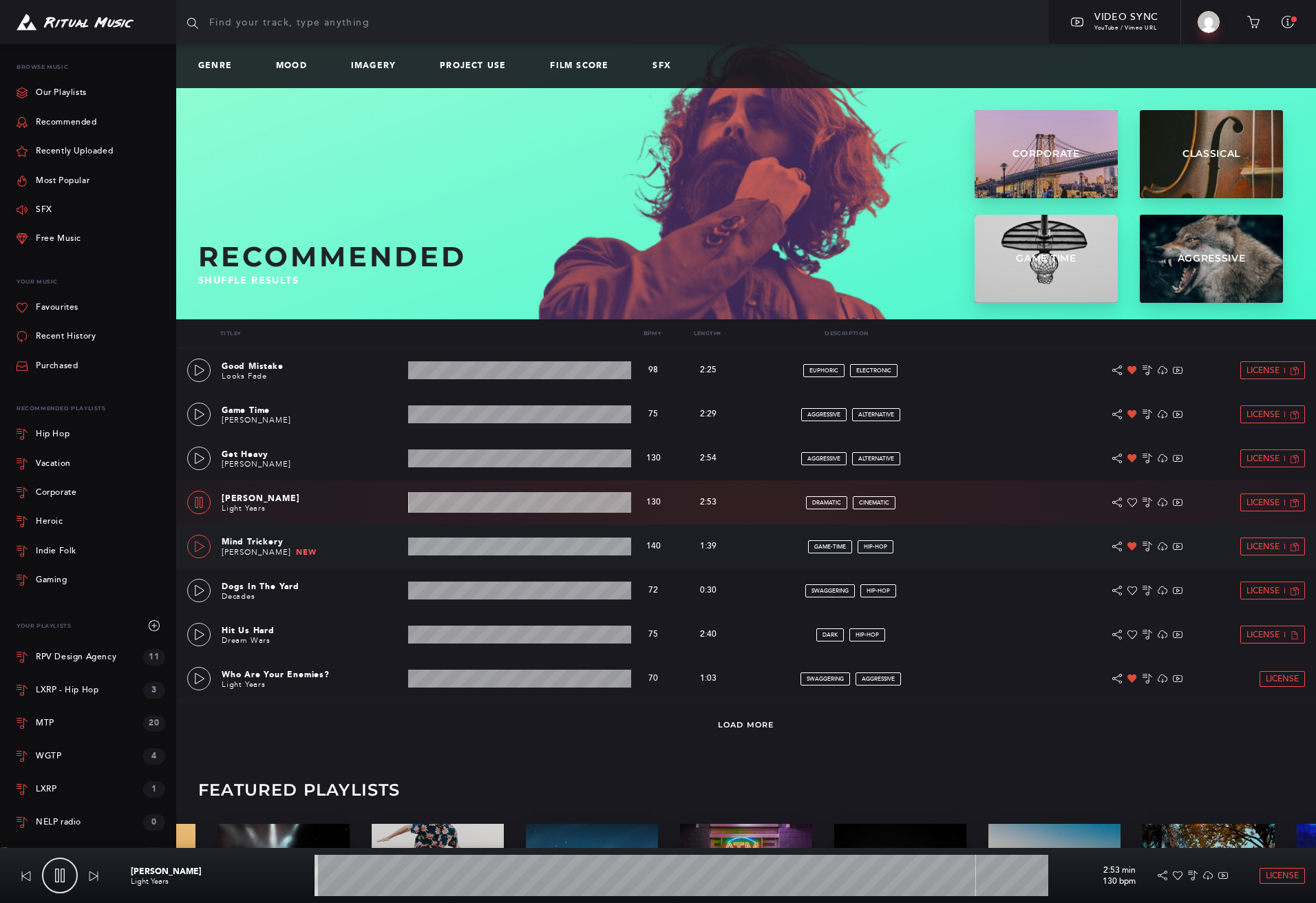
click at [204, 546] on icon at bounding box center [199, 546] width 10 height 11
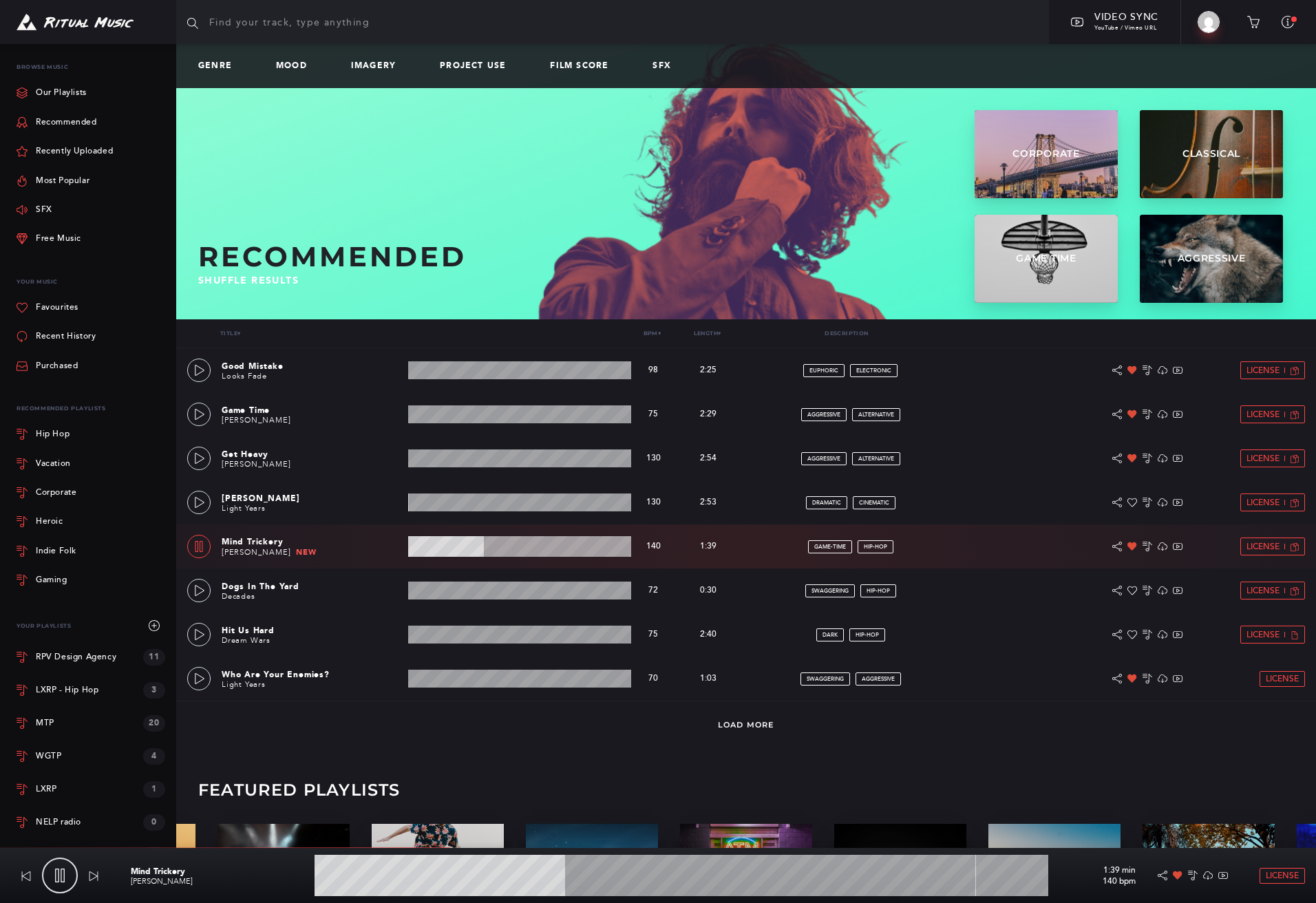
click at [56, 877] on icon at bounding box center [59, 875] width 14 height 14
click at [56, 873] on icon at bounding box center [61, 875] width 14 height 14
click at [61, 872] on icon at bounding box center [60, 875] width 10 height 14
click at [68, 871] on icon at bounding box center [61, 875] width 14 height 14
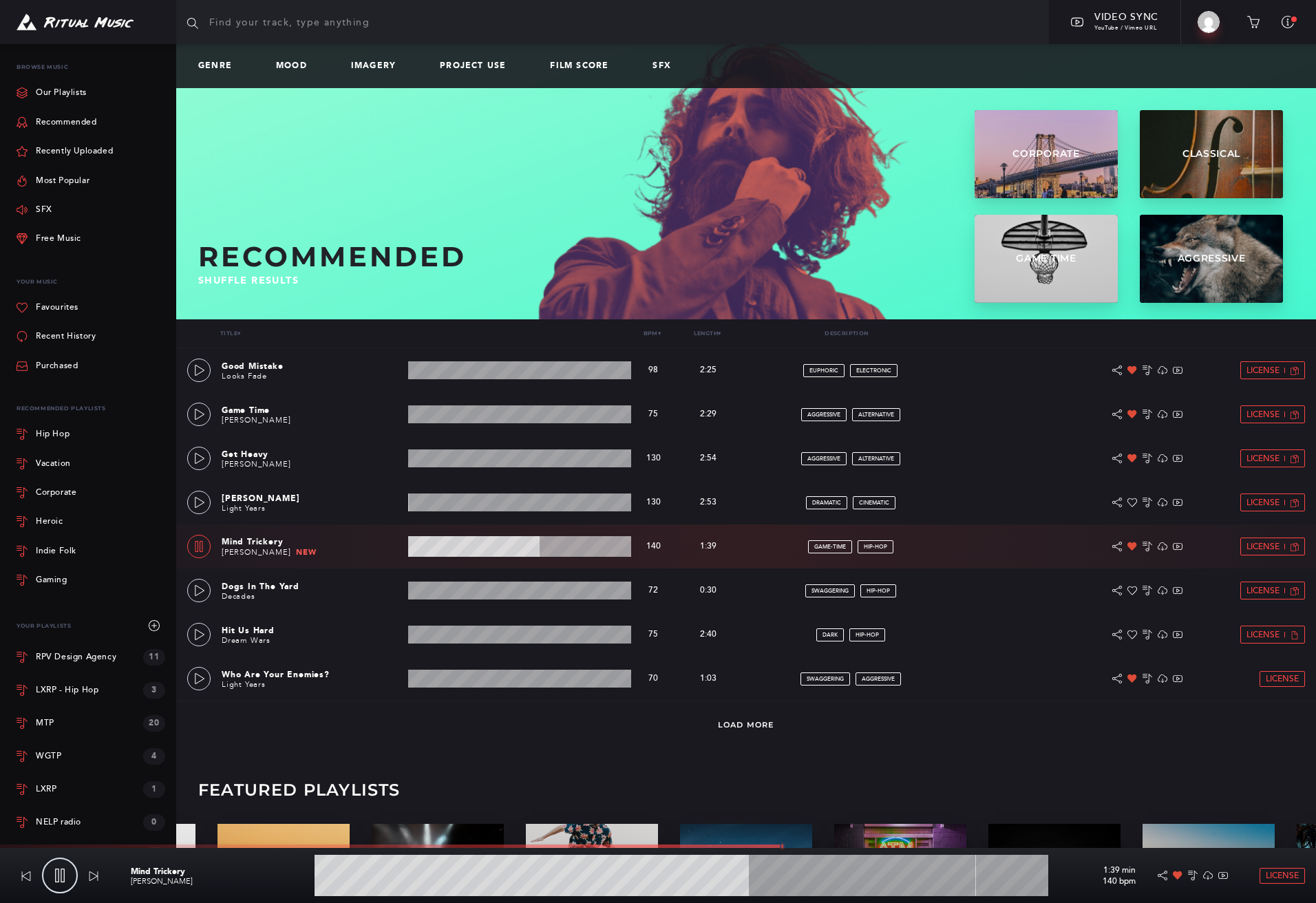
click at [56, 876] on icon at bounding box center [59, 875] width 14 height 14
type input "59.52"
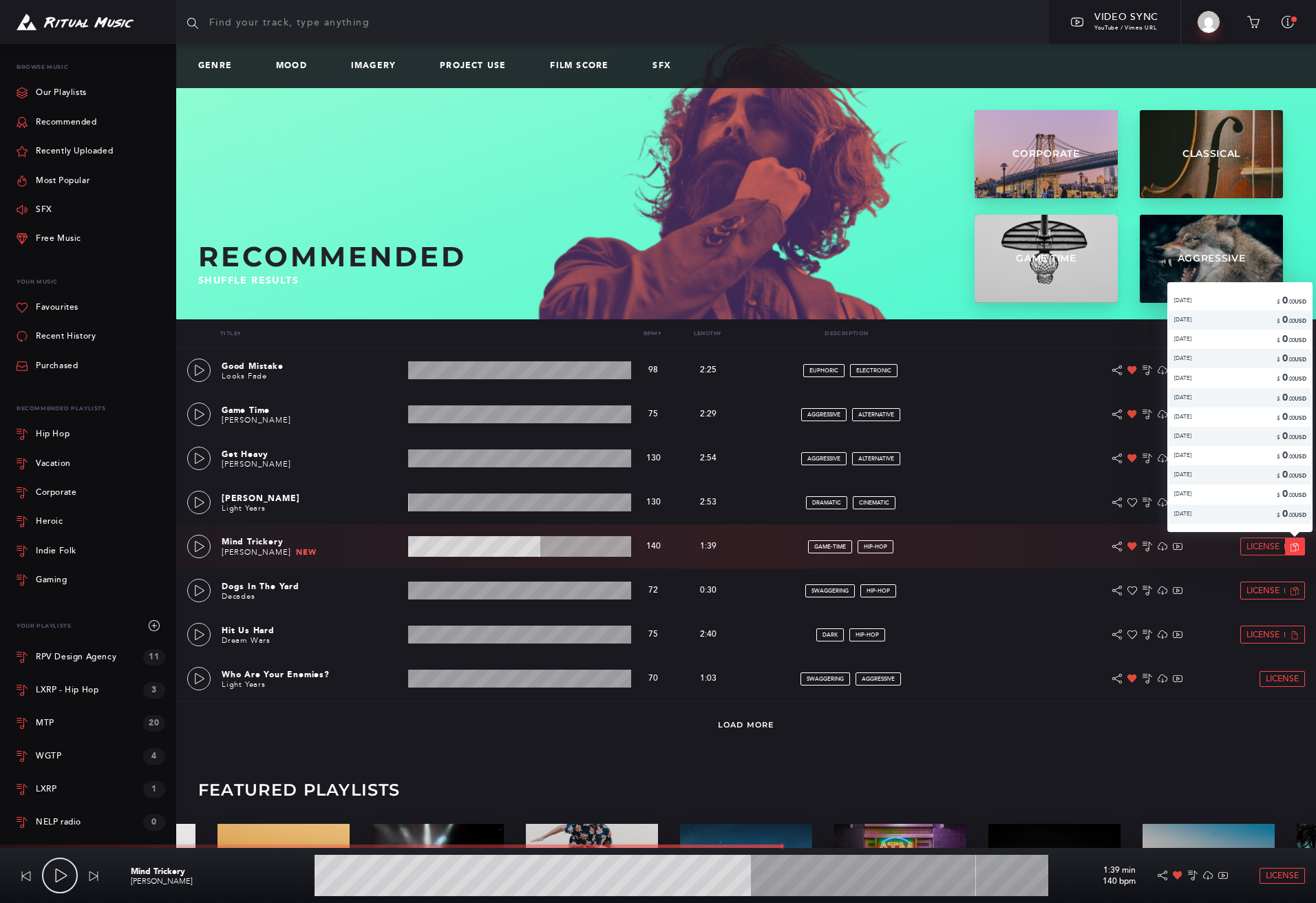
click at [1290, 547] on icon at bounding box center [1294, 547] width 8 height 8
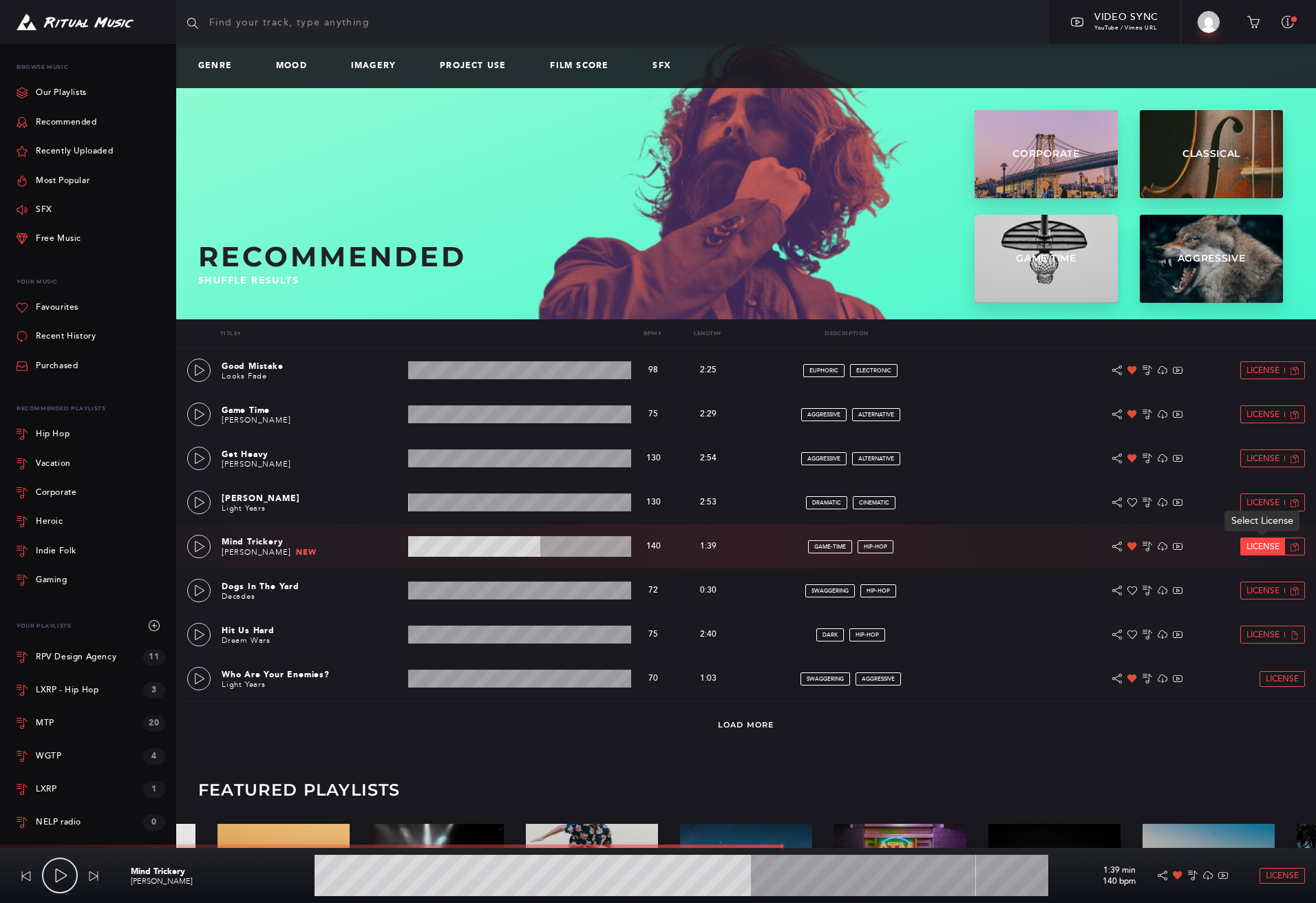
click at [1274, 550] on span "License" at bounding box center [1263, 546] width 33 height 9
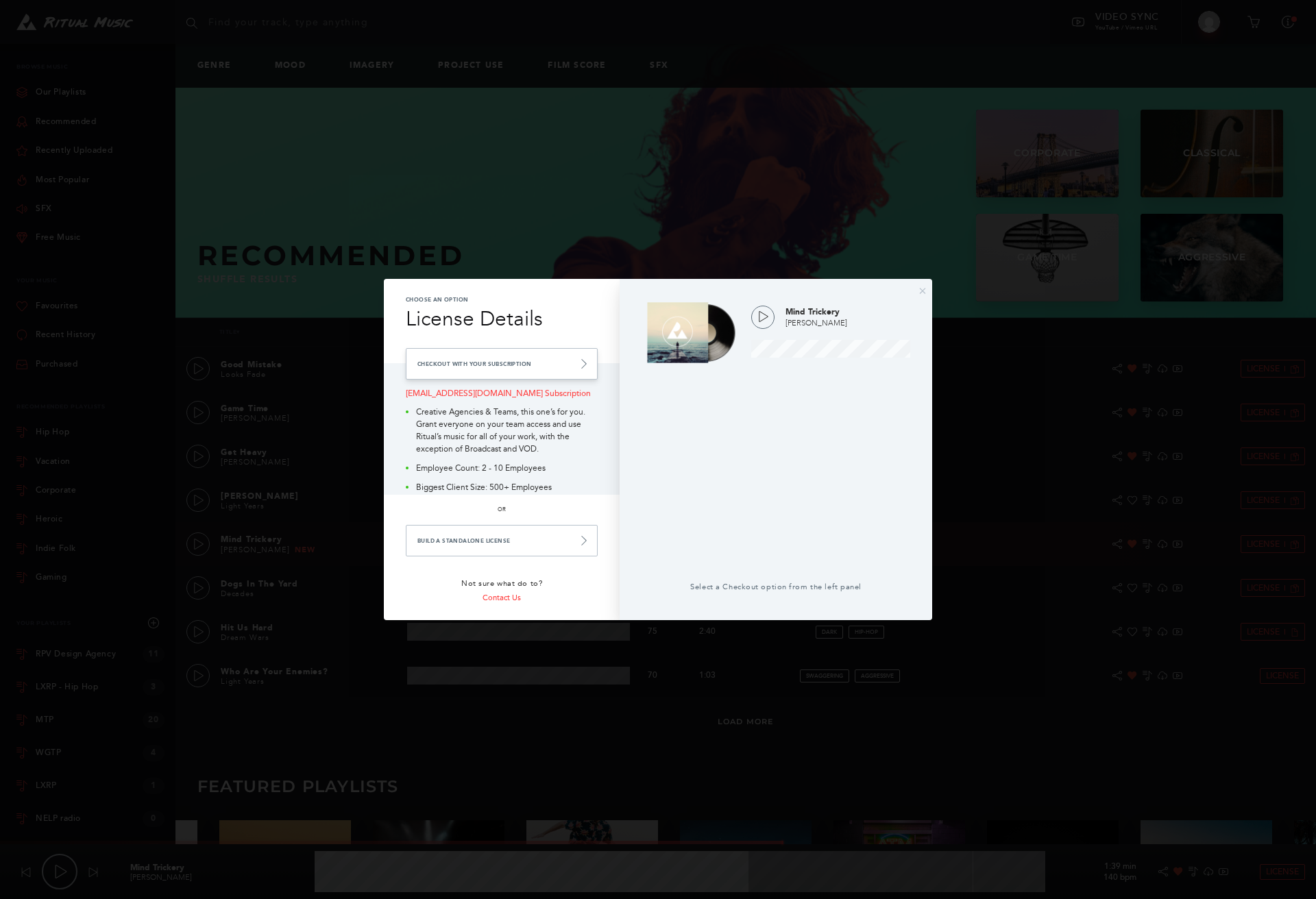
click at [486, 363] on link "Checkout with your Subscription" at bounding box center [502, 363] width 192 height 31
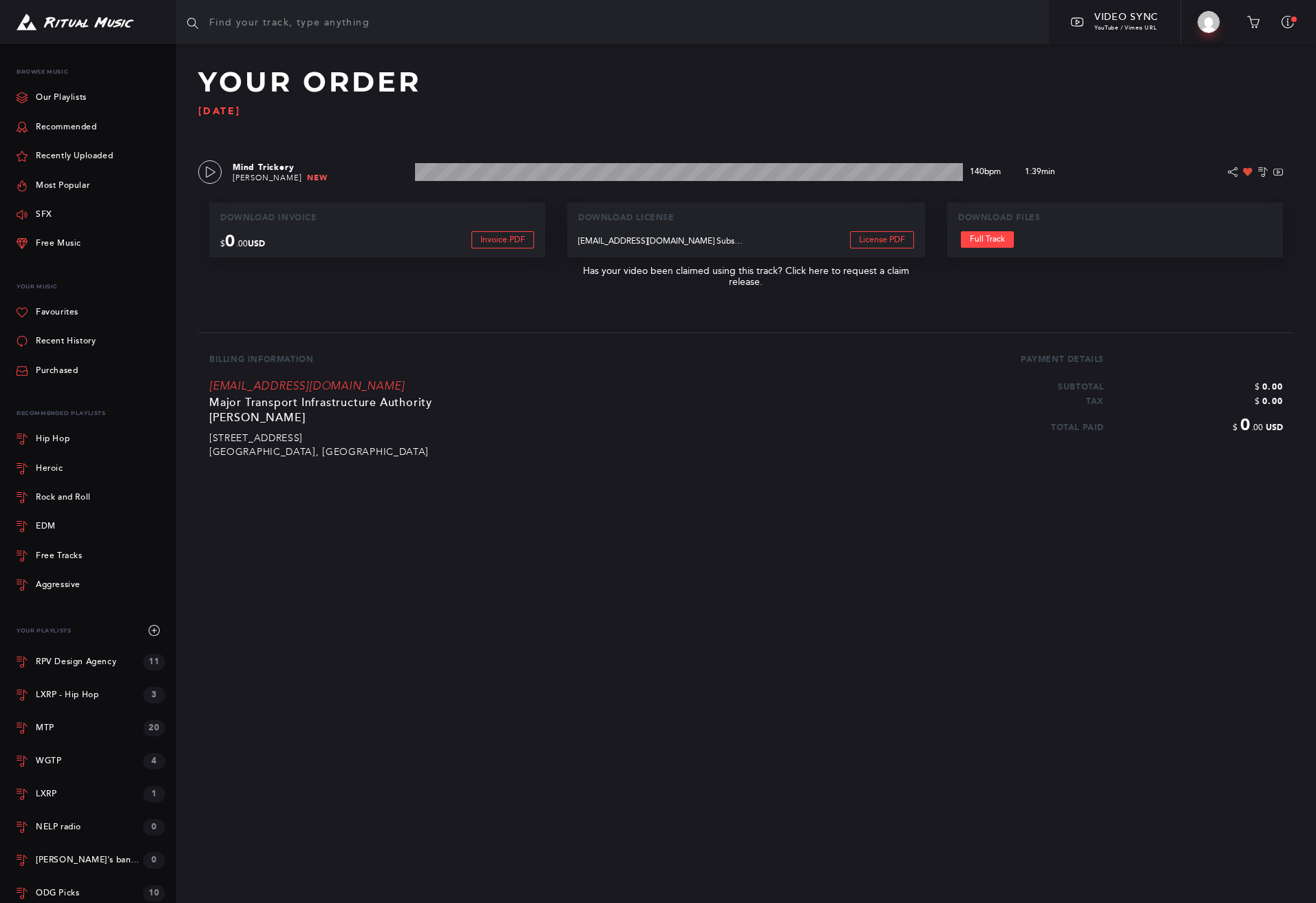
click at [196, 166] on div "Mind Trickery [PERSON_NAME] New 1:39 min 140 bpm 140 bpm 1:39 min" at bounding box center [746, 172] width 1118 height 44
click at [210, 169] on icon at bounding box center [210, 172] width 10 height 11
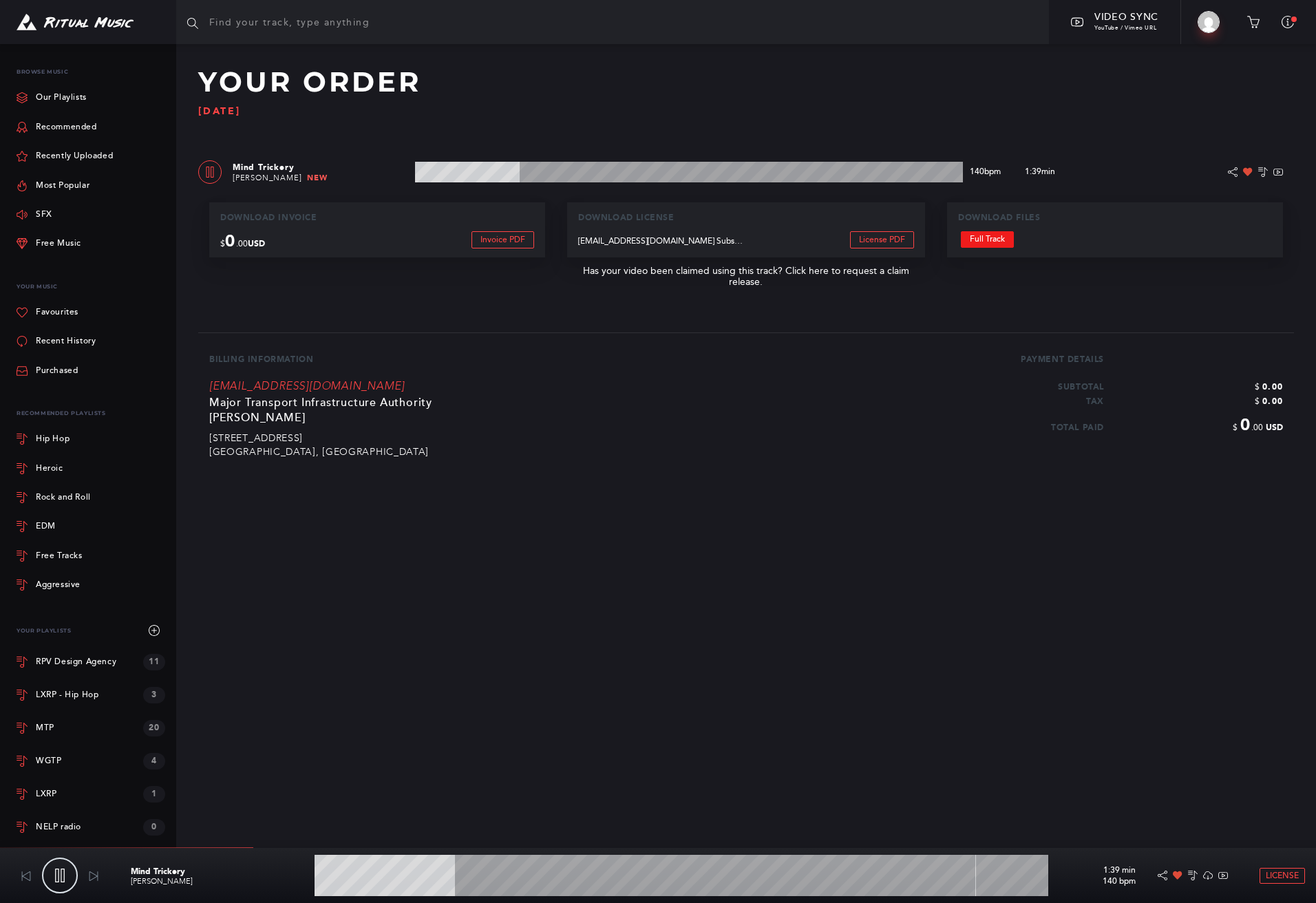
click at [984, 239] on link "Full Track" at bounding box center [987, 239] width 53 height 17
click at [64, 880] on icon at bounding box center [60, 875] width 10 height 14
type input "22.1"
click at [397, 36] on input "text" at bounding box center [612, 22] width 873 height 44
